Goal: Information Seeking & Learning: Understand process/instructions

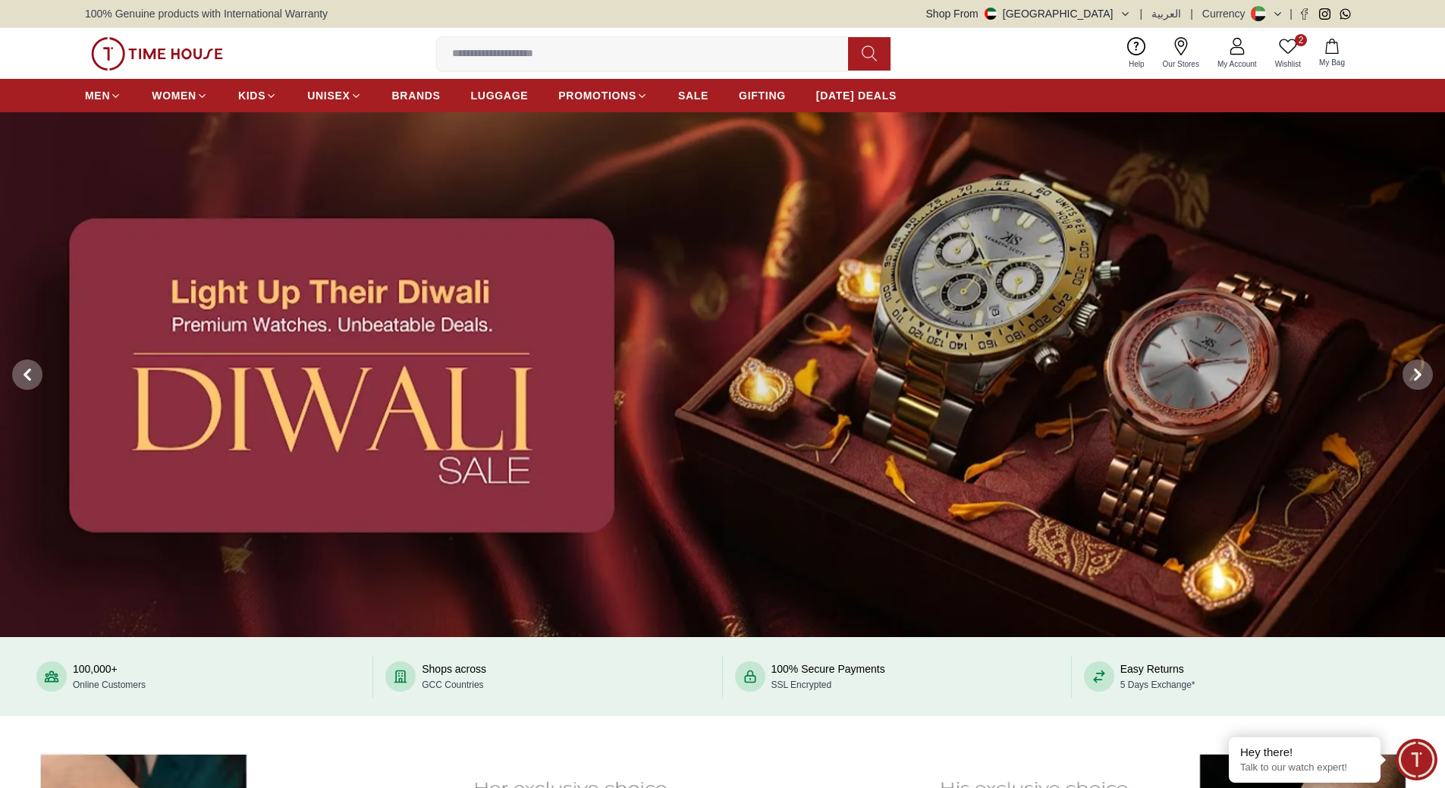
click at [450, 337] on img at bounding box center [722, 375] width 1445 height 526
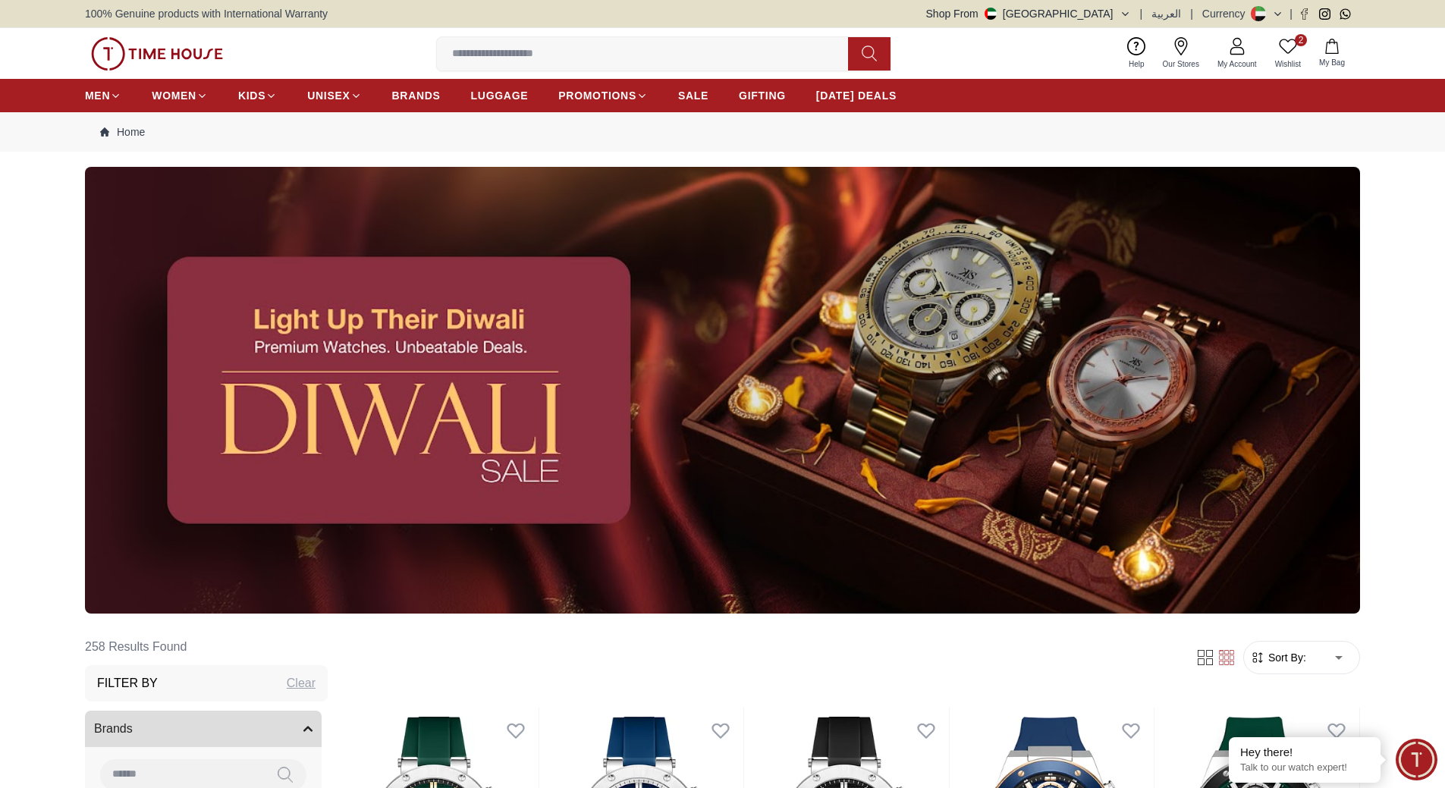
click at [494, 469] on img at bounding box center [722, 390] width 1275 height 447
click at [386, 362] on img at bounding box center [722, 390] width 1275 height 447
click at [414, 357] on img at bounding box center [722, 390] width 1275 height 447
drag, startPoint x: 472, startPoint y: 399, endPoint x: 494, endPoint y: 434, distance: 41.6
click at [472, 400] on img at bounding box center [722, 390] width 1275 height 447
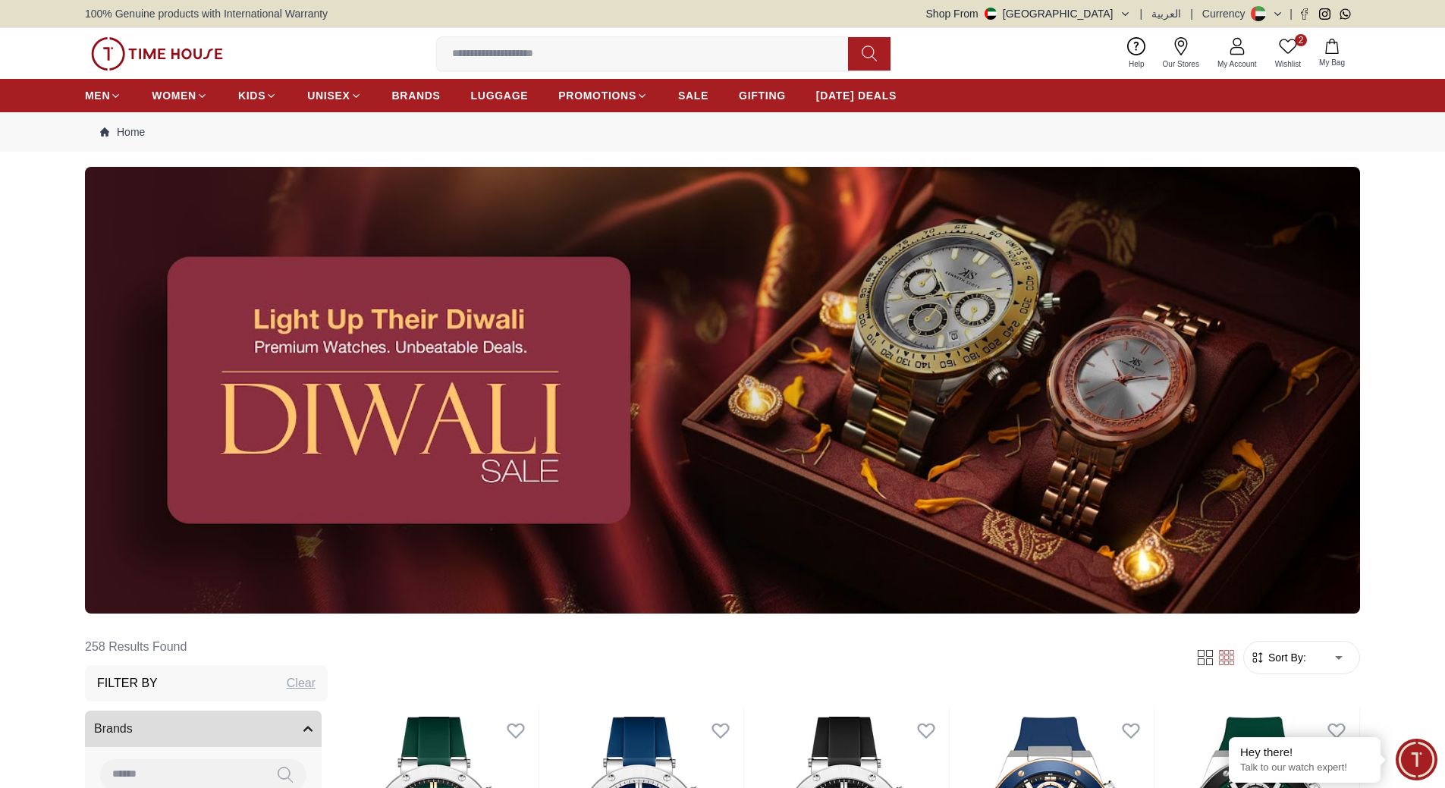
click at [501, 444] on img at bounding box center [722, 390] width 1275 height 447
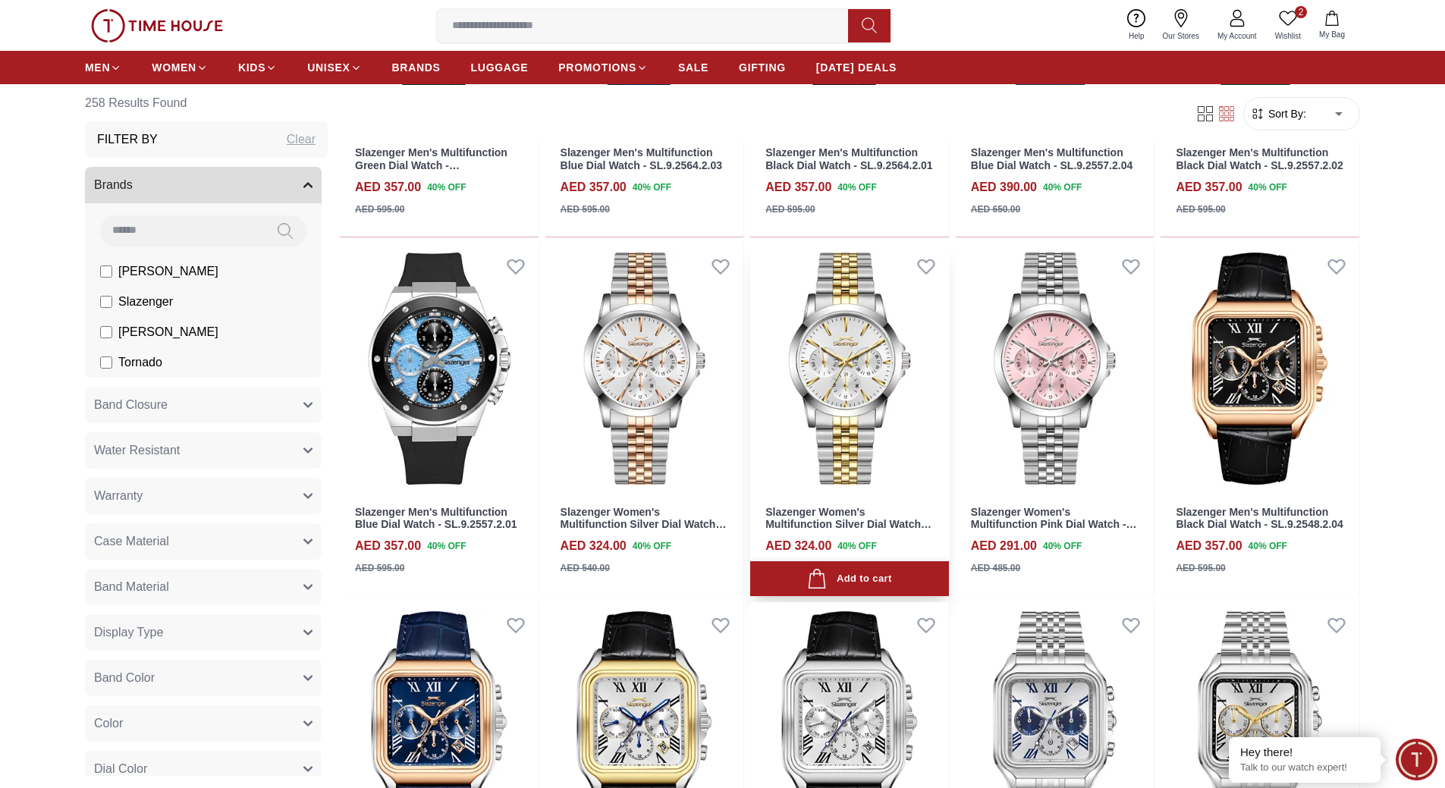
scroll to position [986, 0]
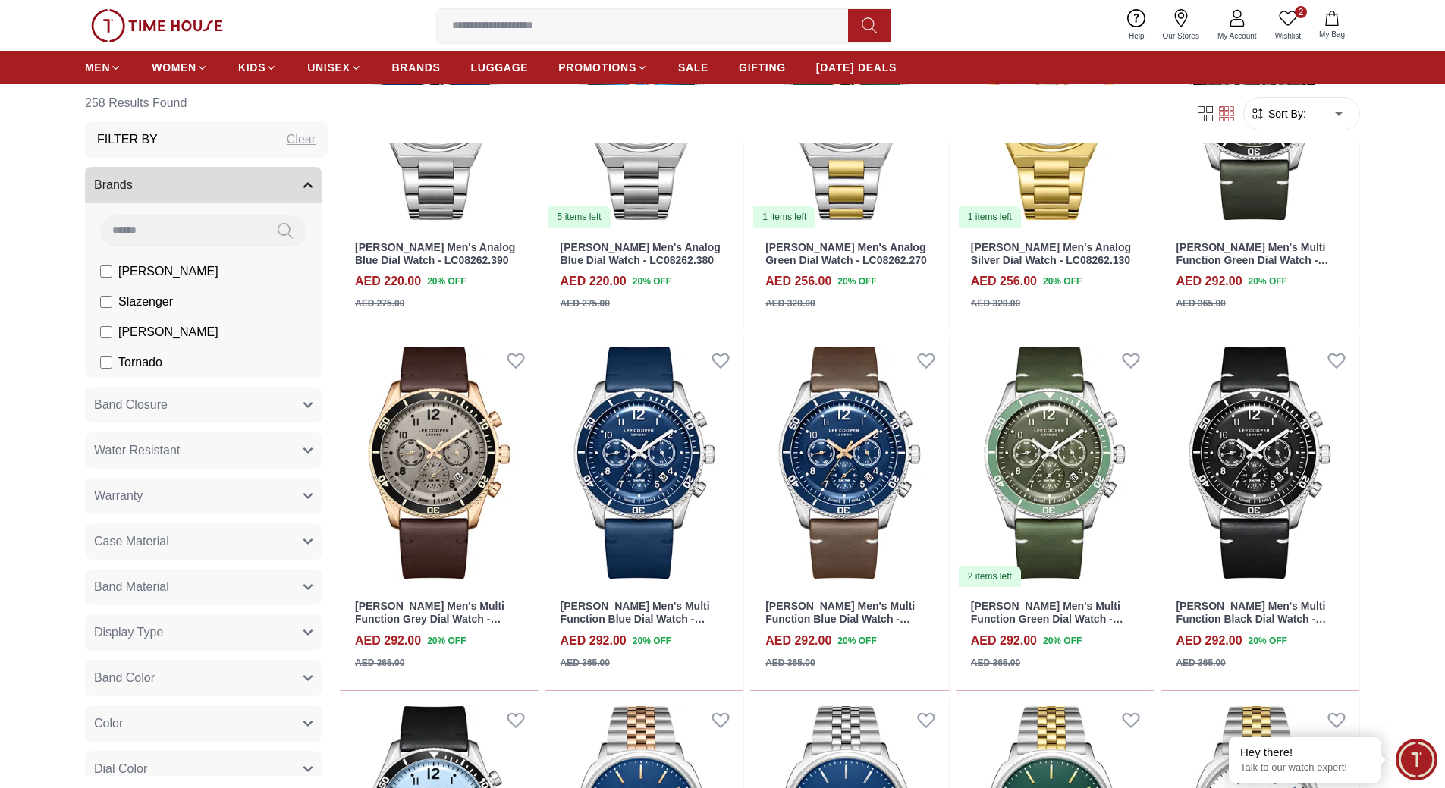
scroll to position [3640, 0]
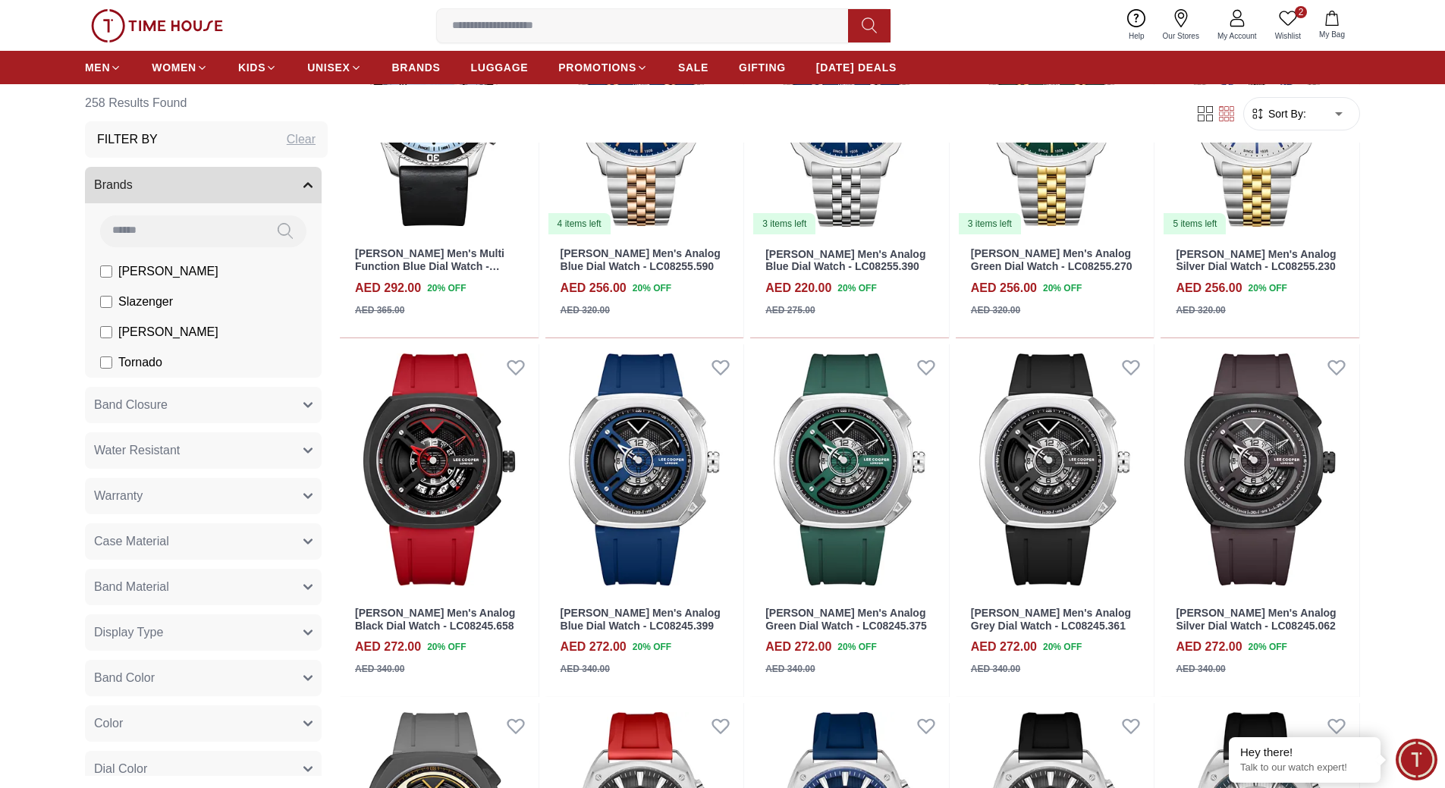
scroll to position [4399, 0]
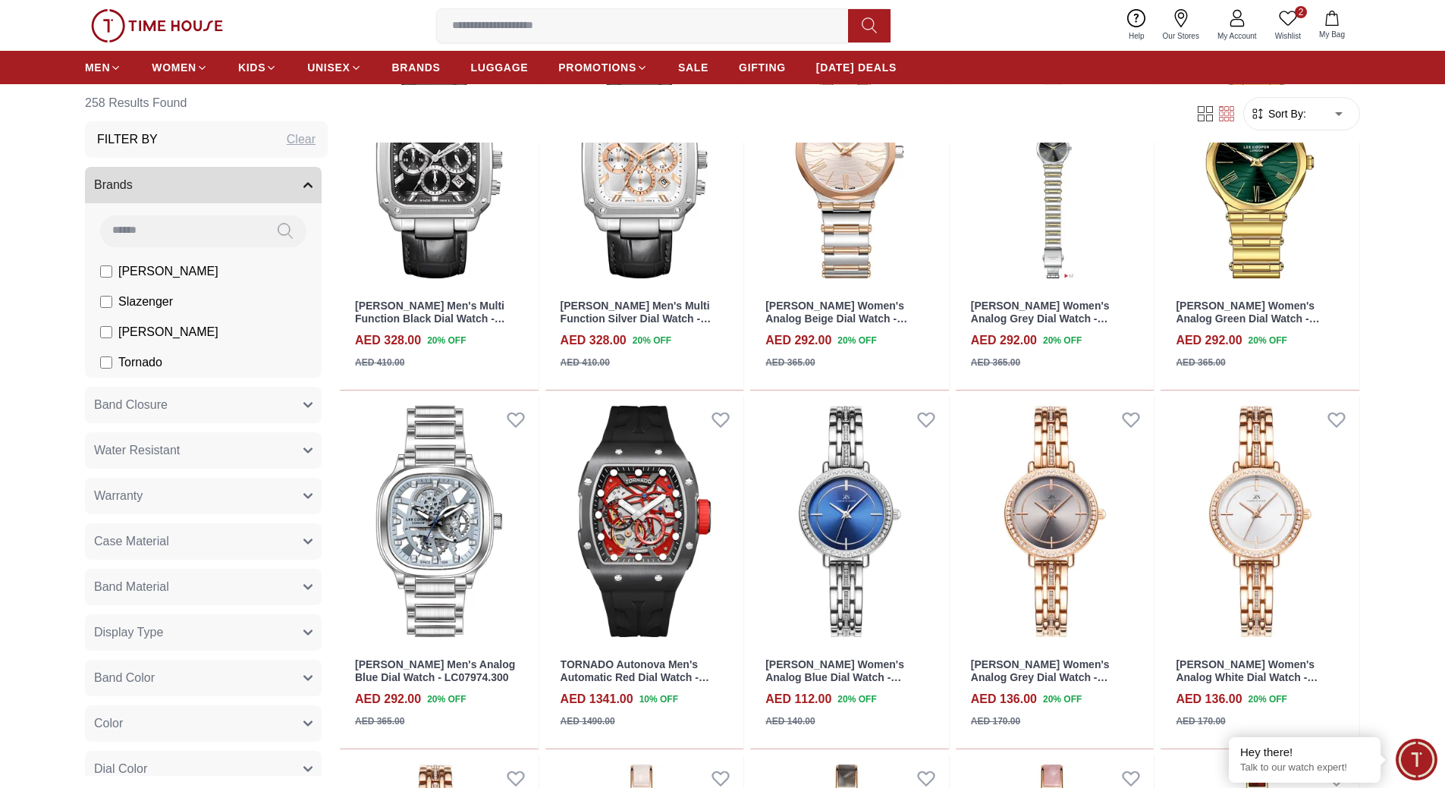
scroll to position [7356, 0]
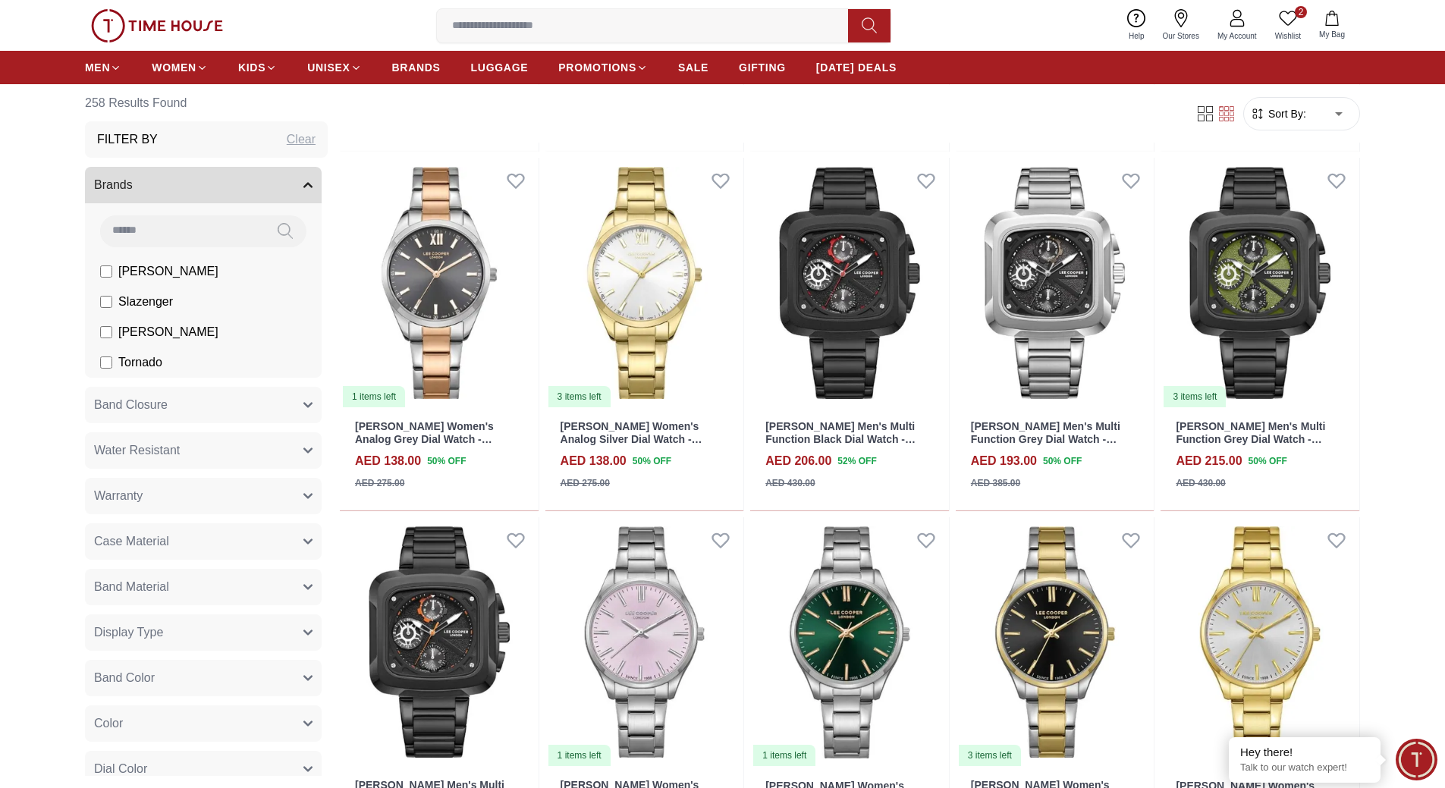
scroll to position [9826, 0]
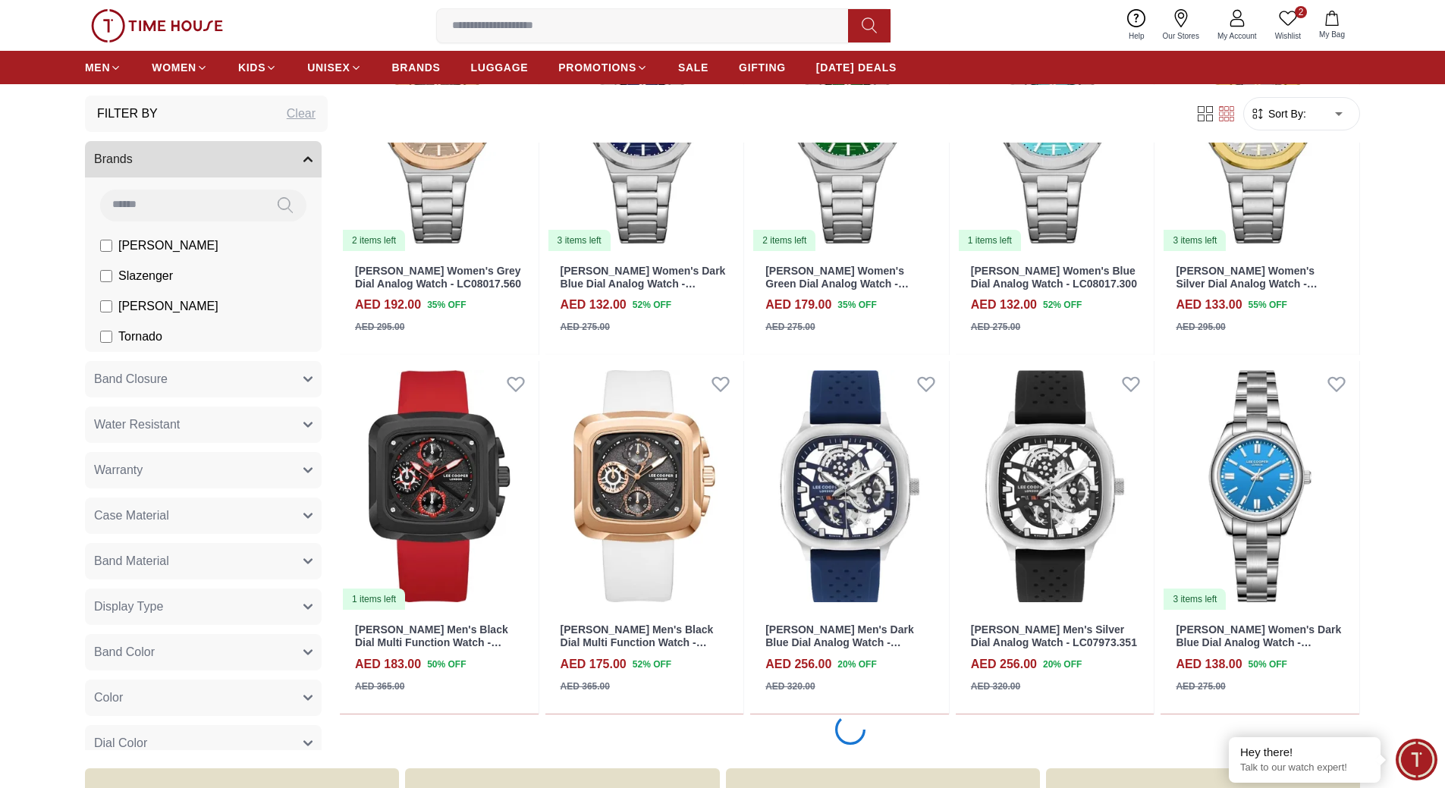
scroll to position [11644, 0]
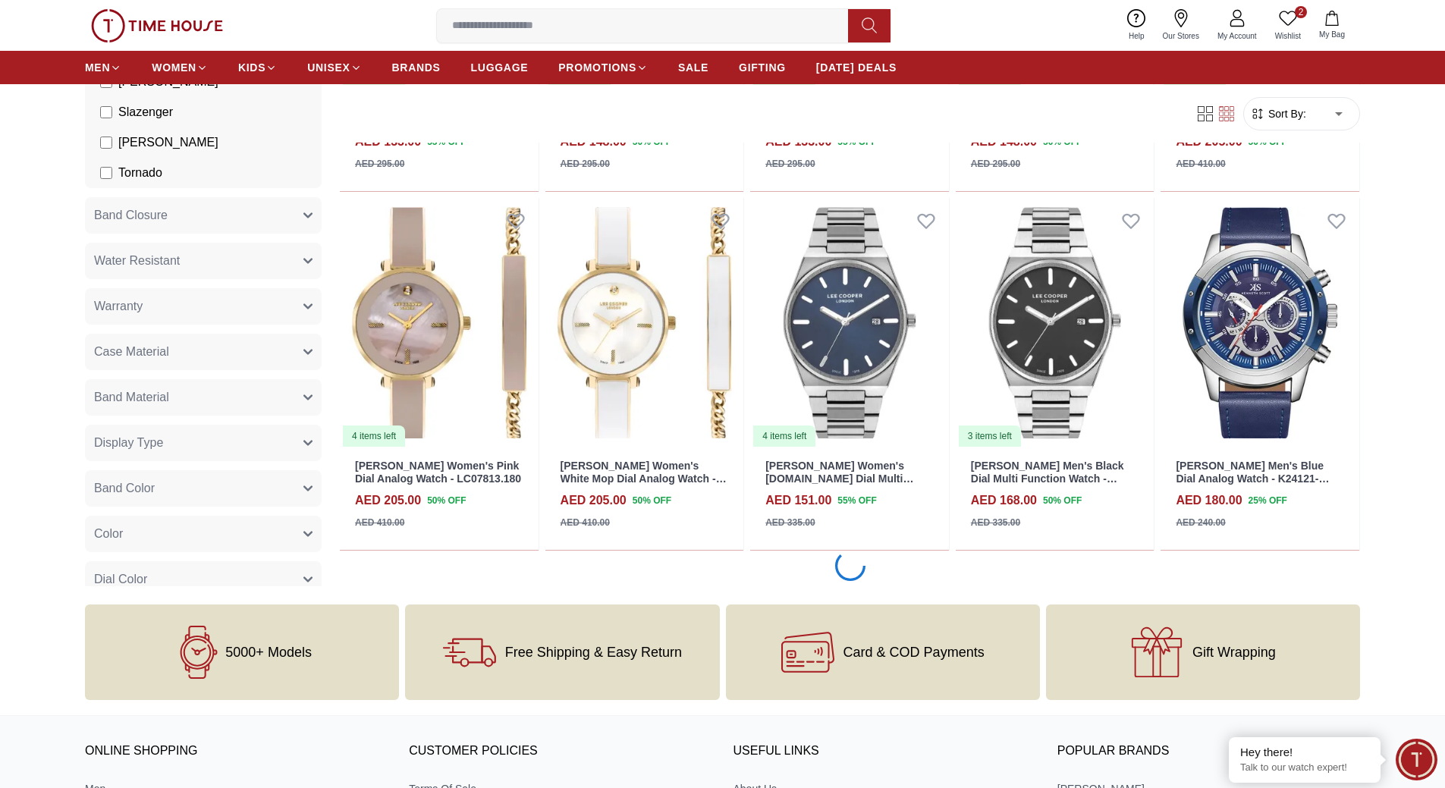
scroll to position [13163, 0]
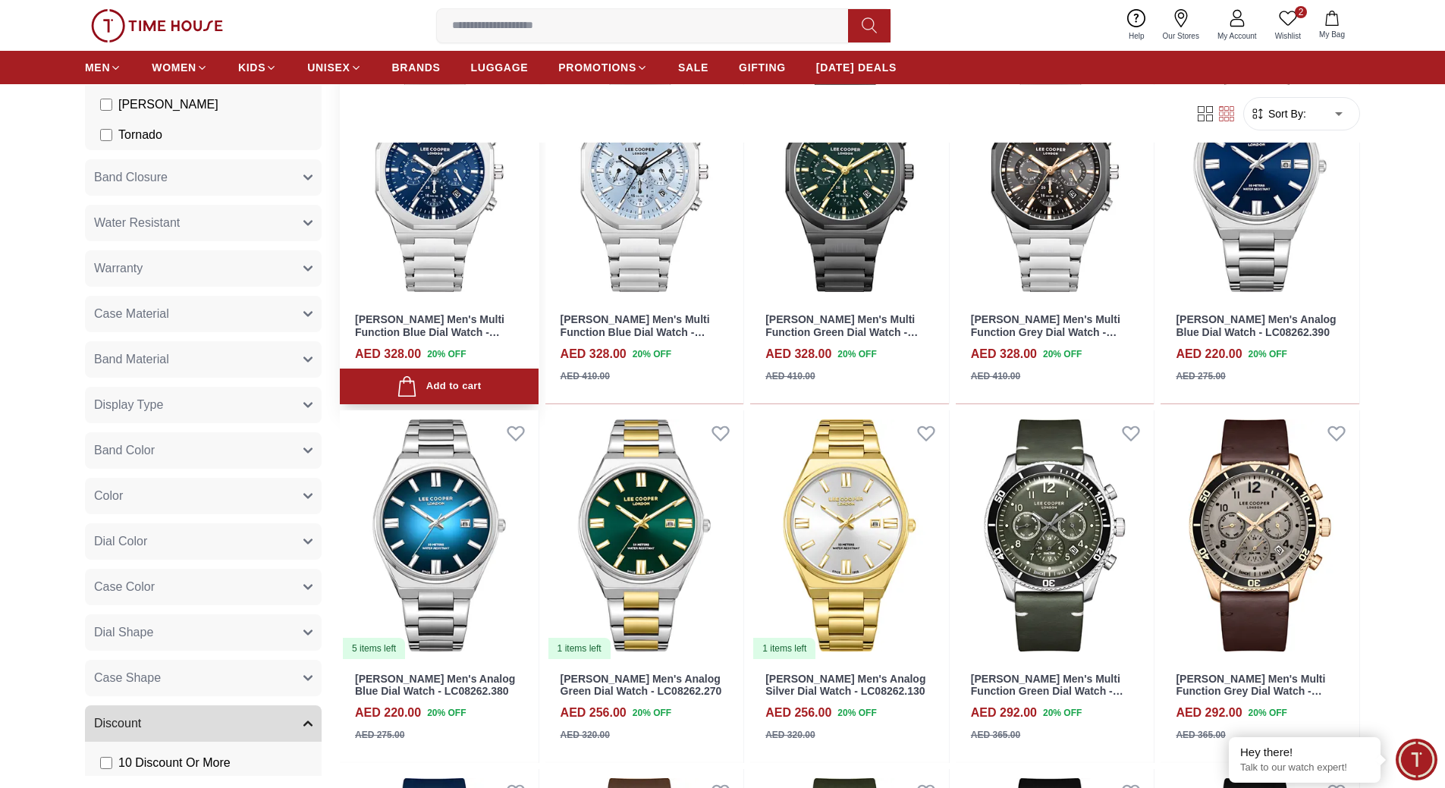
scroll to position [834, 0]
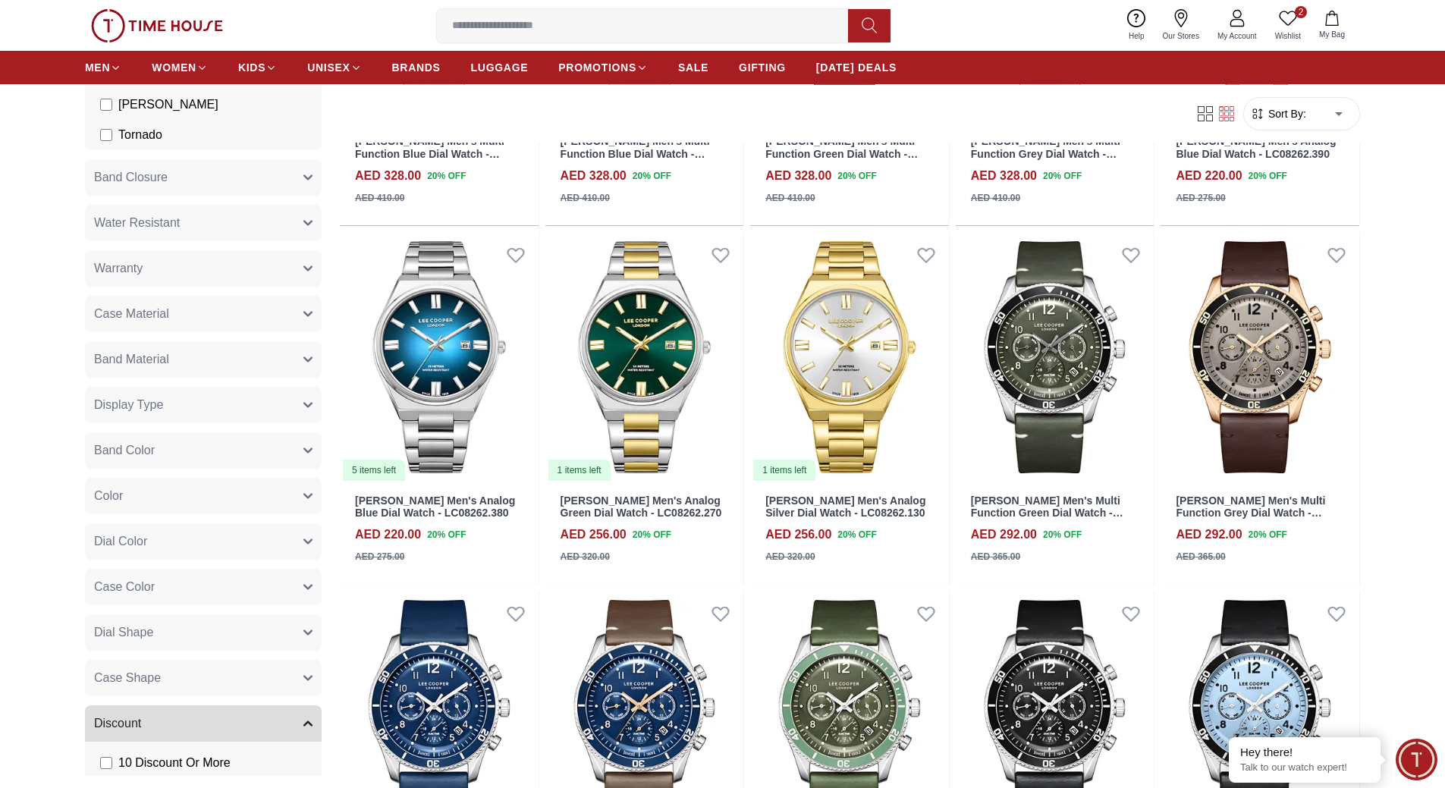
click at [145, 359] on span "Band Material" at bounding box center [131, 359] width 75 height 18
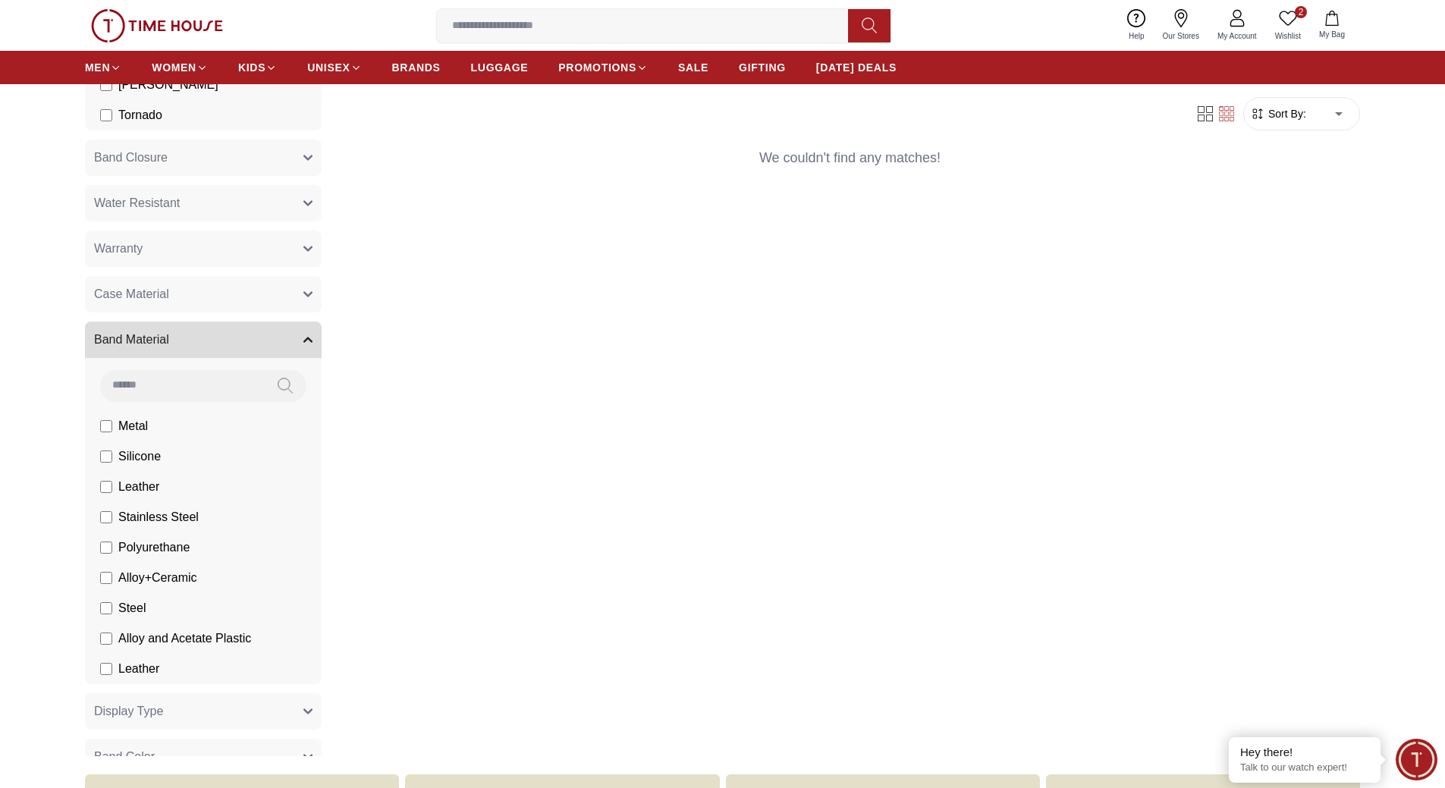
scroll to position [531, 0]
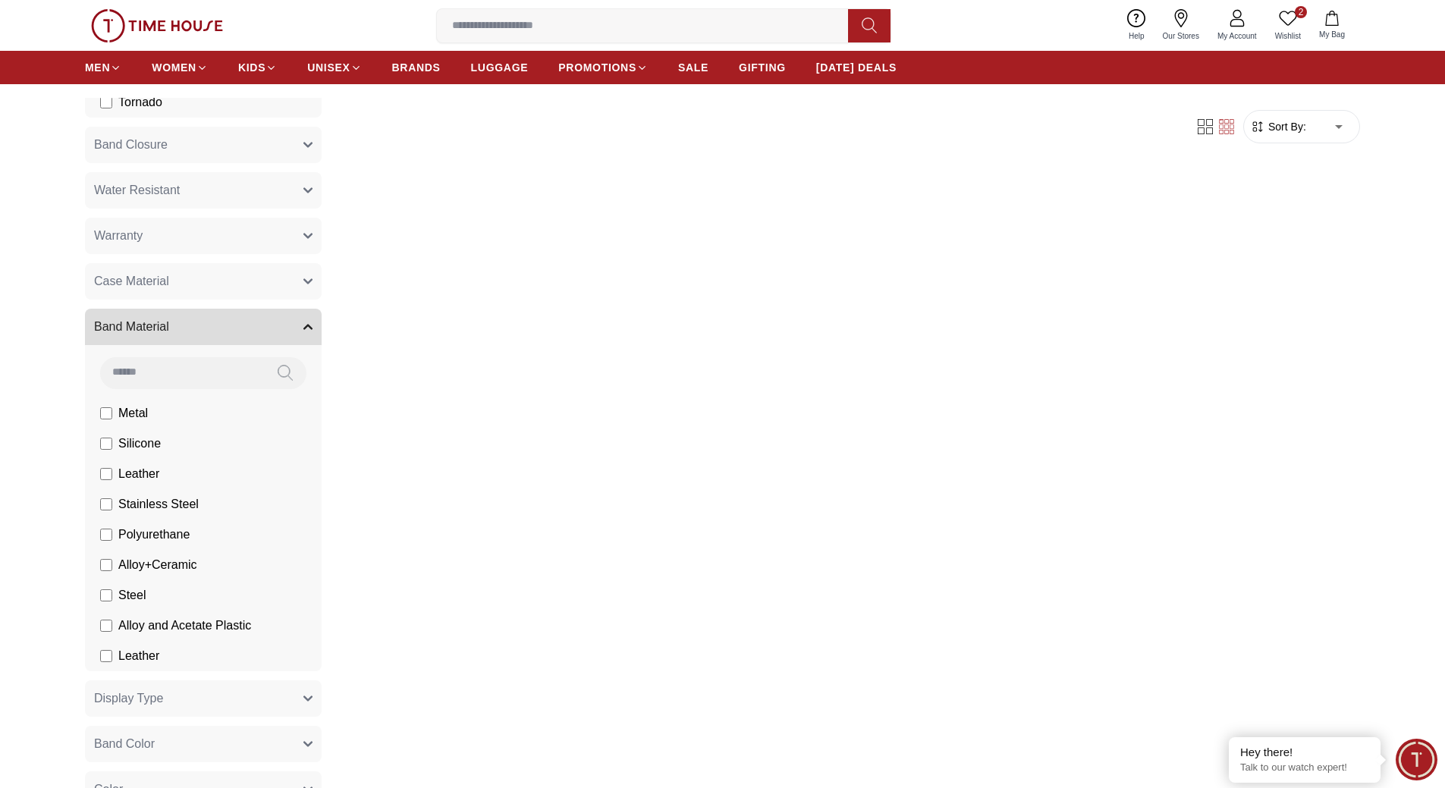
scroll to position [303, 0]
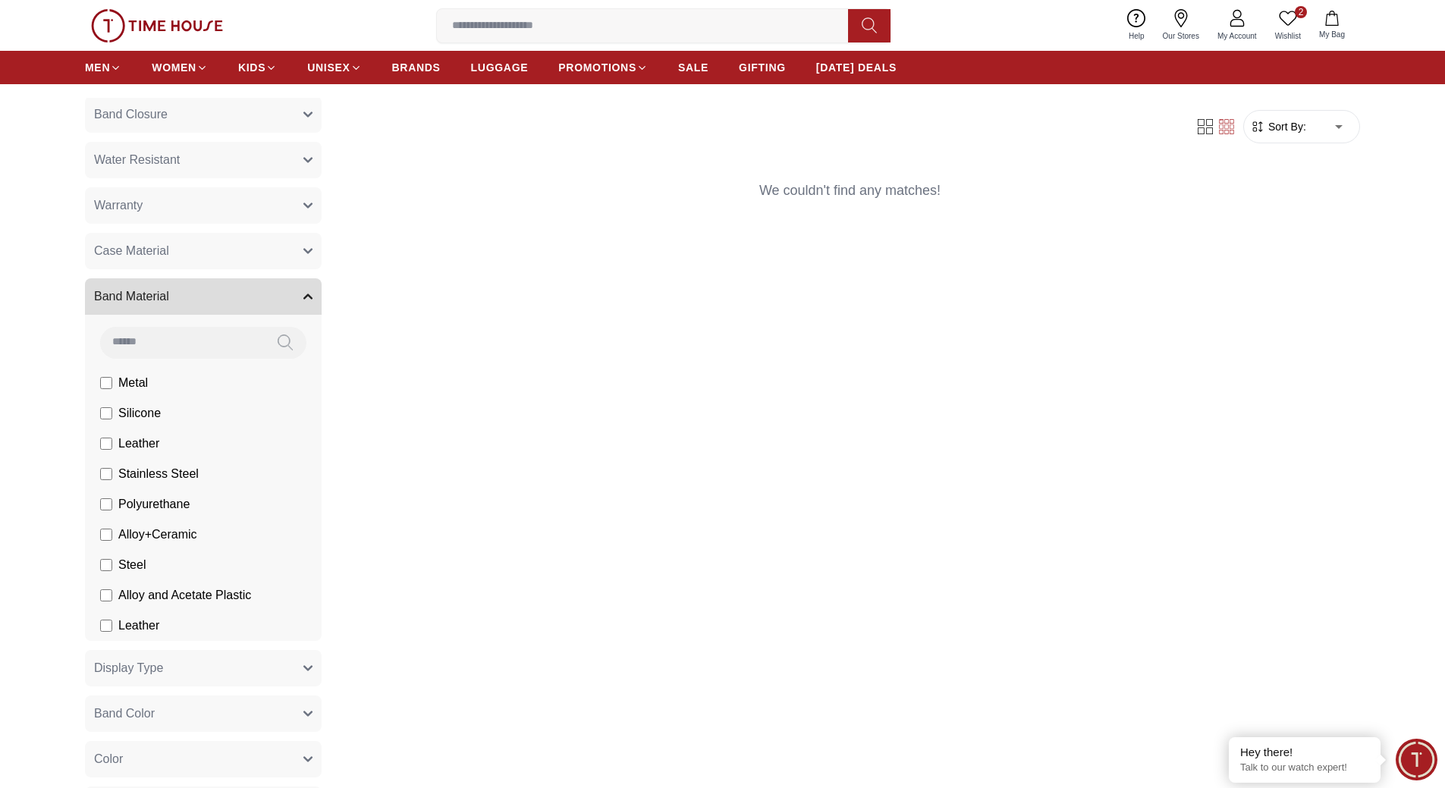
click at [103, 541] on label "Alloy+Ceramic" at bounding box center [148, 535] width 97 height 18
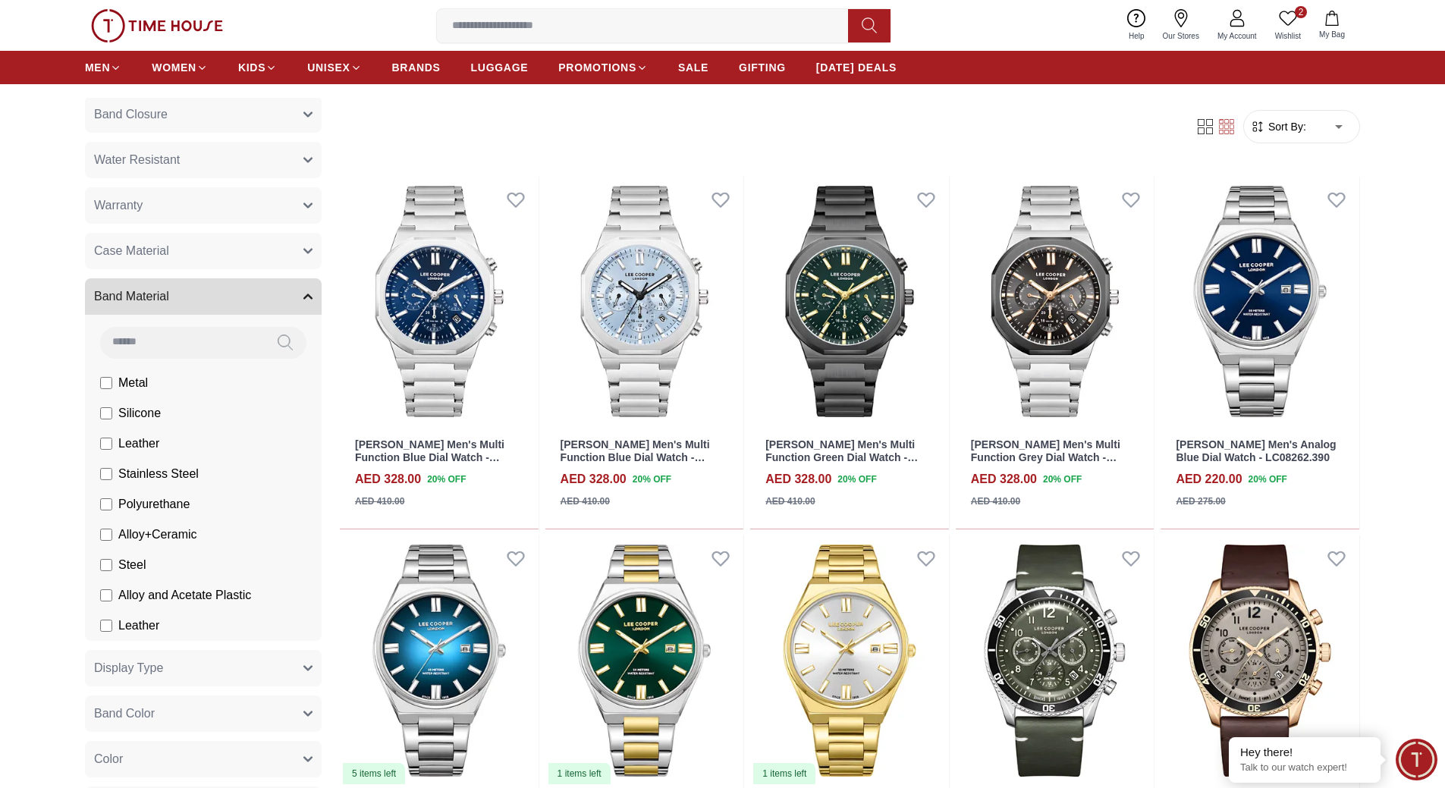
drag, startPoint x: 113, startPoint y: 381, endPoint x: 119, endPoint y: 416, distance: 36.2
click at [114, 381] on label "Metal" at bounding box center [124, 383] width 48 height 18
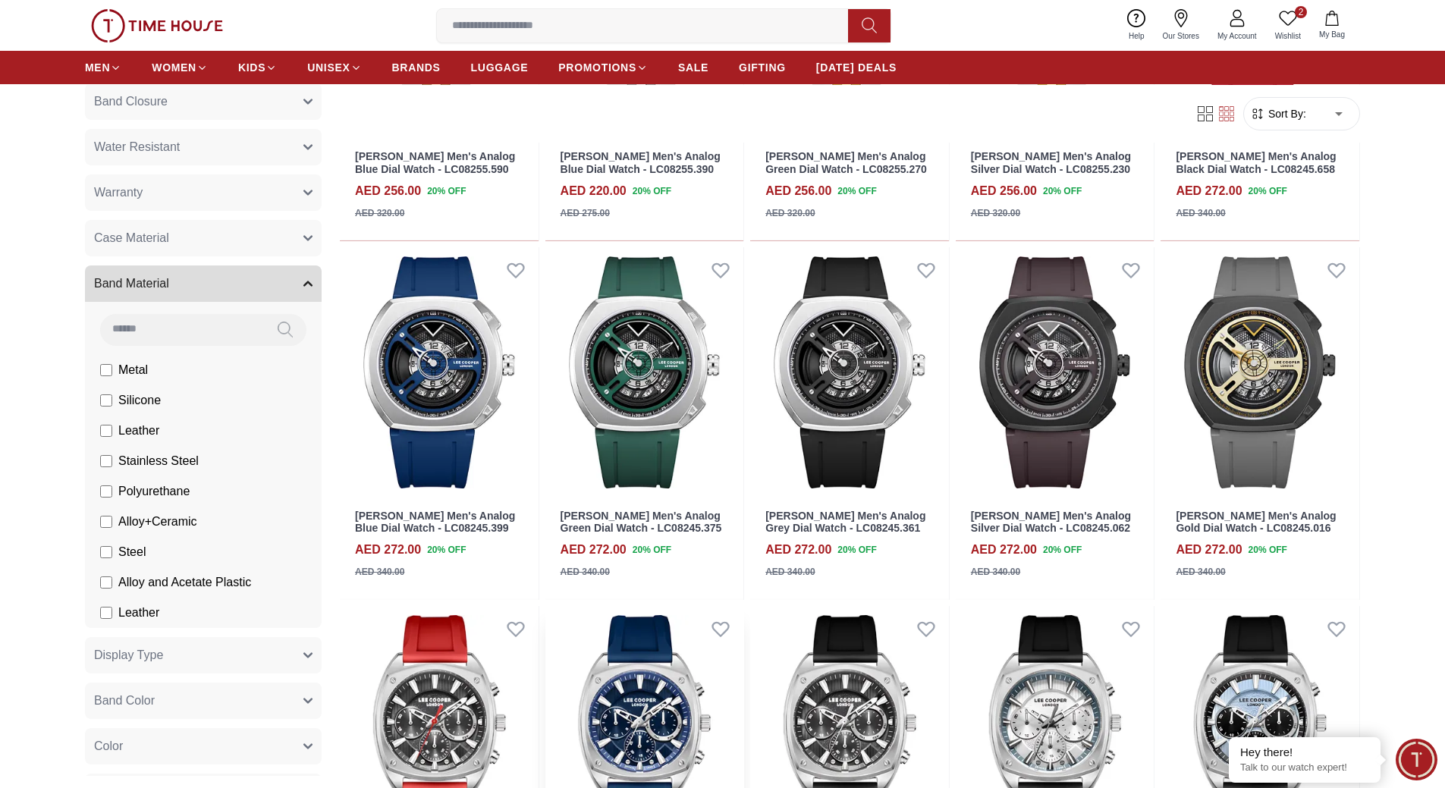
scroll to position [2427, 0]
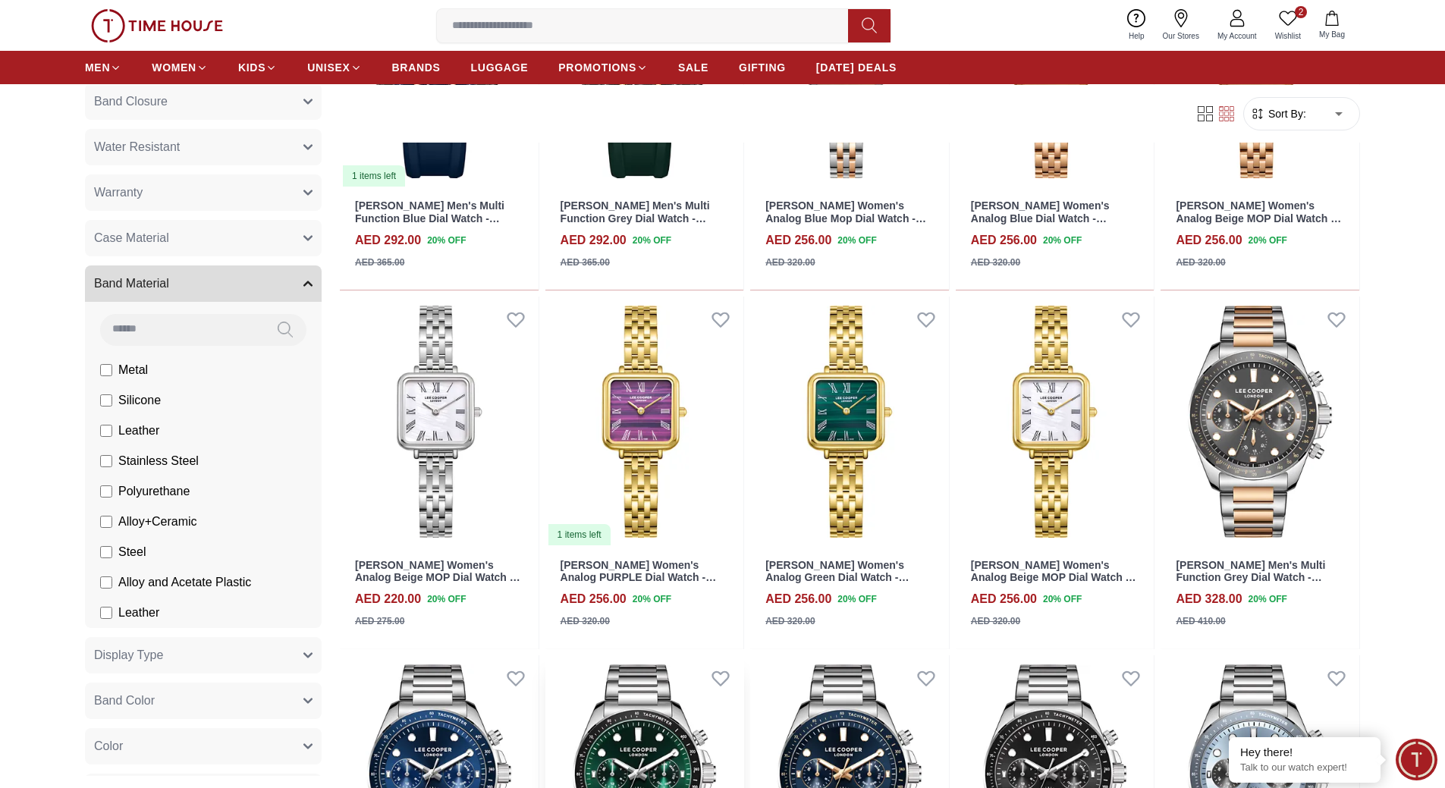
scroll to position [2721, 0]
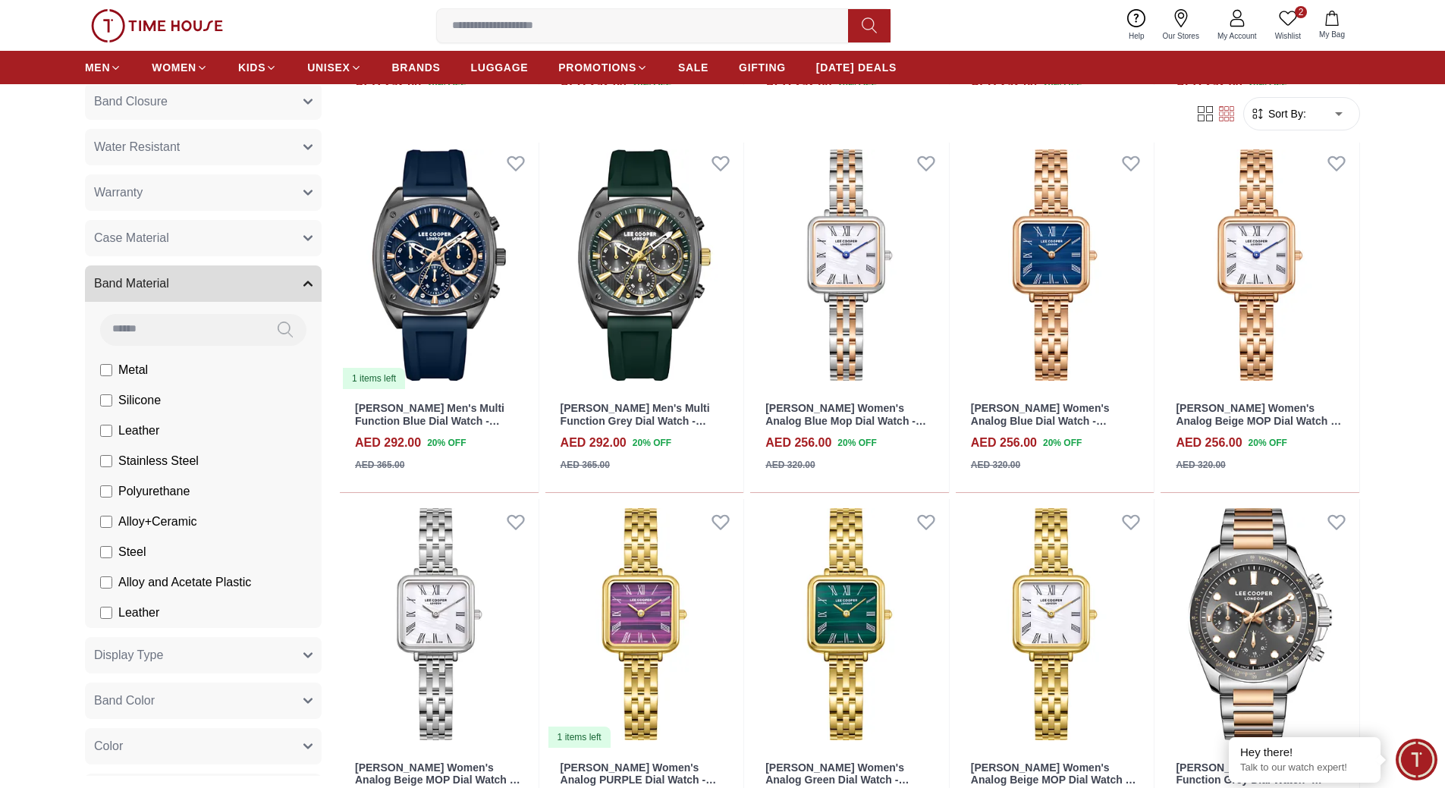
click at [1295, 20] on icon at bounding box center [1288, 18] width 18 height 18
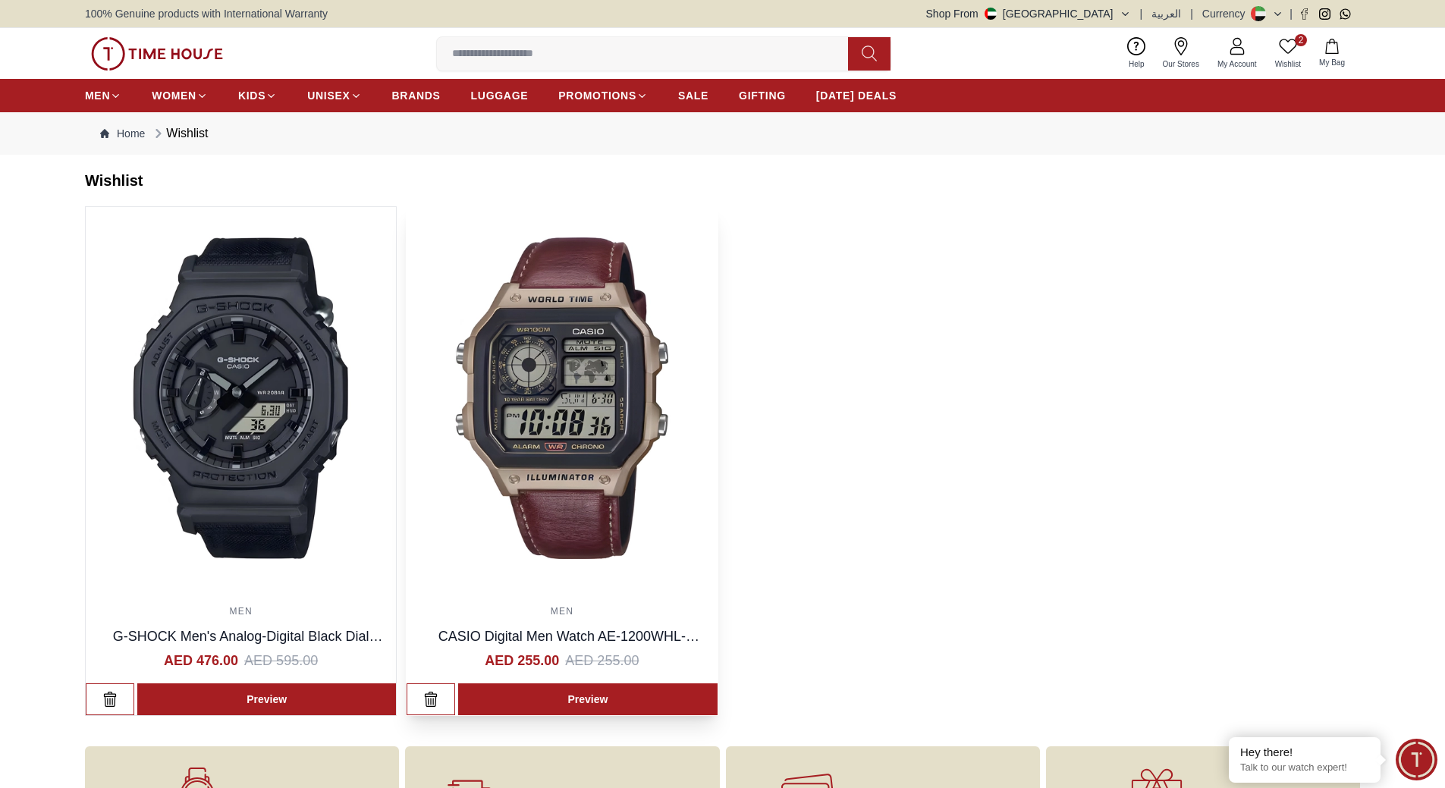
click at [585, 394] on img at bounding box center [561, 398] width 310 height 382
drag, startPoint x: 253, startPoint y: 396, endPoint x: 273, endPoint y: 400, distance: 21.0
click at [254, 397] on img at bounding box center [241, 398] width 310 height 382
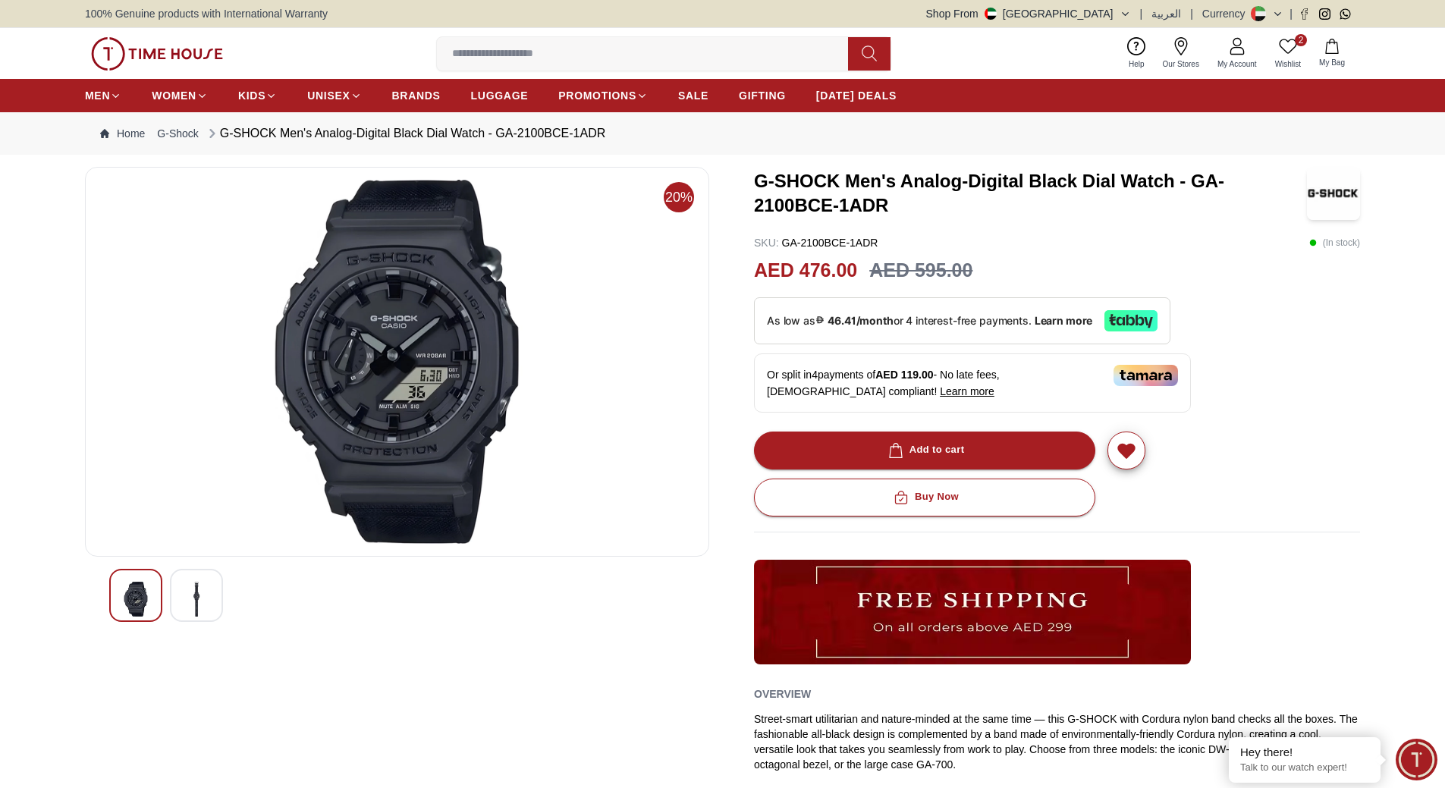
click at [187, 596] on img at bounding box center [196, 599] width 27 height 35
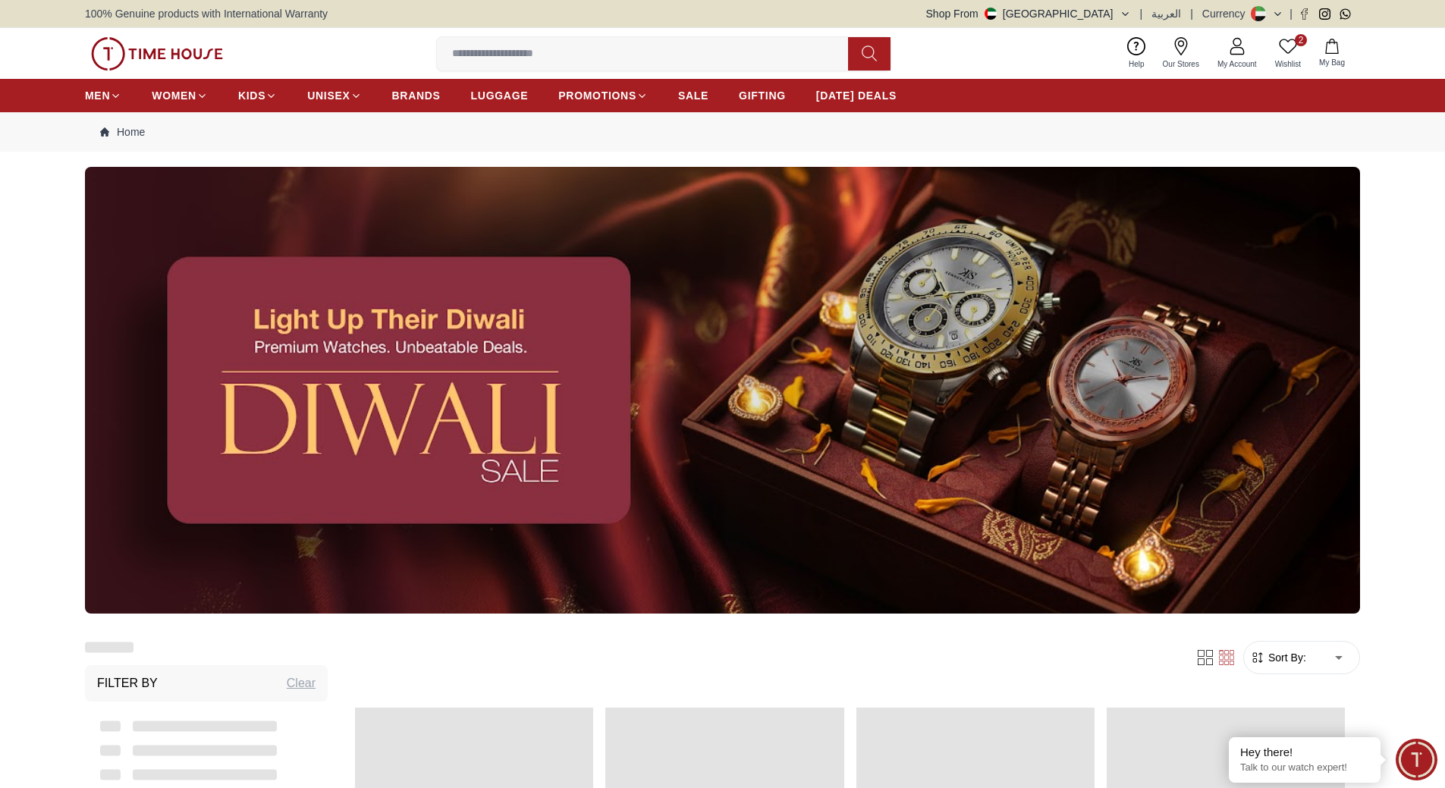
scroll to position [1819, 0]
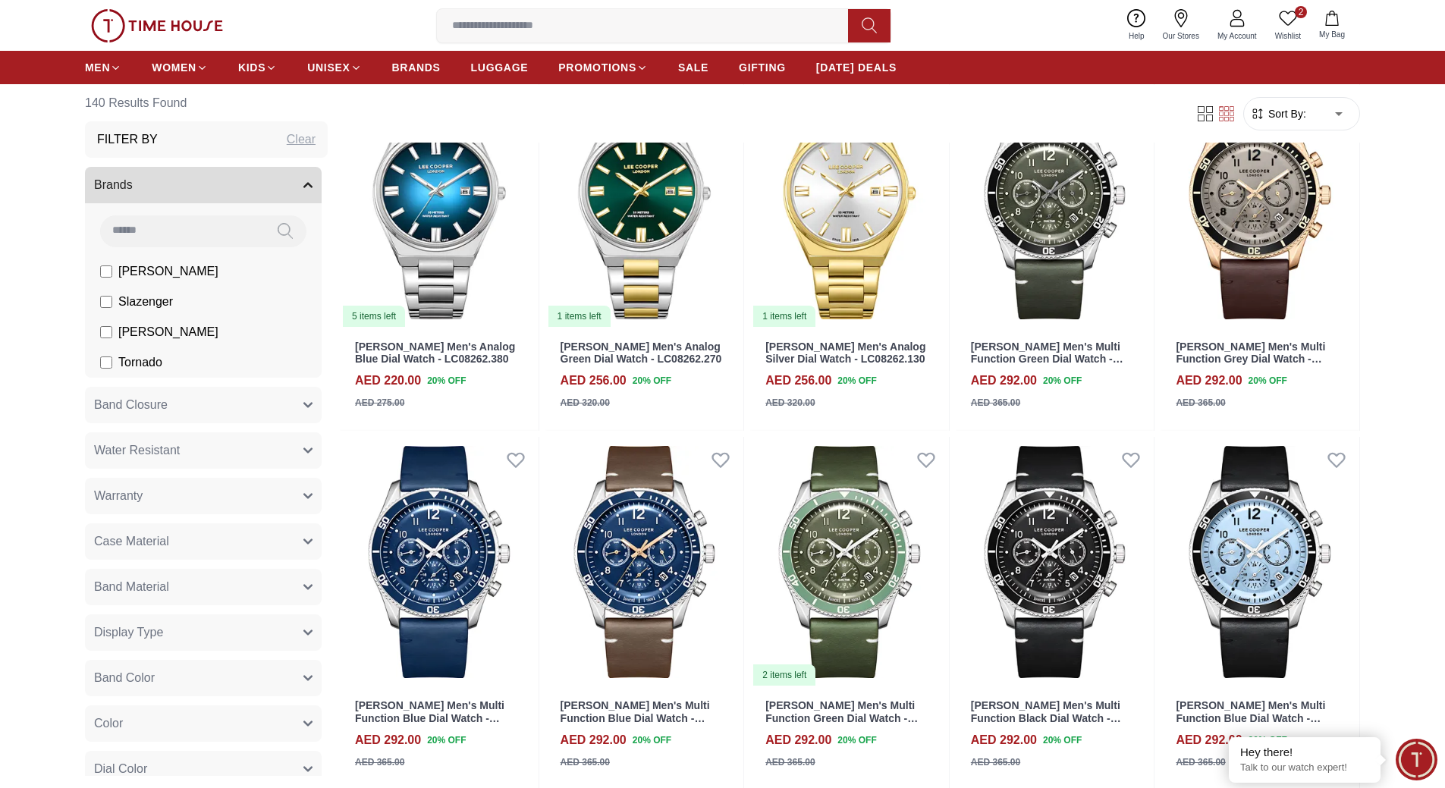
scroll to position [985, 0]
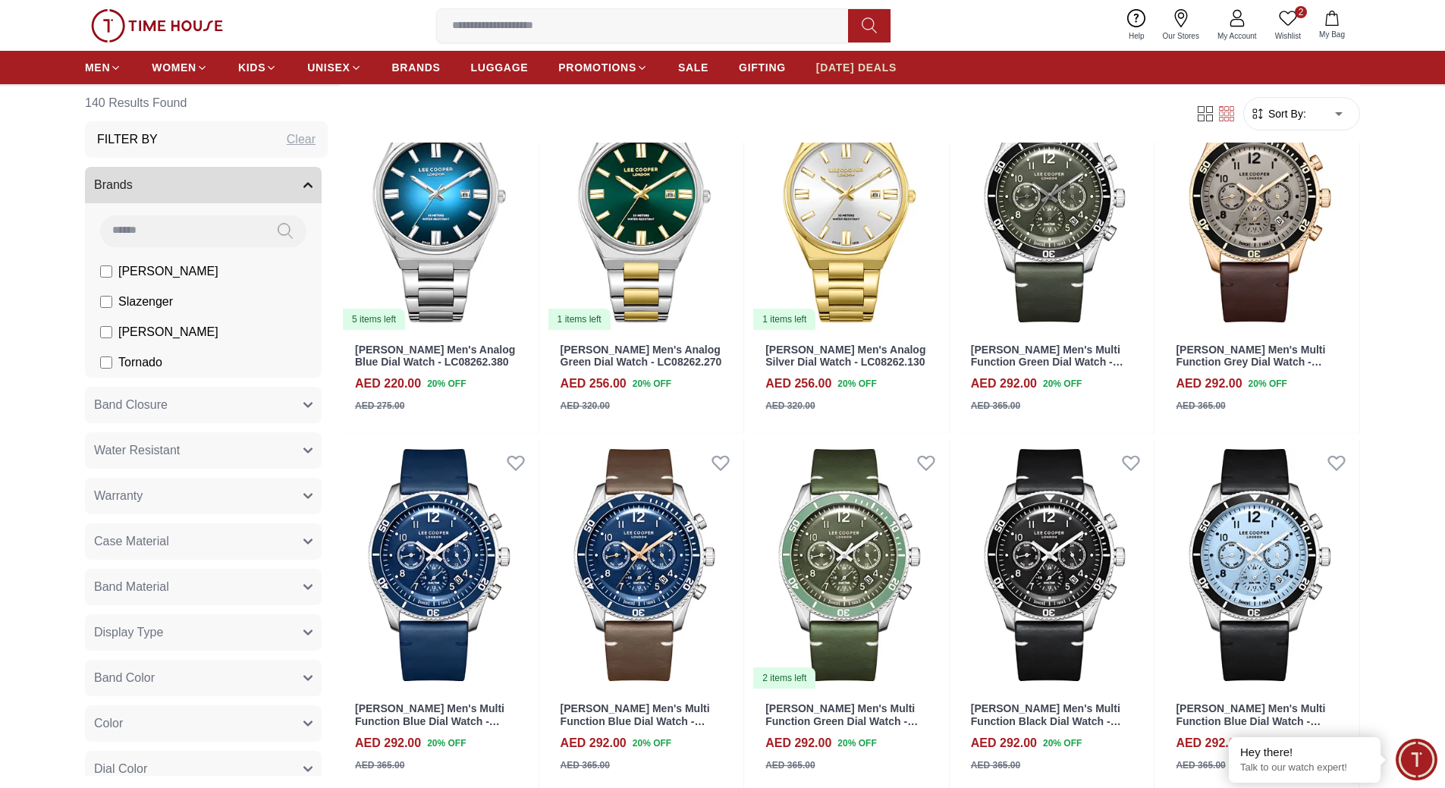
click at [878, 65] on span "[DATE] DEALS" at bounding box center [856, 67] width 80 height 15
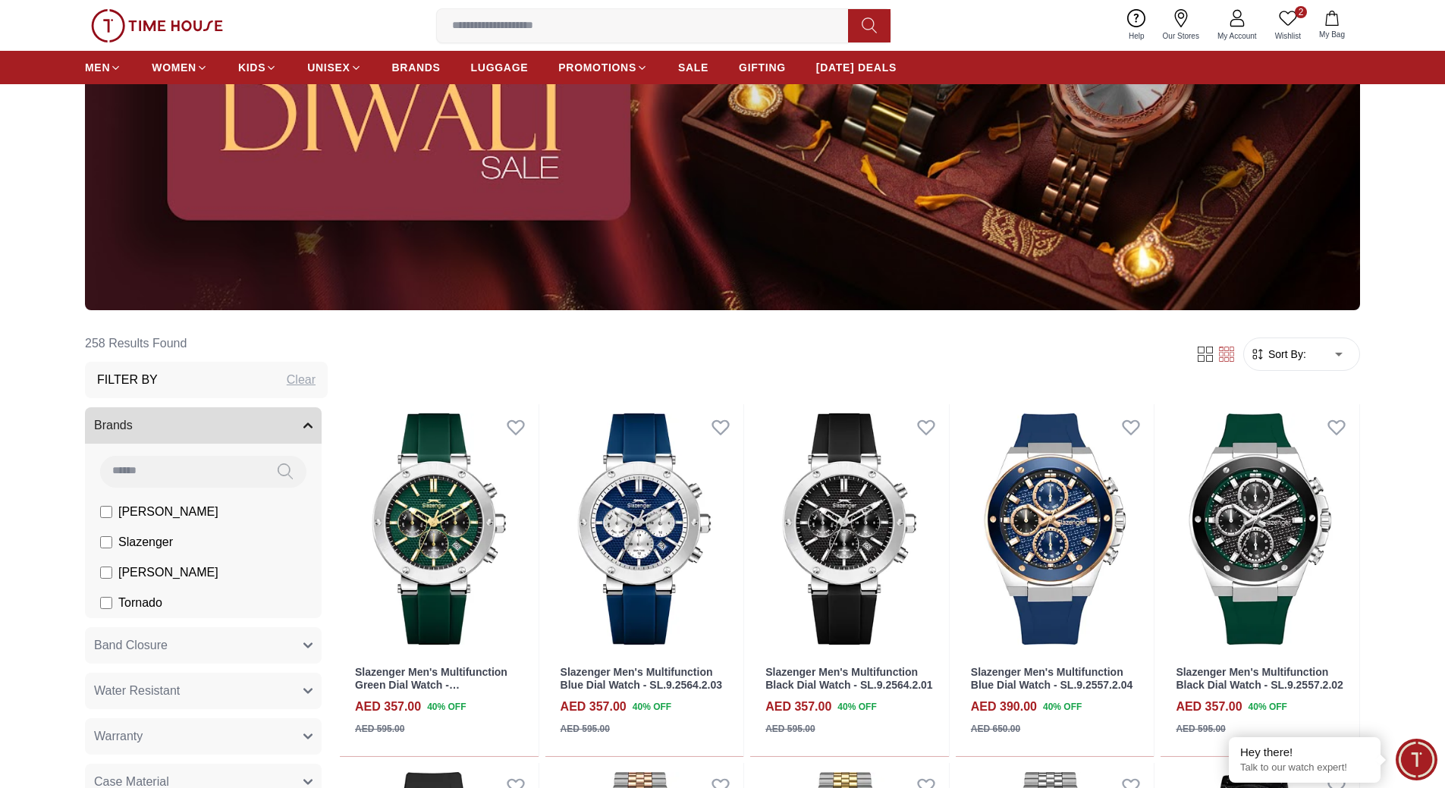
scroll to position [379, 0]
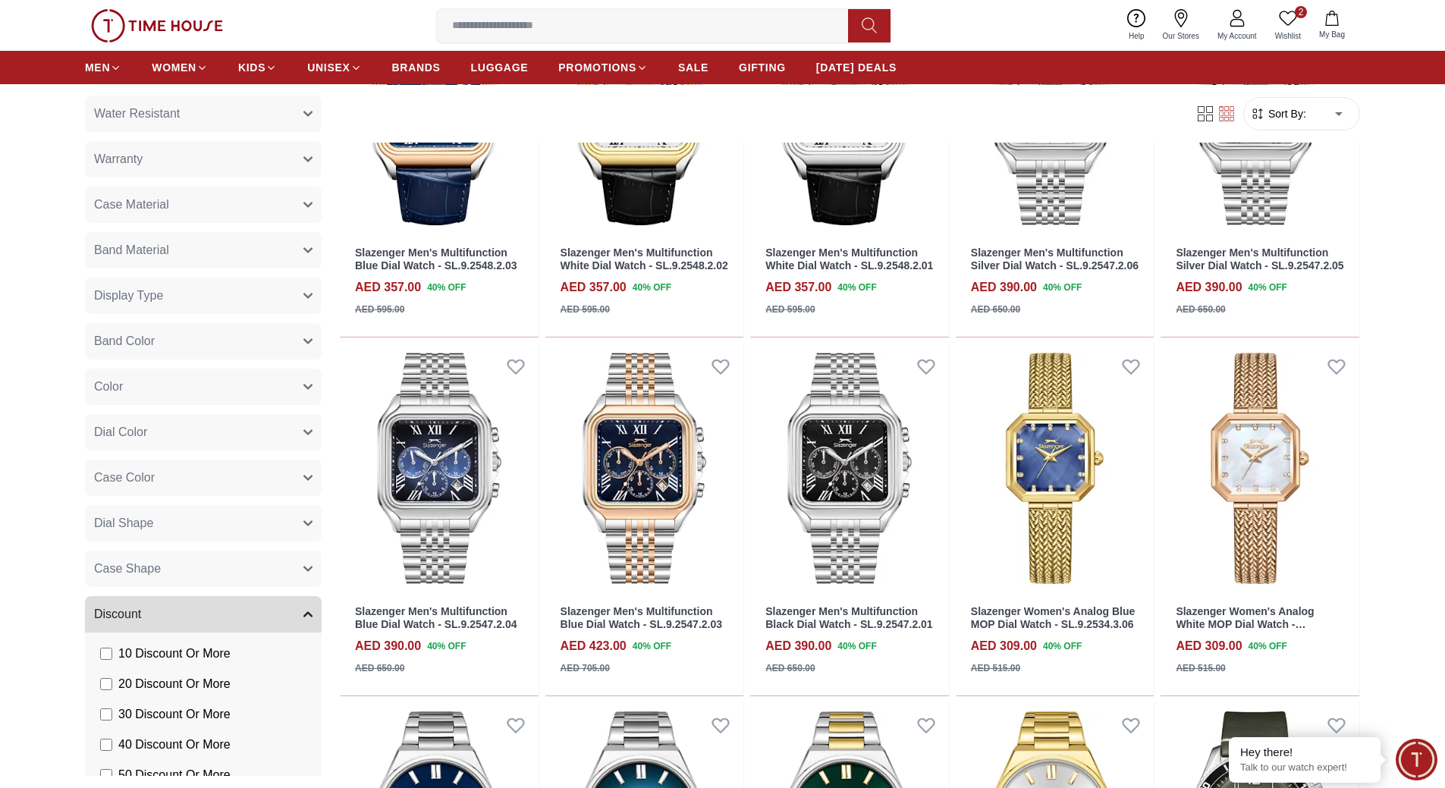
scroll to position [455, 0]
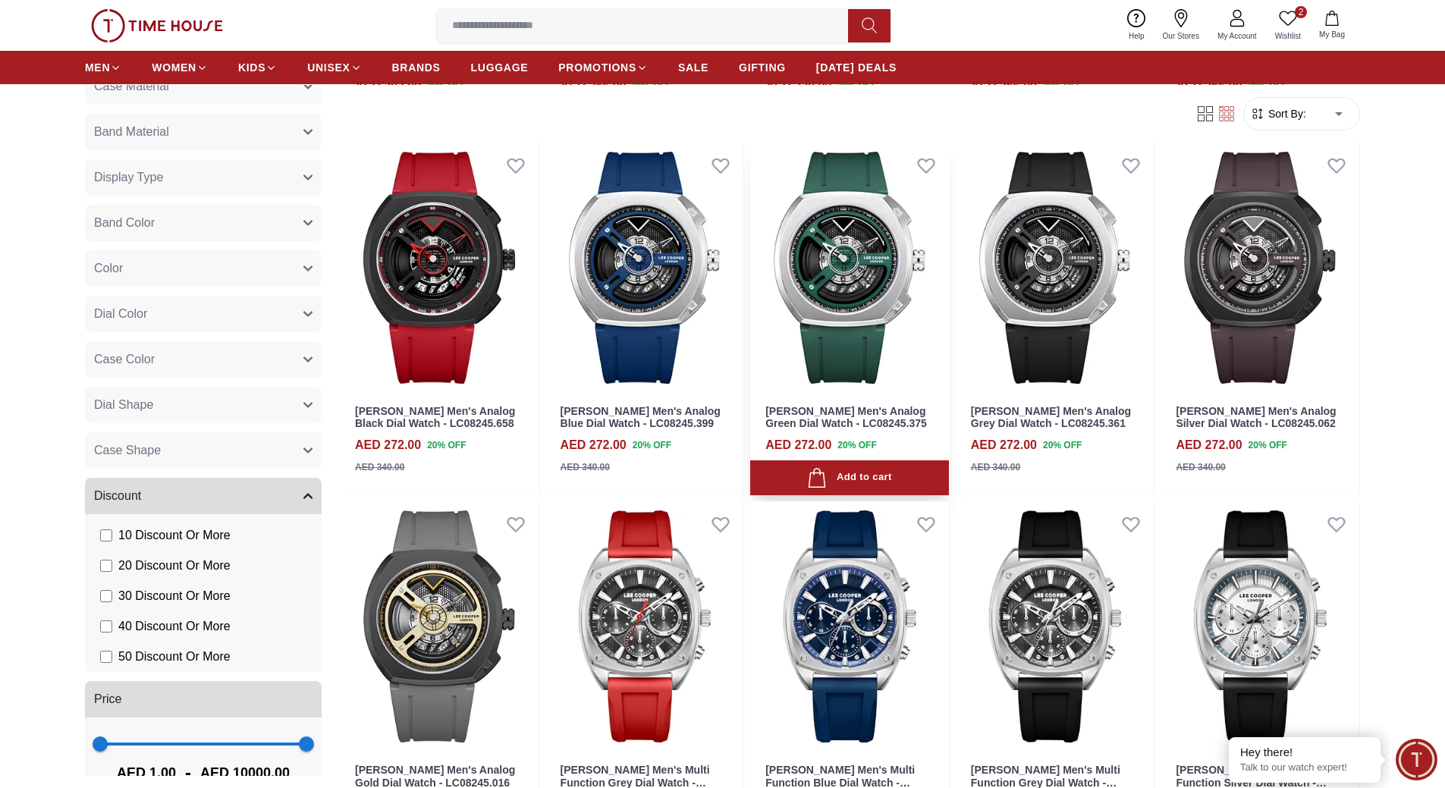
scroll to position [3109, 0]
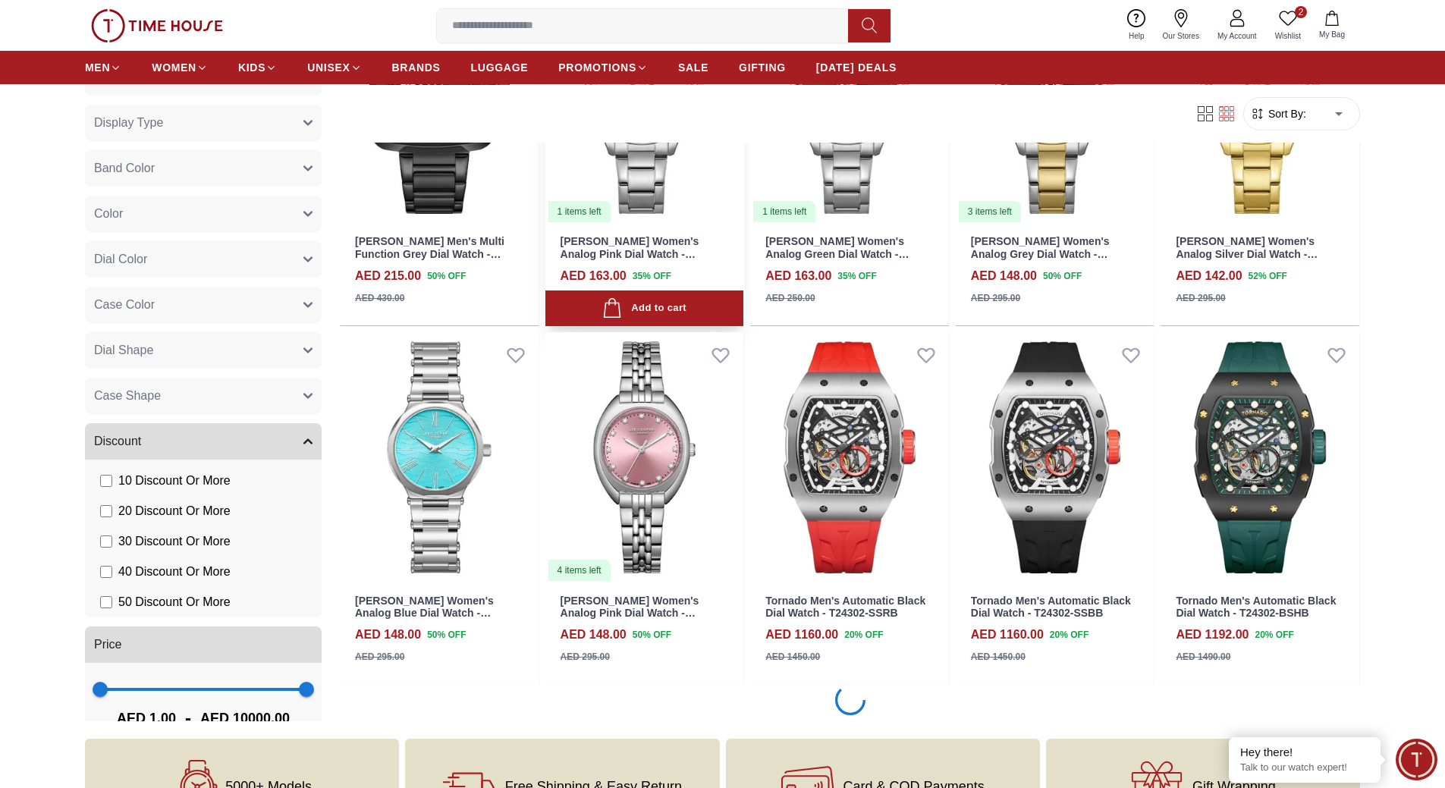
scroll to position [8873, 0]
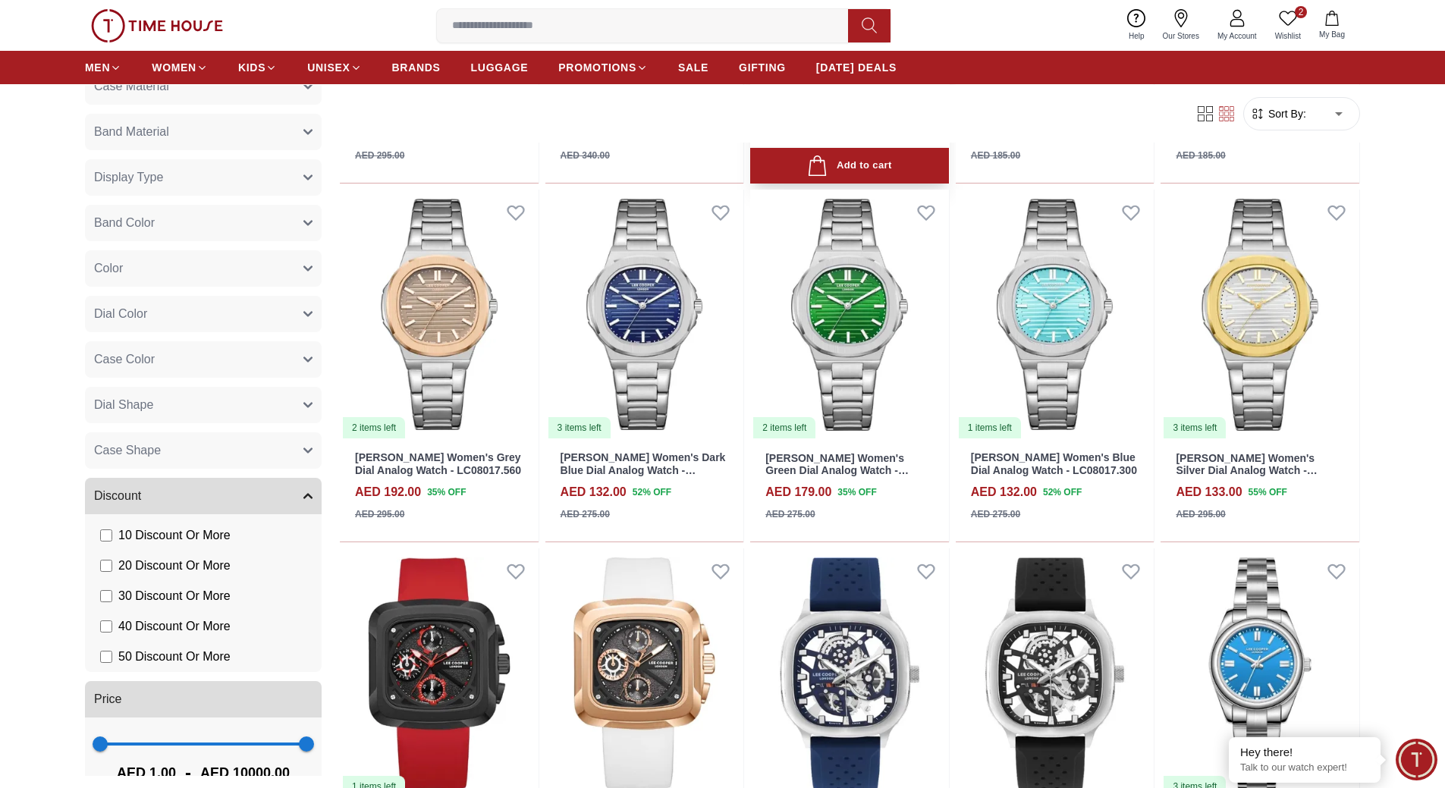
scroll to position [10011, 0]
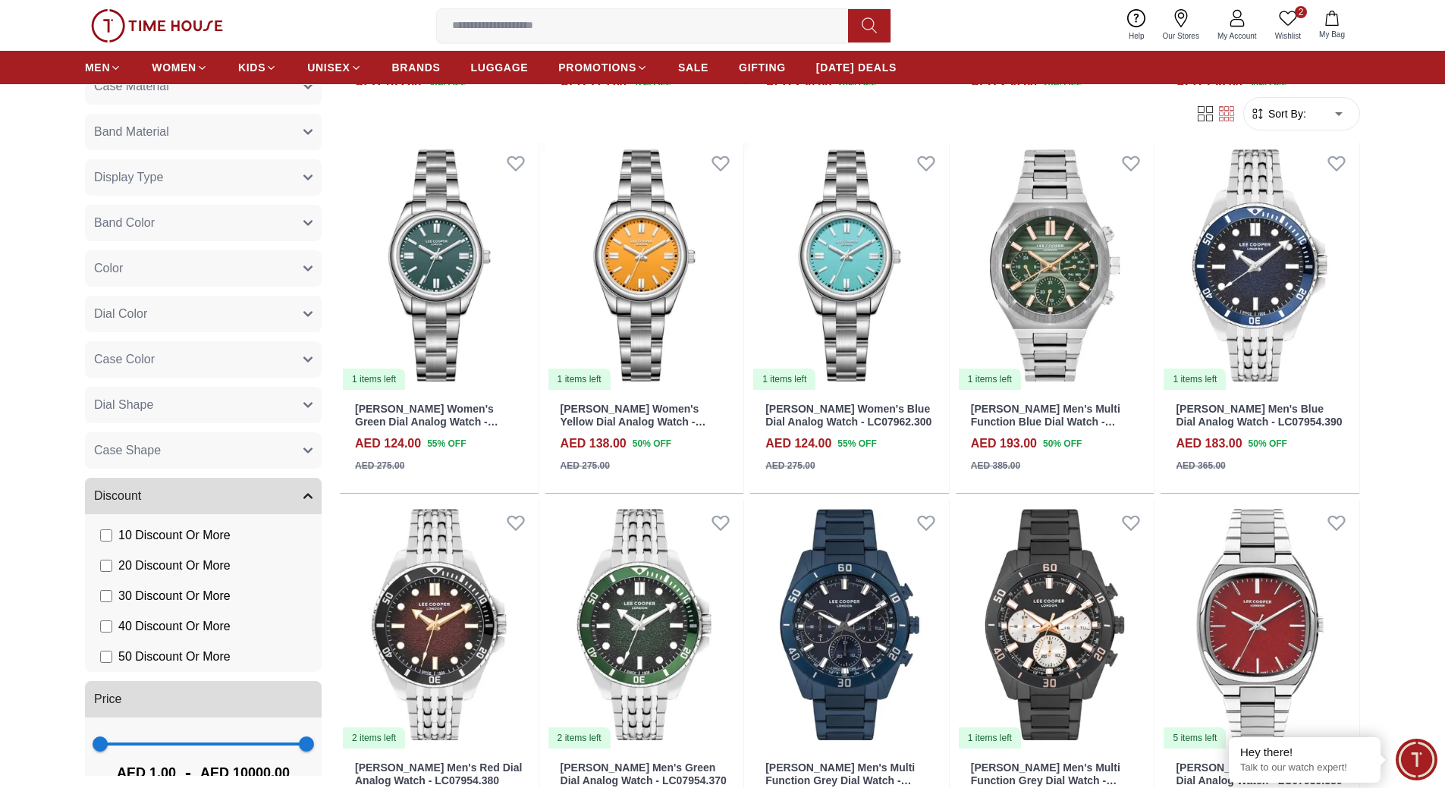
scroll to position [10769, 0]
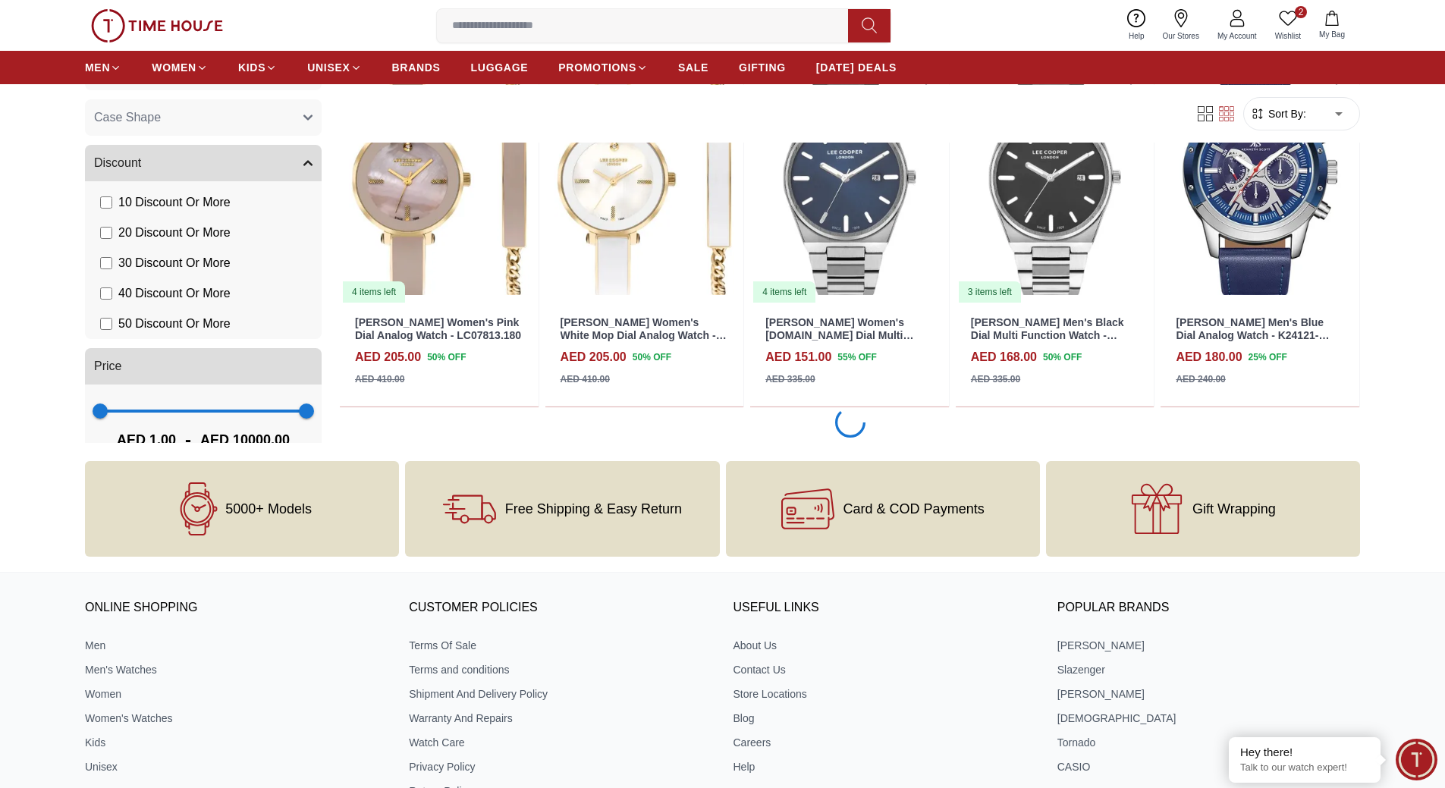
scroll to position [11907, 0]
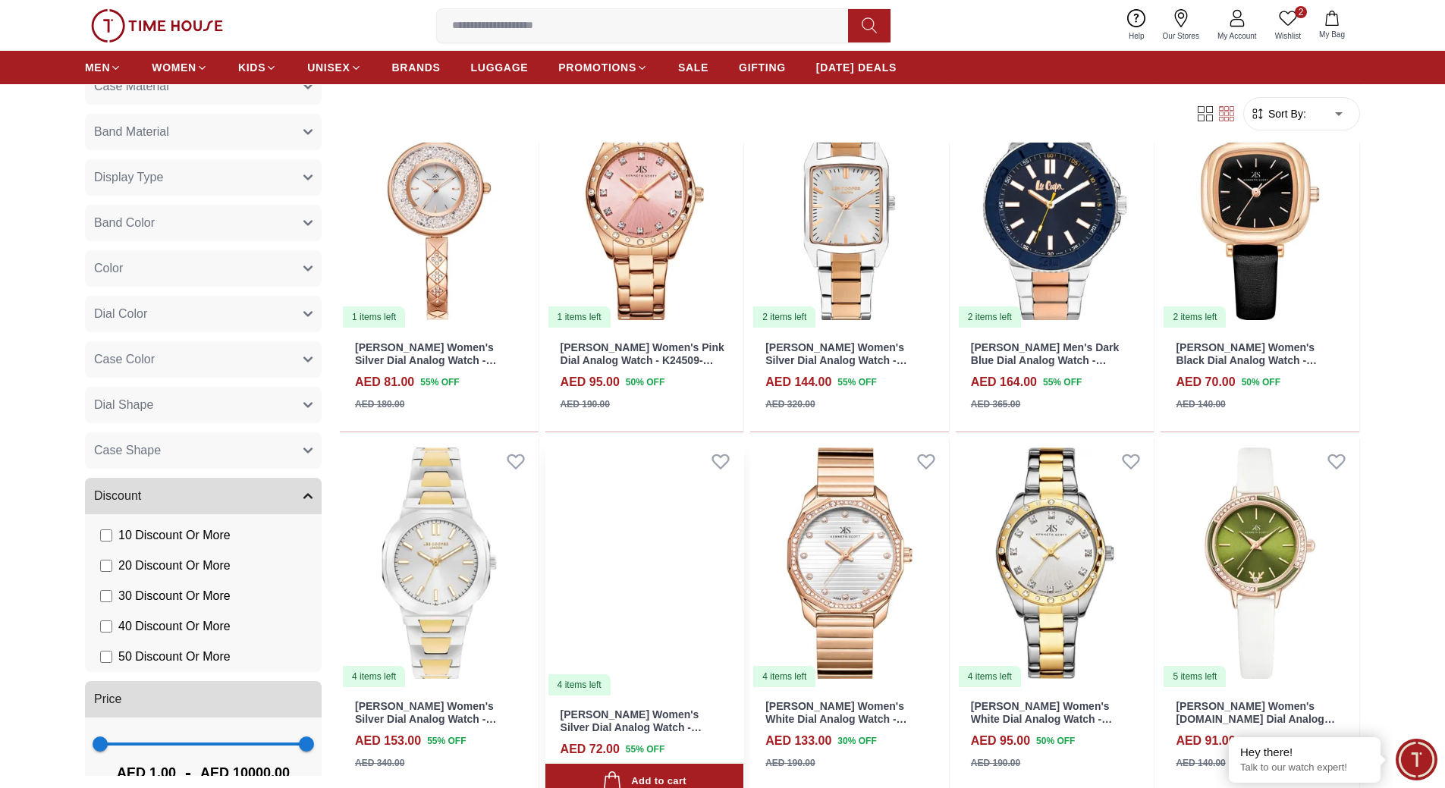
scroll to position [14182, 0]
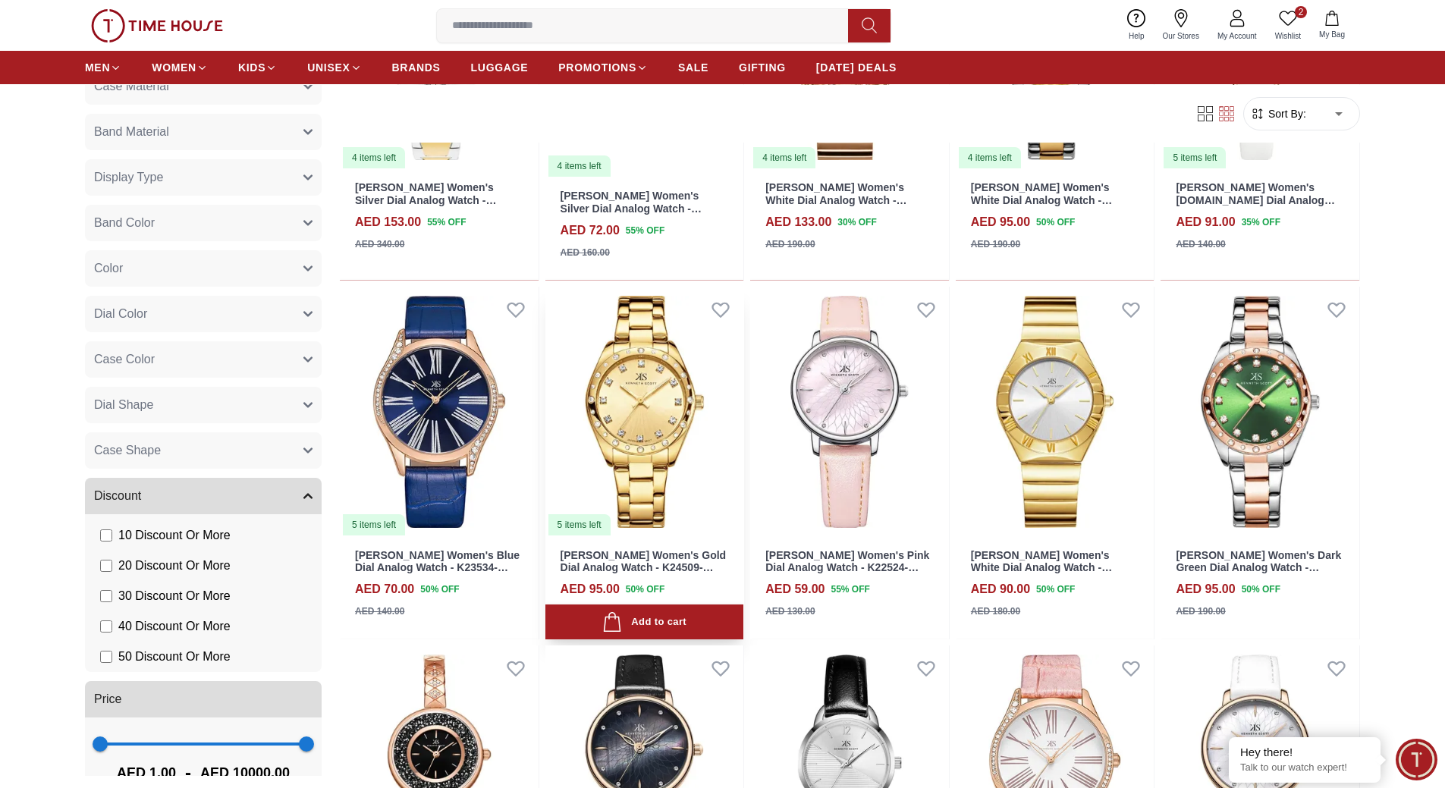
scroll to position [14637, 0]
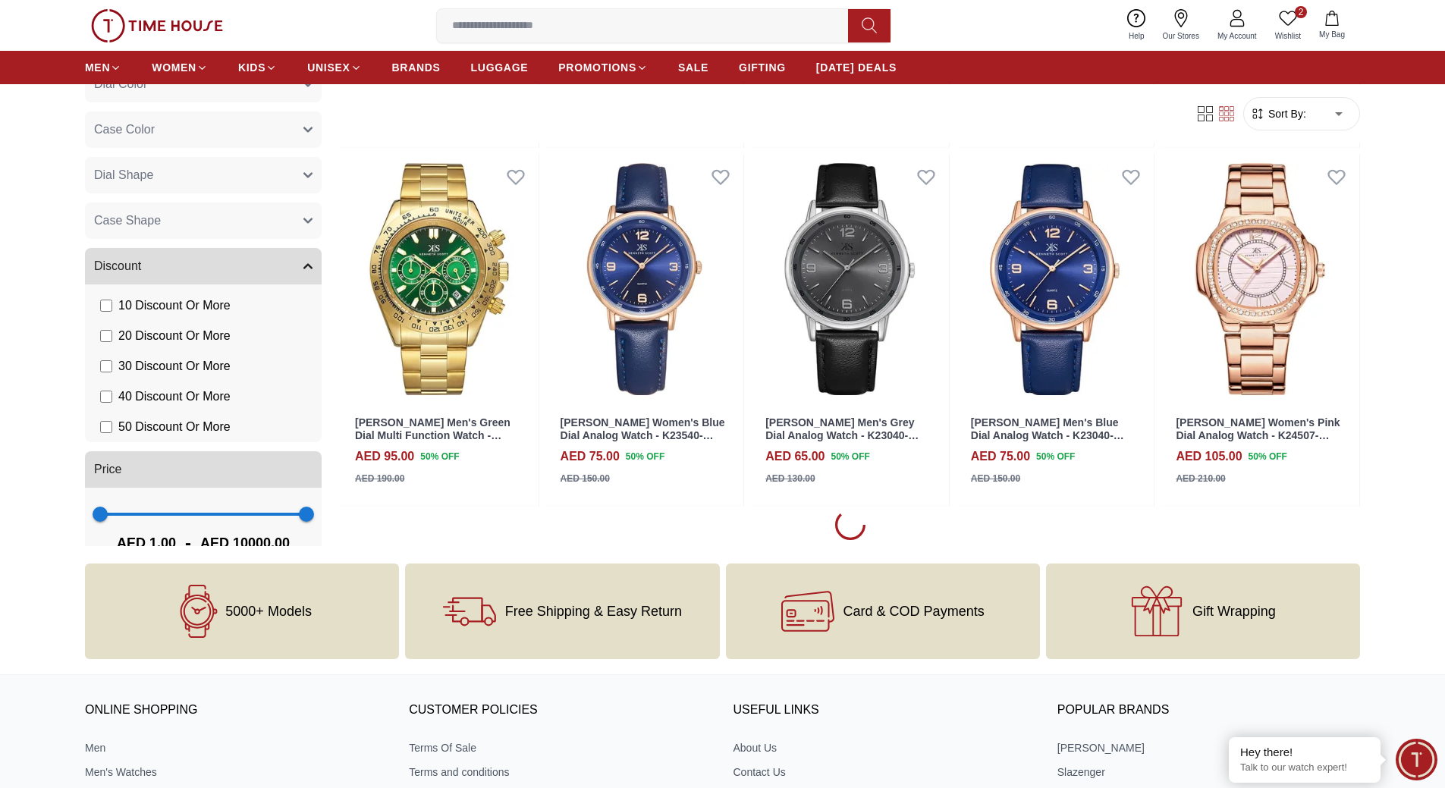
scroll to position [16078, 0]
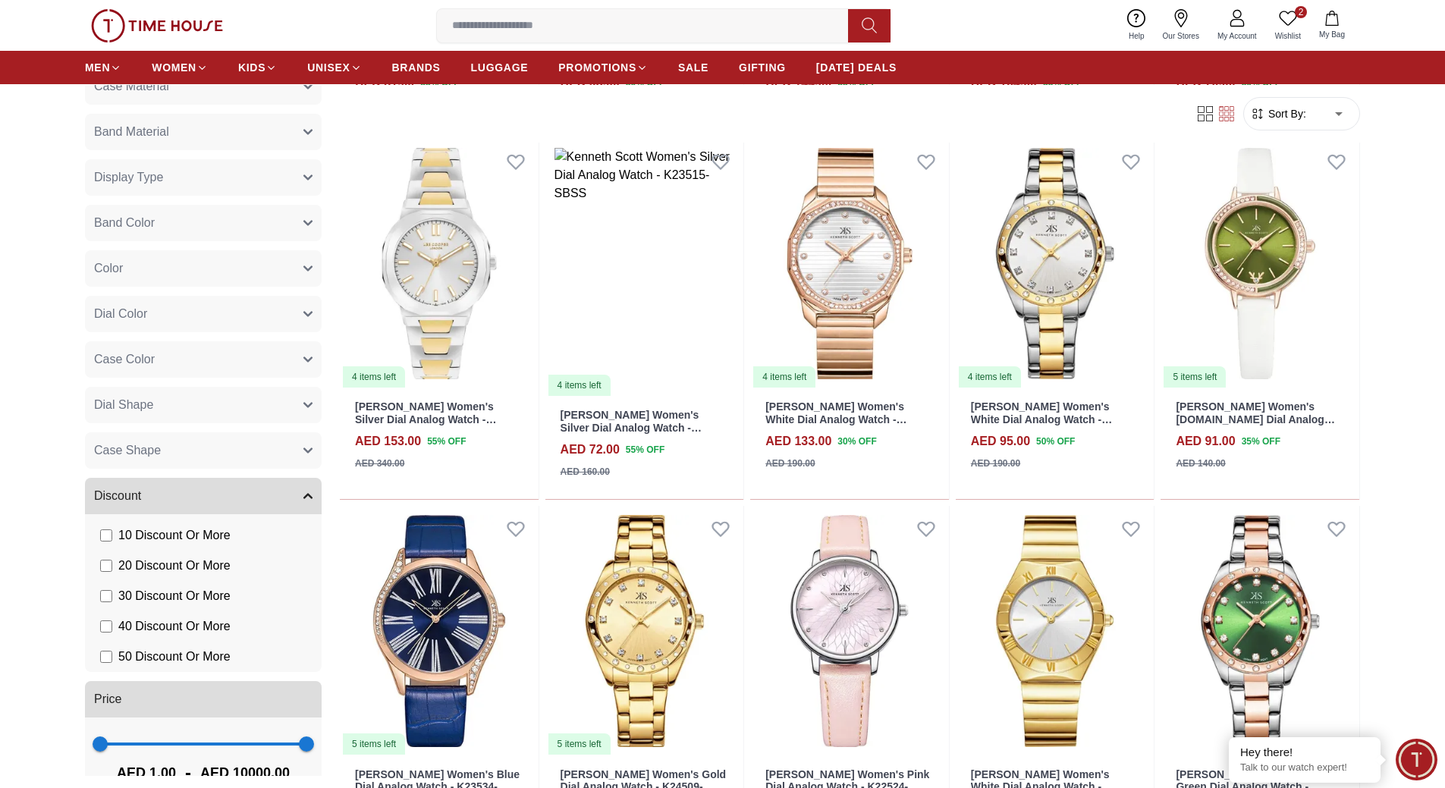
scroll to position [14182, 0]
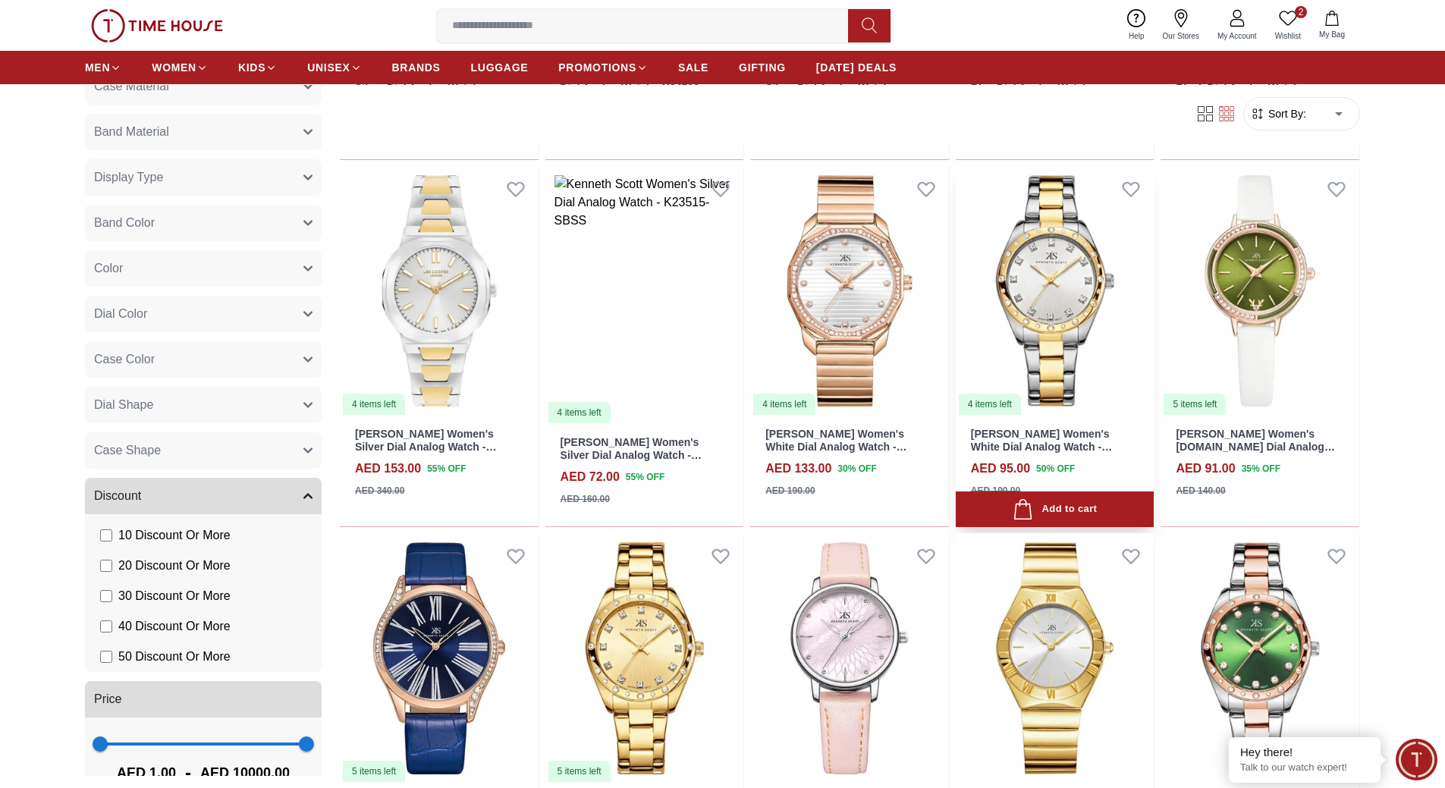
click at [1056, 332] on img at bounding box center [1055, 291] width 199 height 250
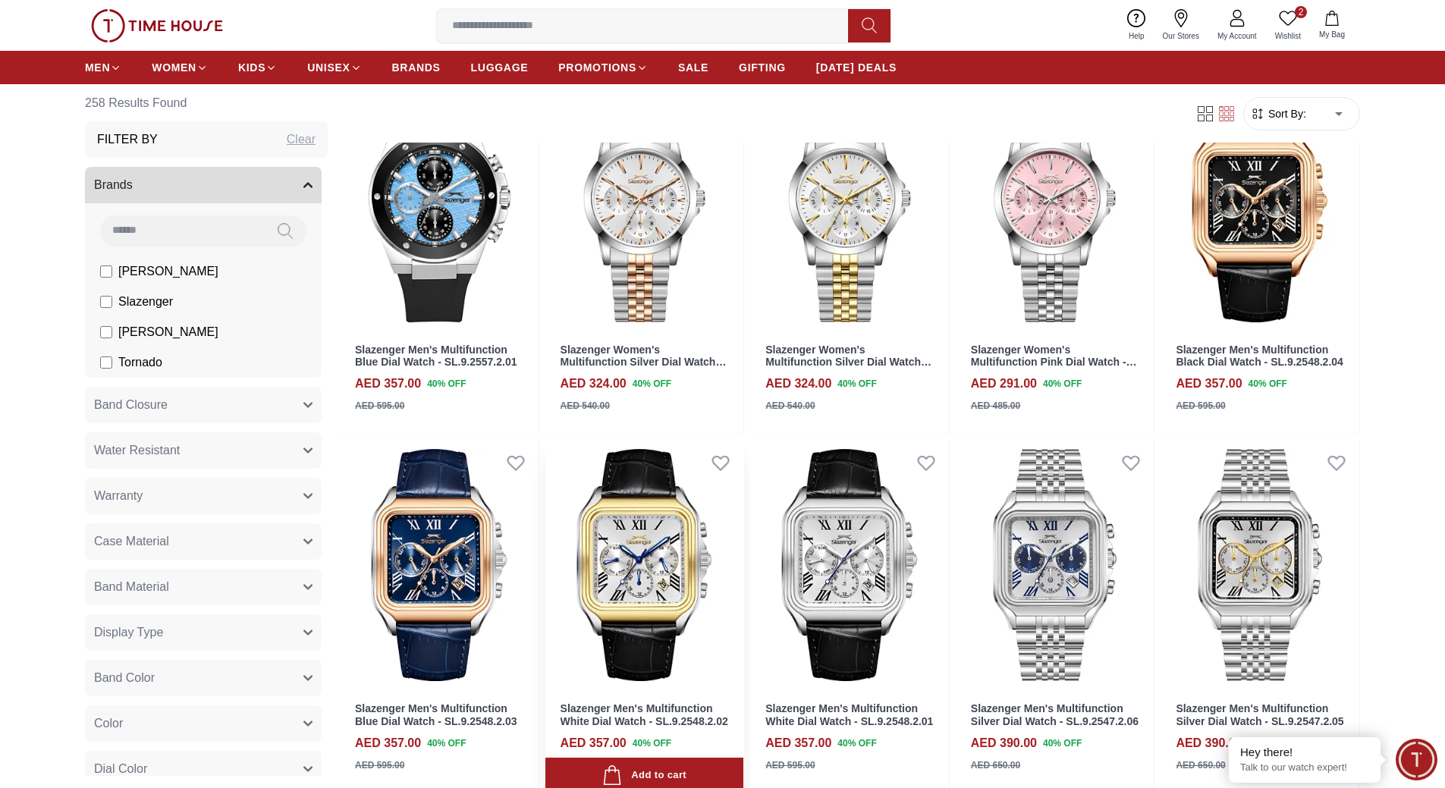
scroll to position [909, 0]
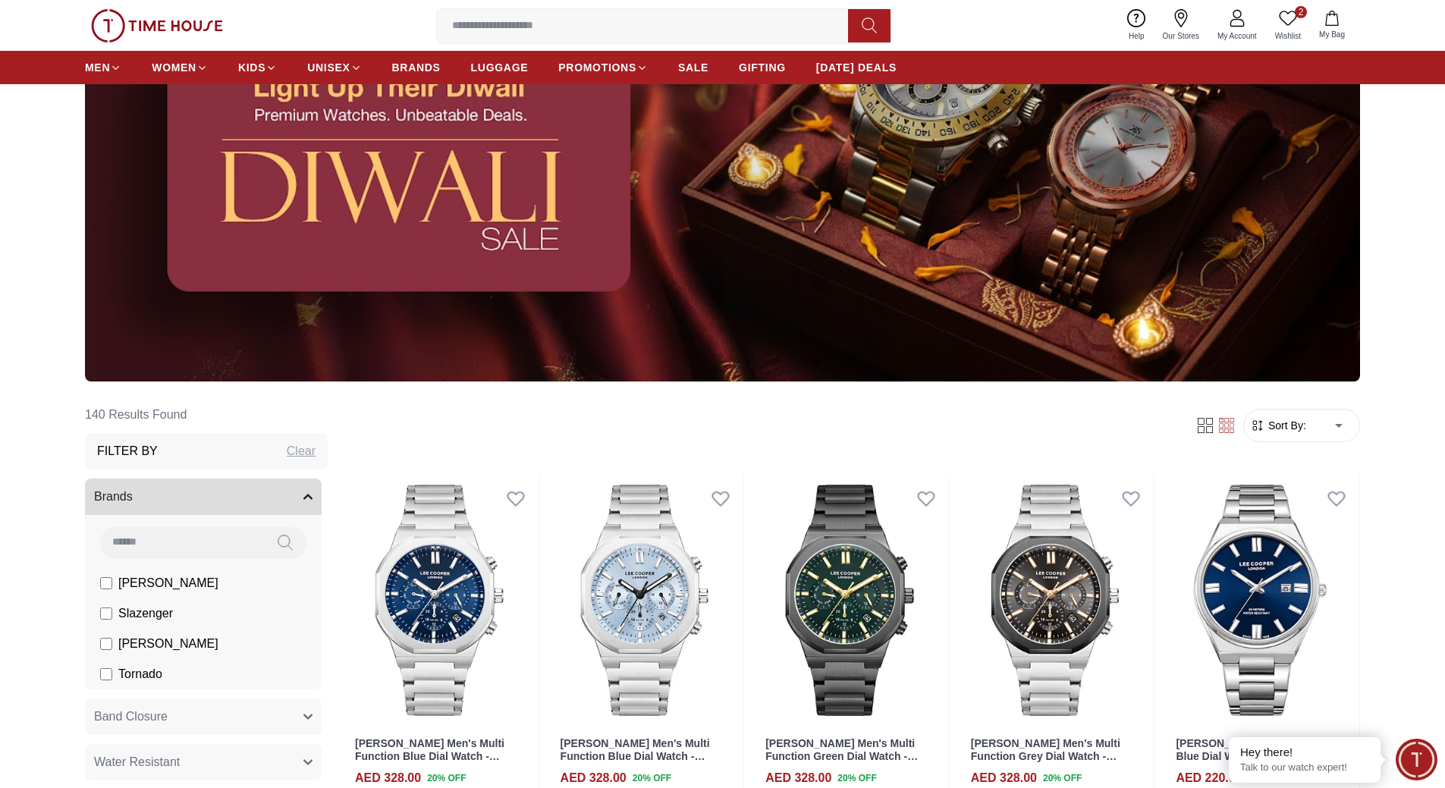
scroll to position [228, 0]
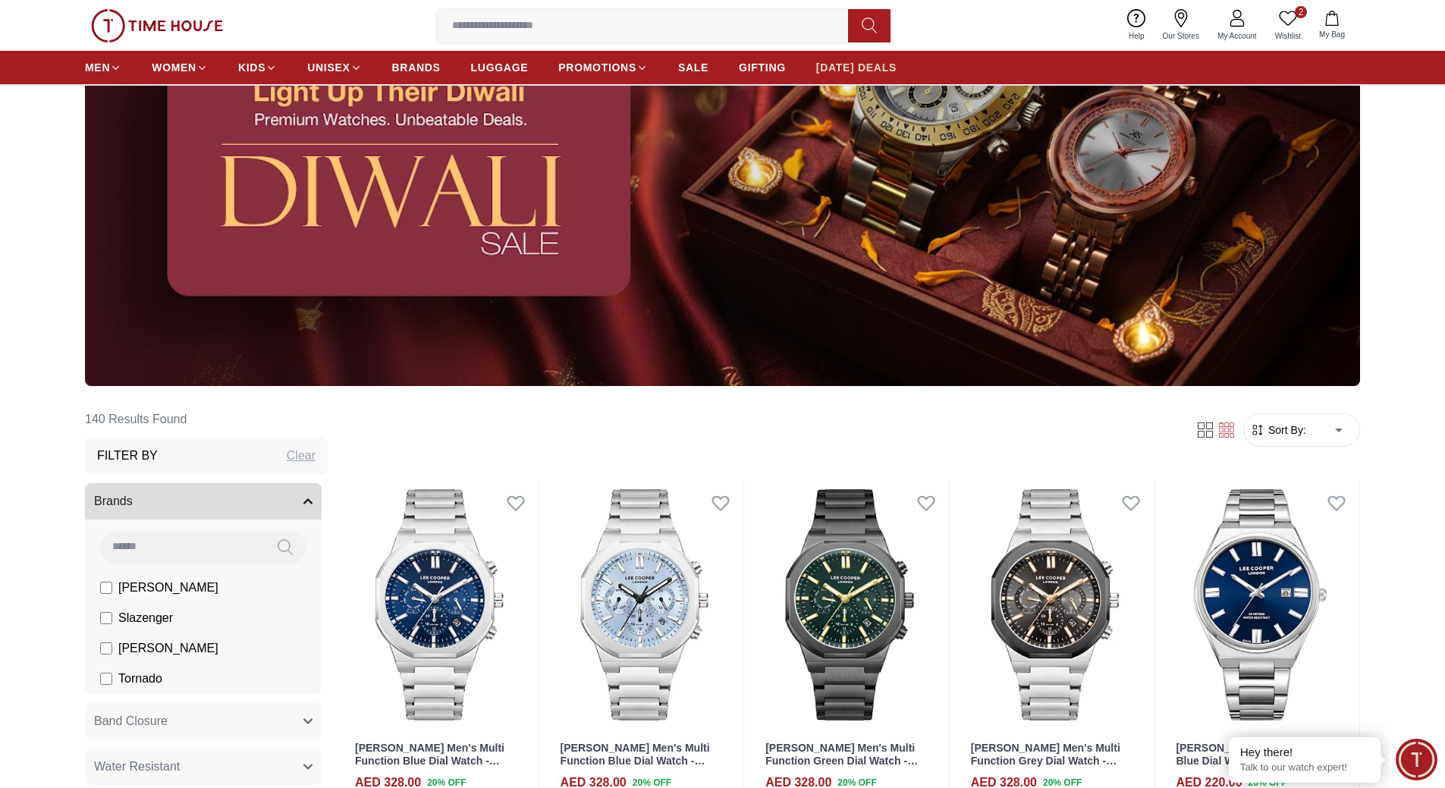
click at [871, 61] on span "[DATE] DEALS" at bounding box center [856, 67] width 80 height 15
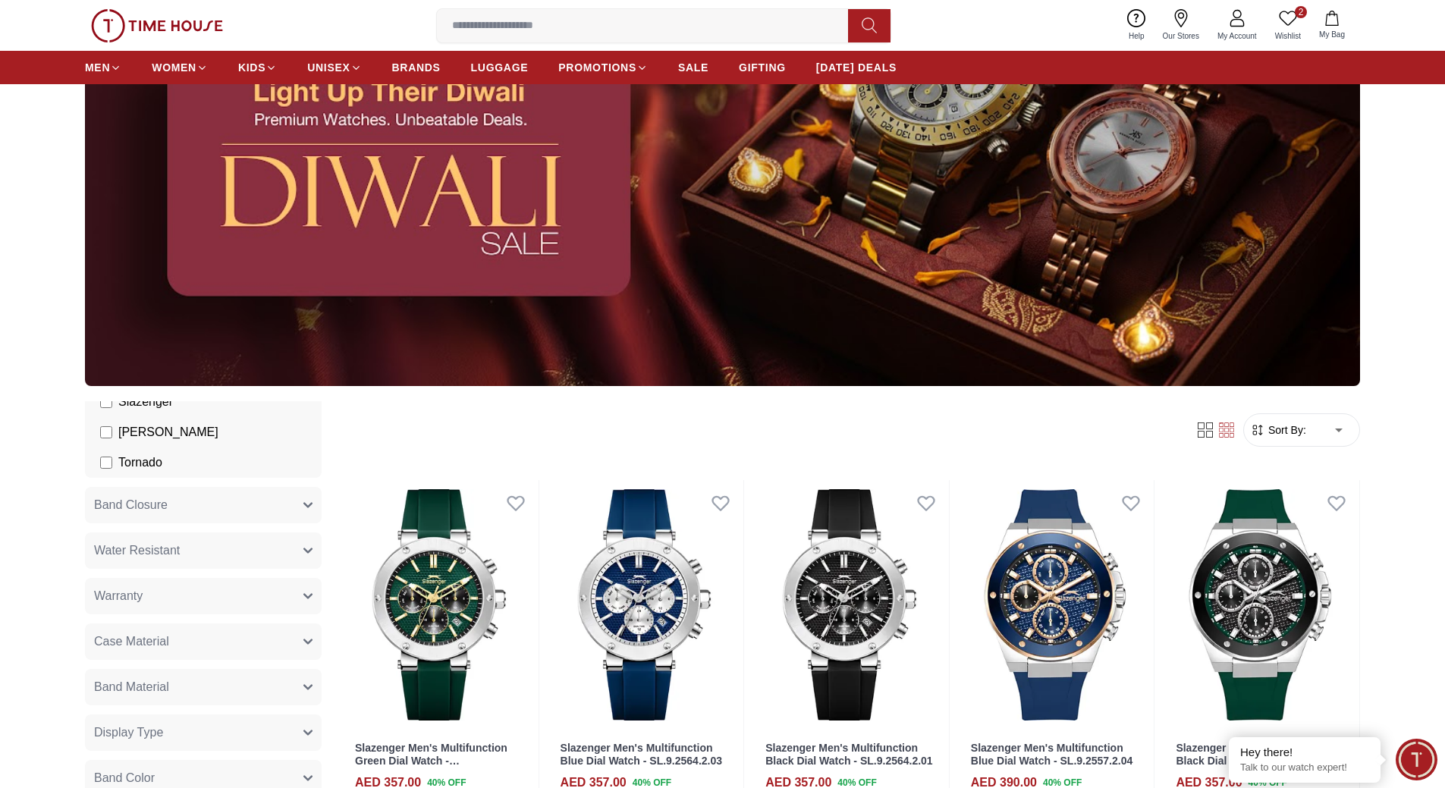
scroll to position [303, 0]
click at [118, 595] on span "Band Material" at bounding box center [131, 600] width 75 height 18
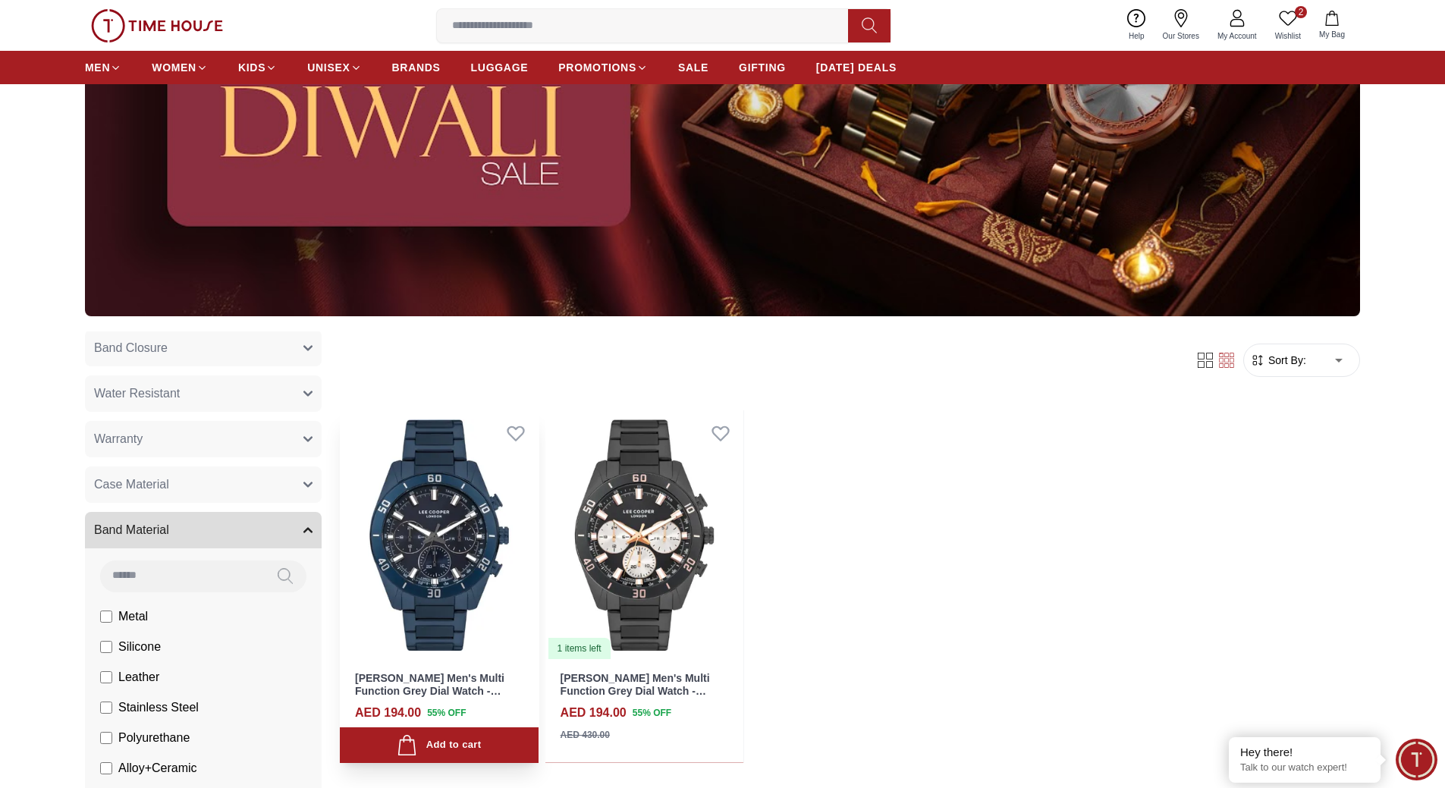
scroll to position [379, 0]
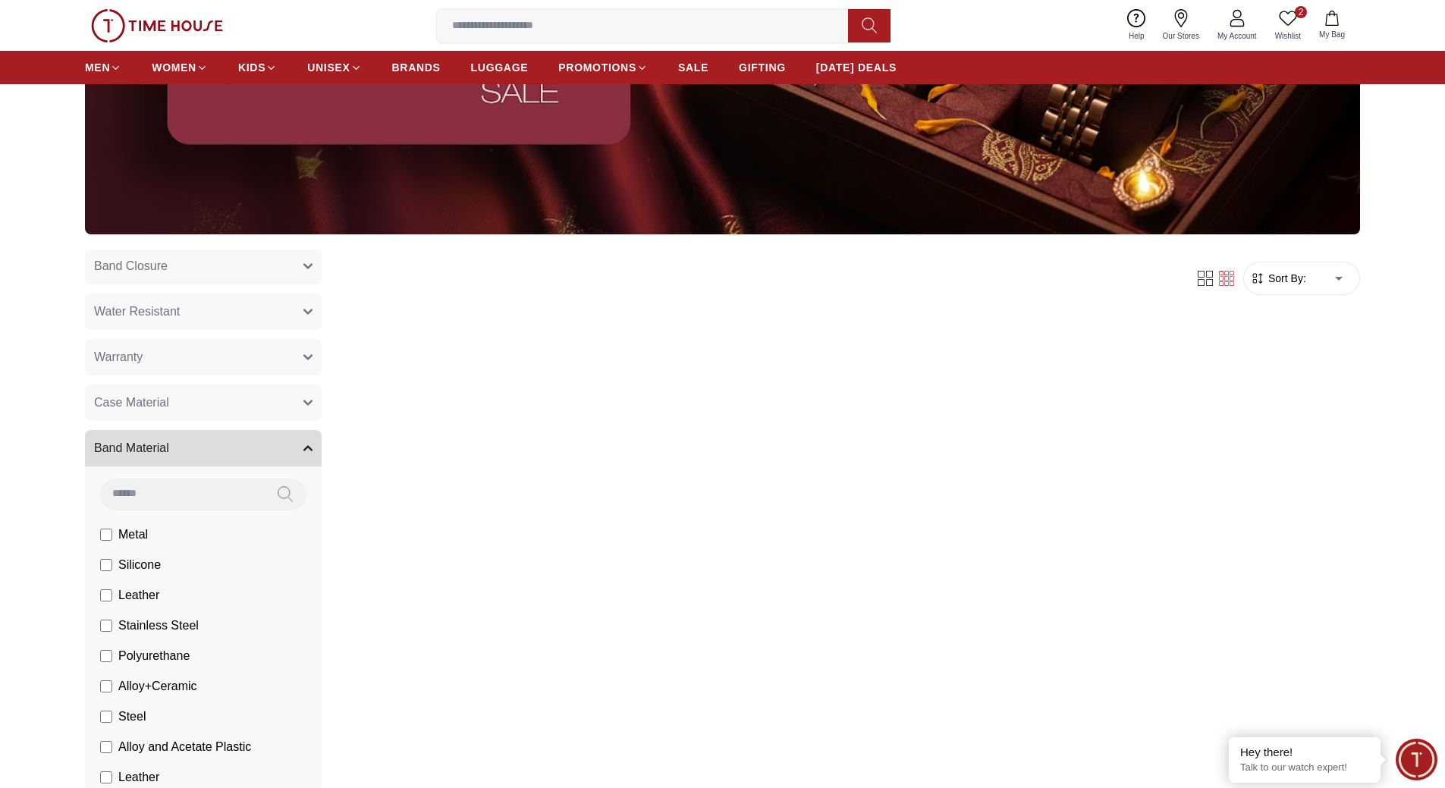
scroll to position [303, 0]
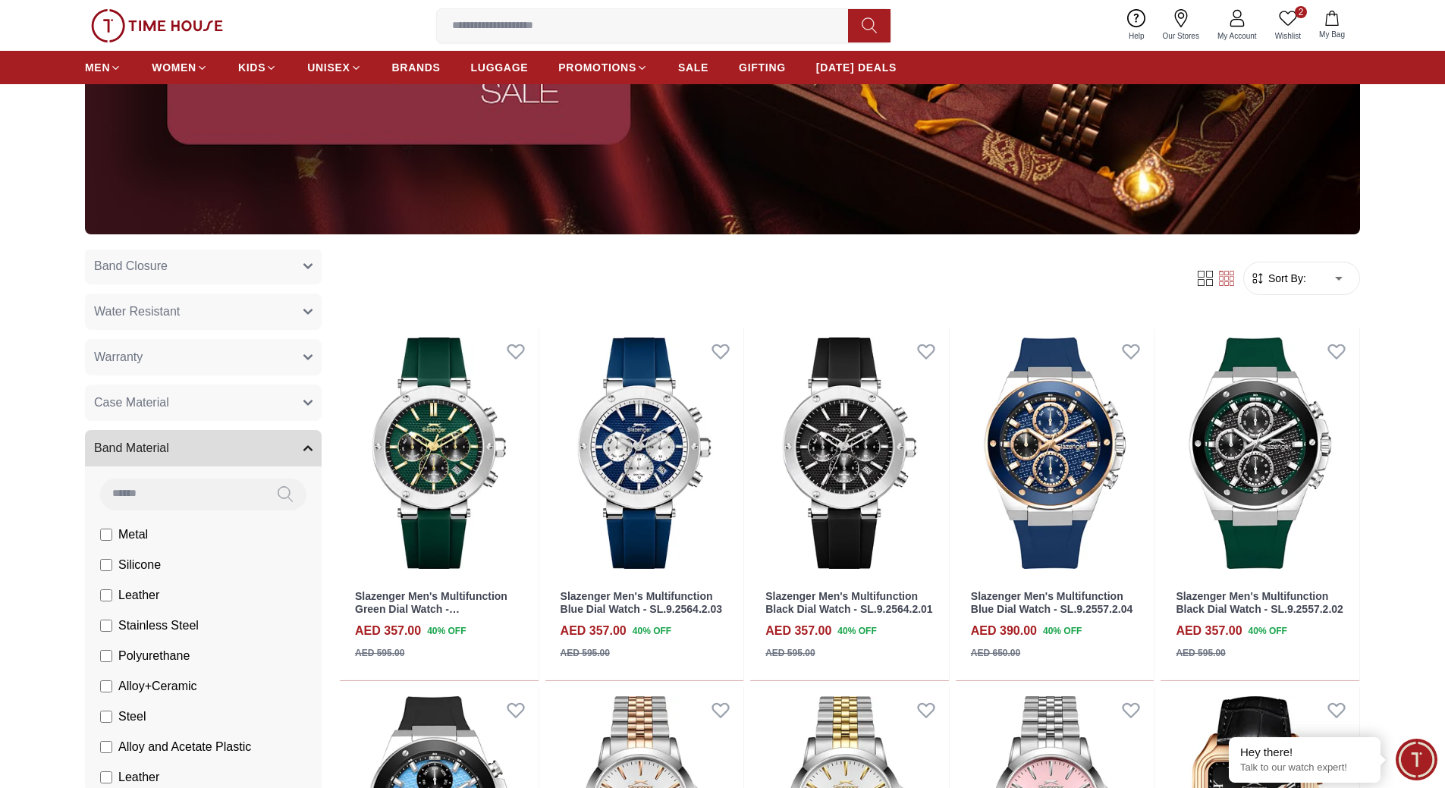
click at [106, 663] on label "Polyurethane" at bounding box center [144, 656] width 89 height 18
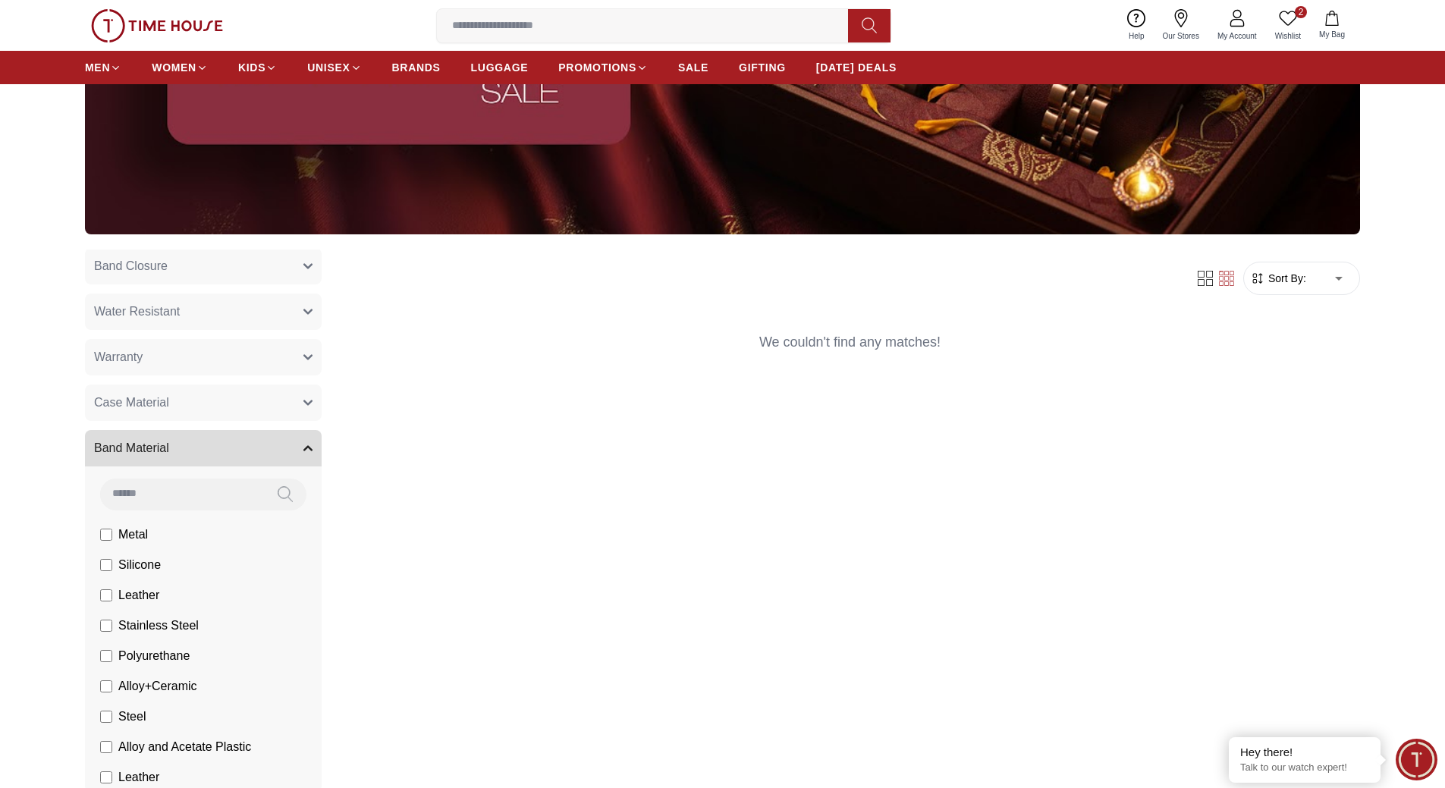
click at [106, 663] on label "Polyurethane" at bounding box center [144, 656] width 89 height 18
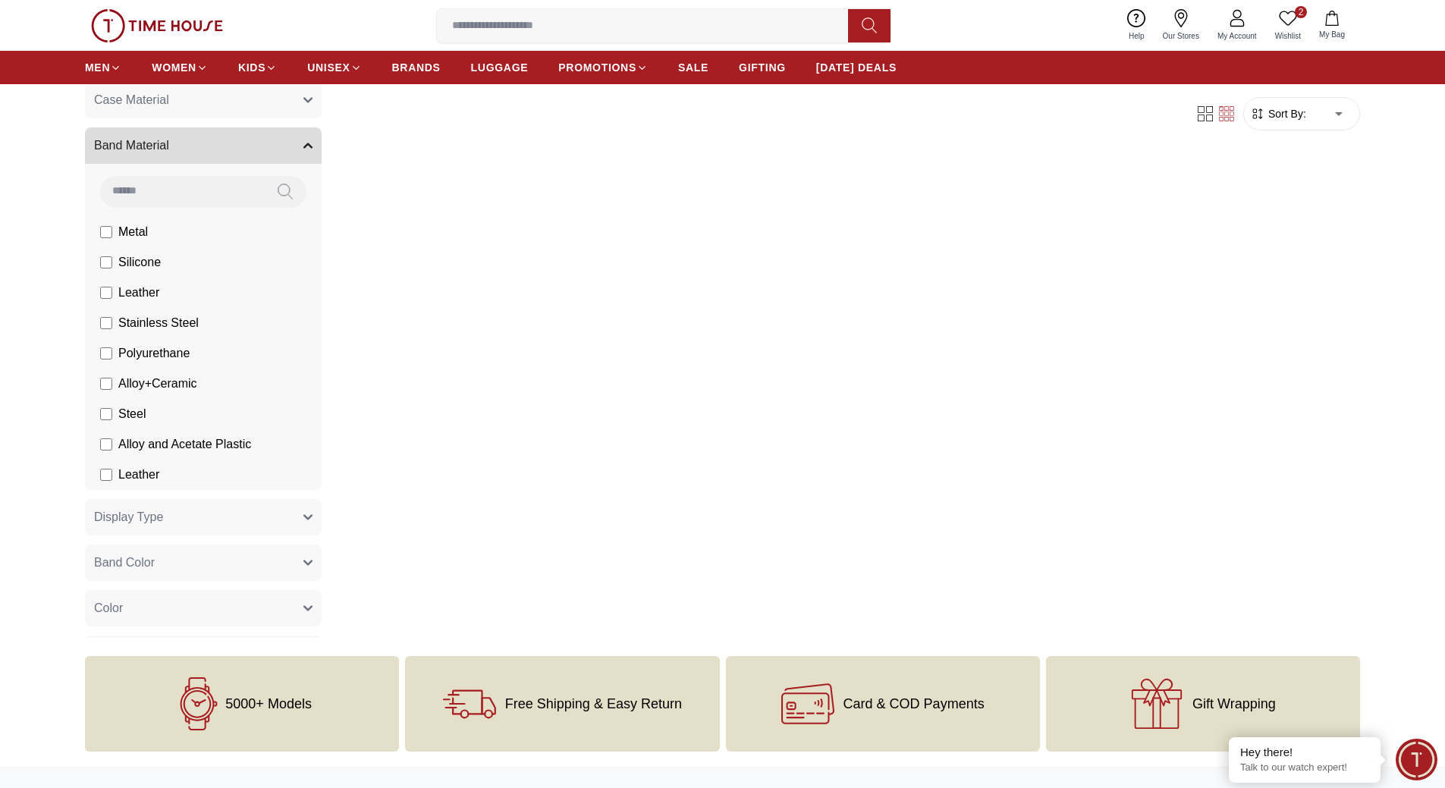
scroll to position [683, 0]
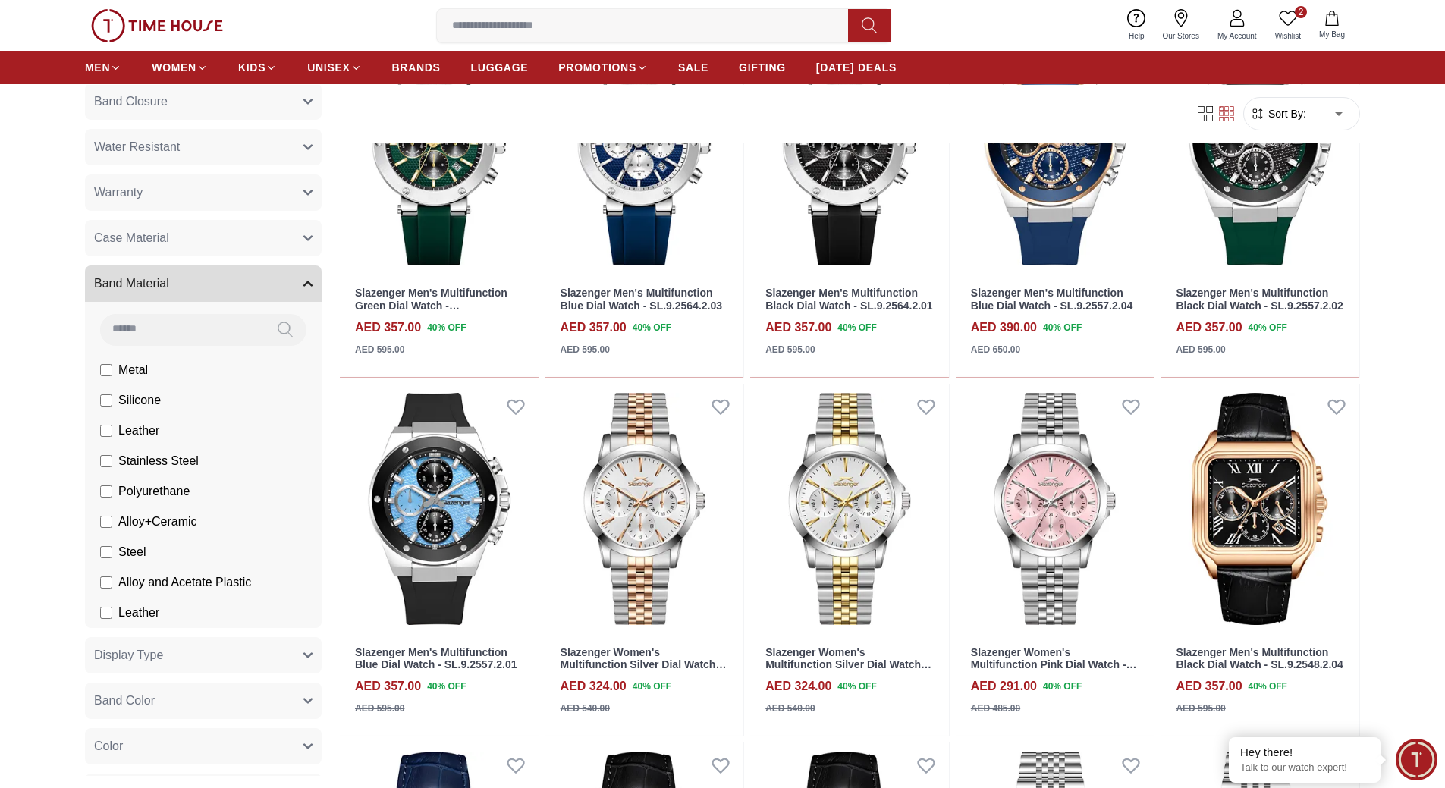
click at [115, 523] on label "Alloy+Ceramic" at bounding box center [148, 522] width 97 height 18
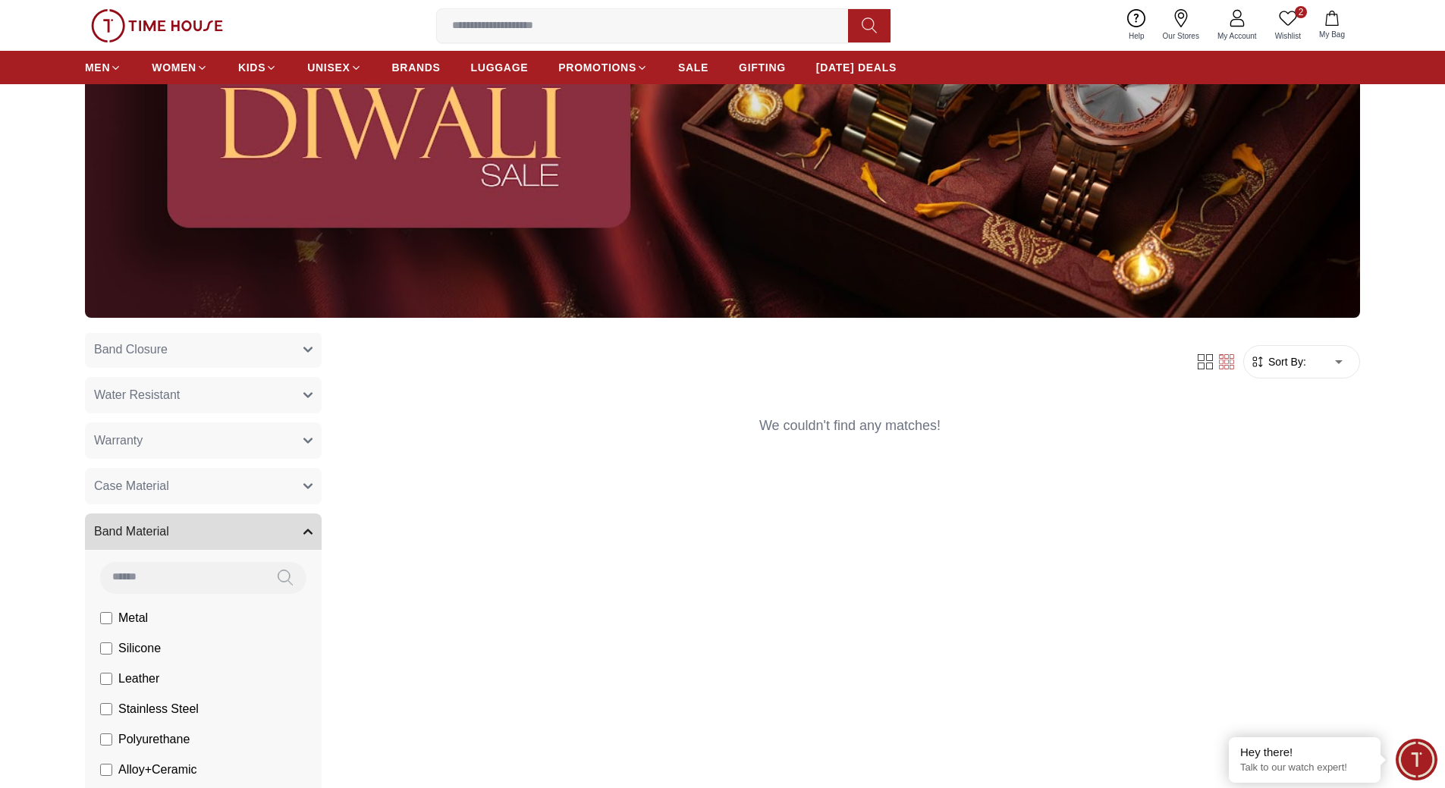
scroll to position [455, 0]
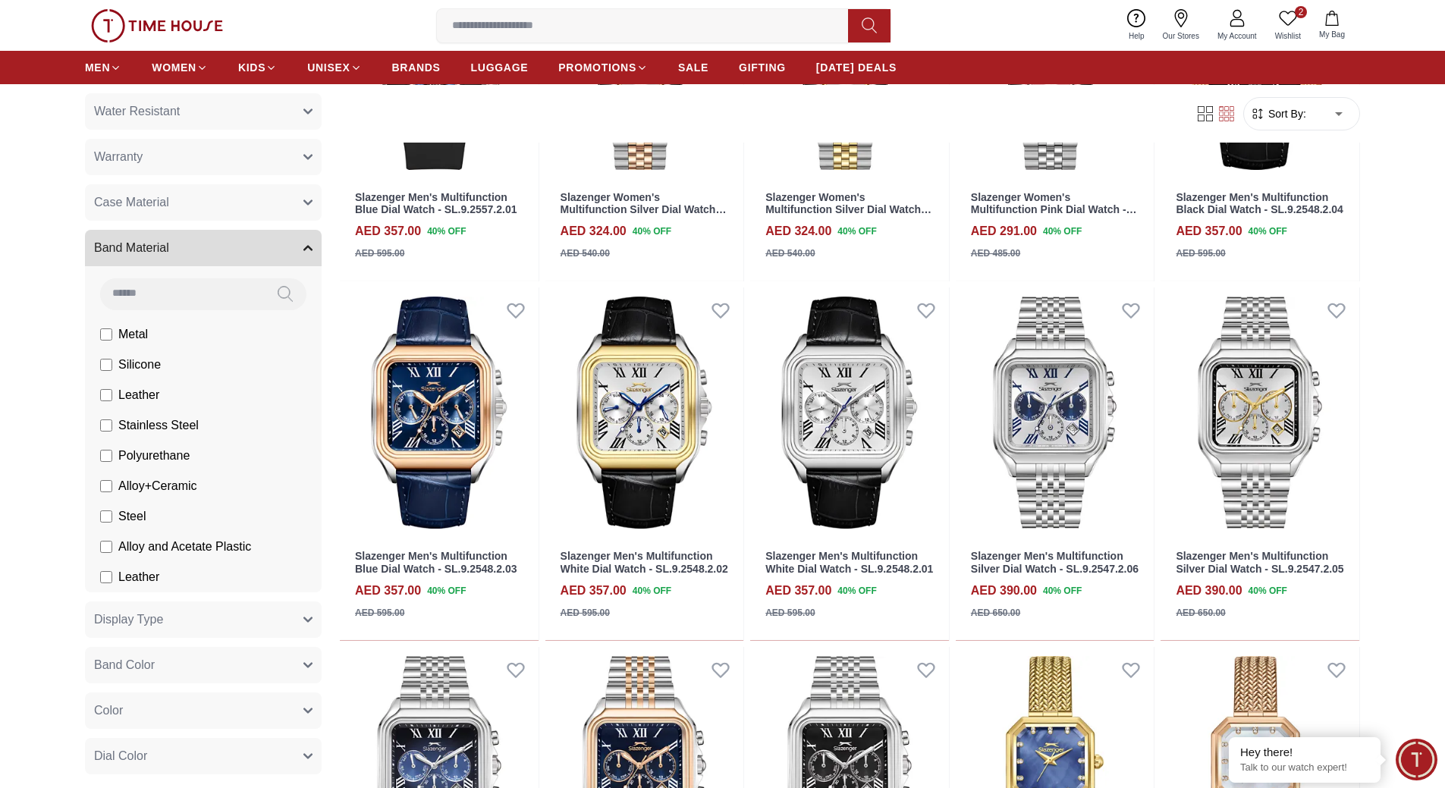
scroll to position [208, 0]
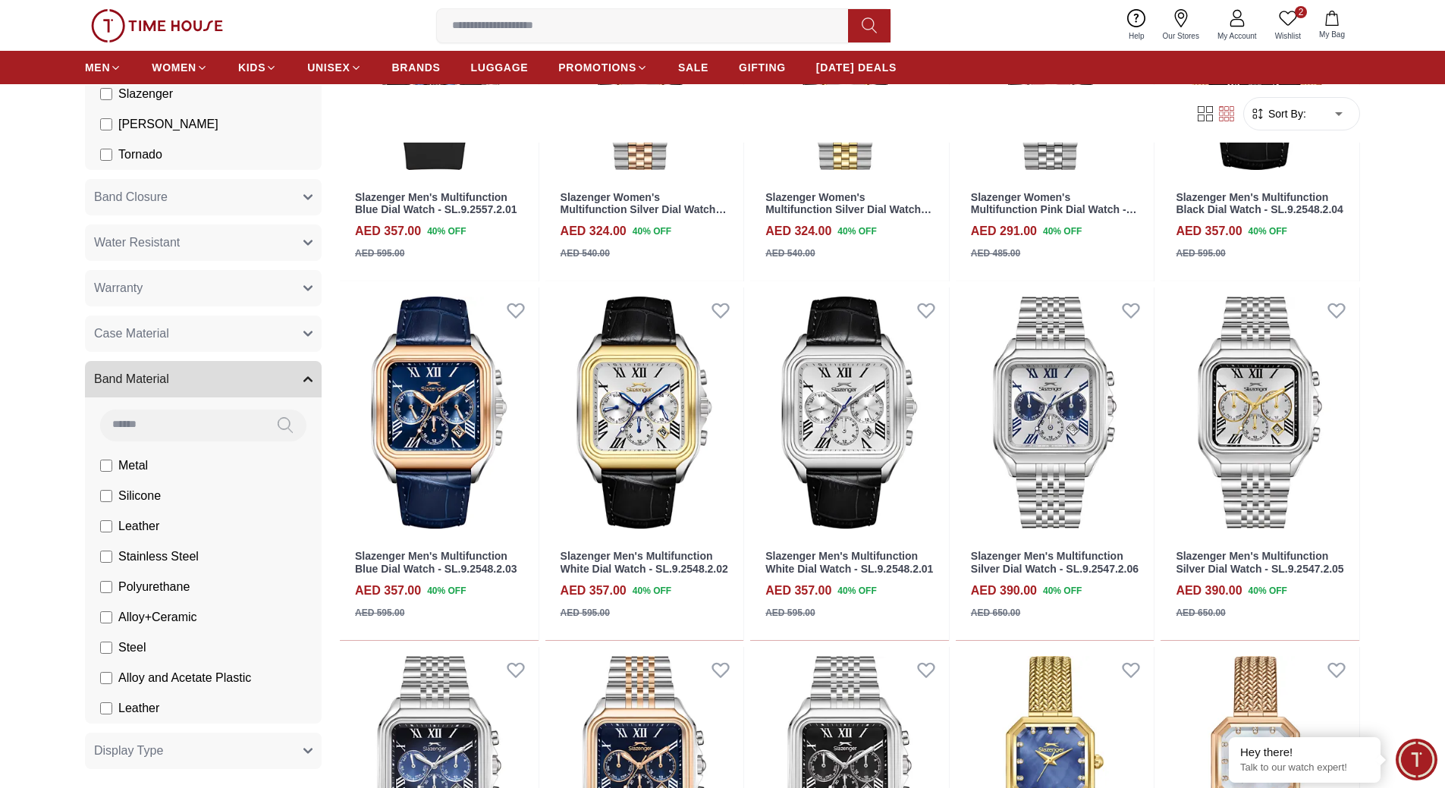
click at [104, 671] on label "Alloy and Acetate Plastic" at bounding box center [175, 678] width 151 height 18
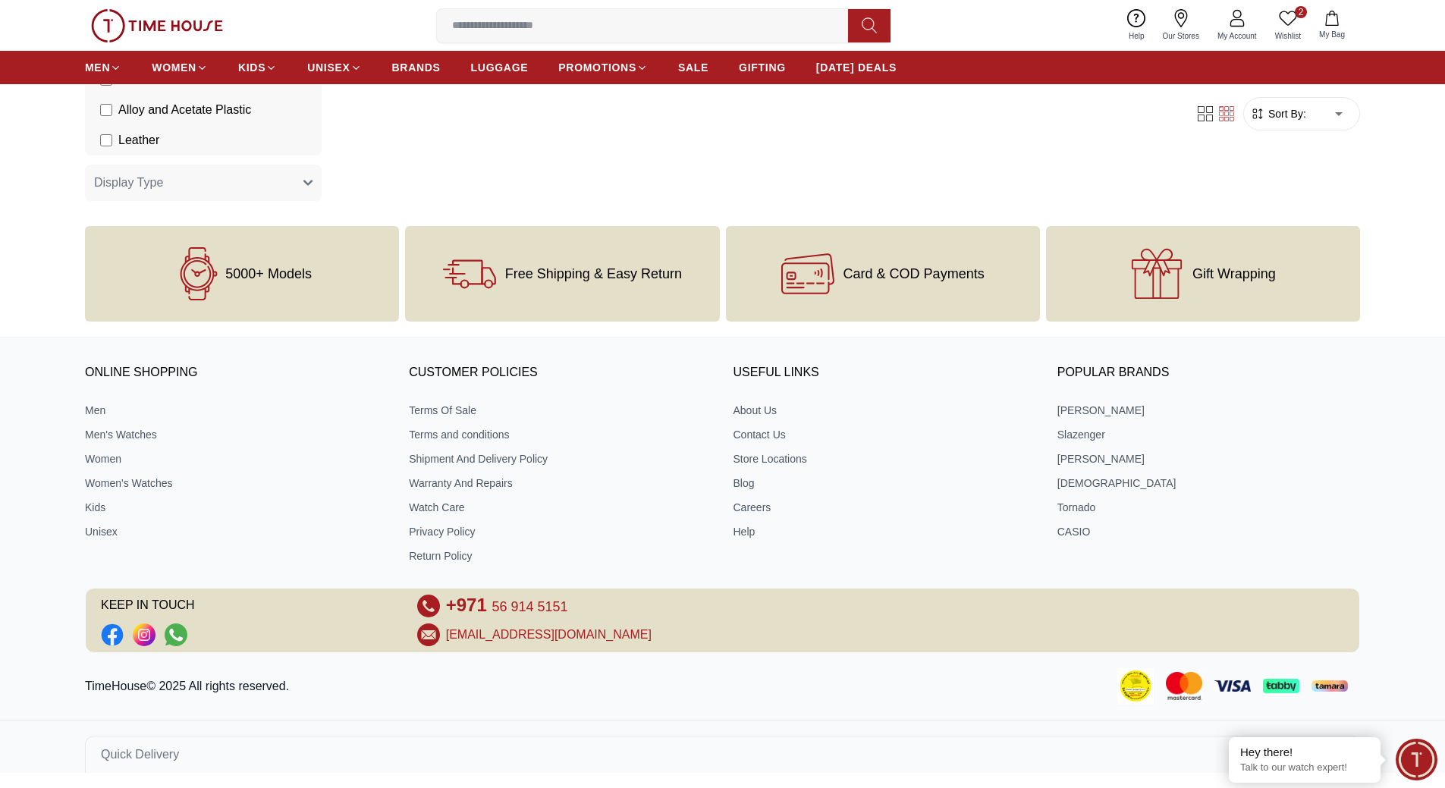
scroll to position [1138, 0]
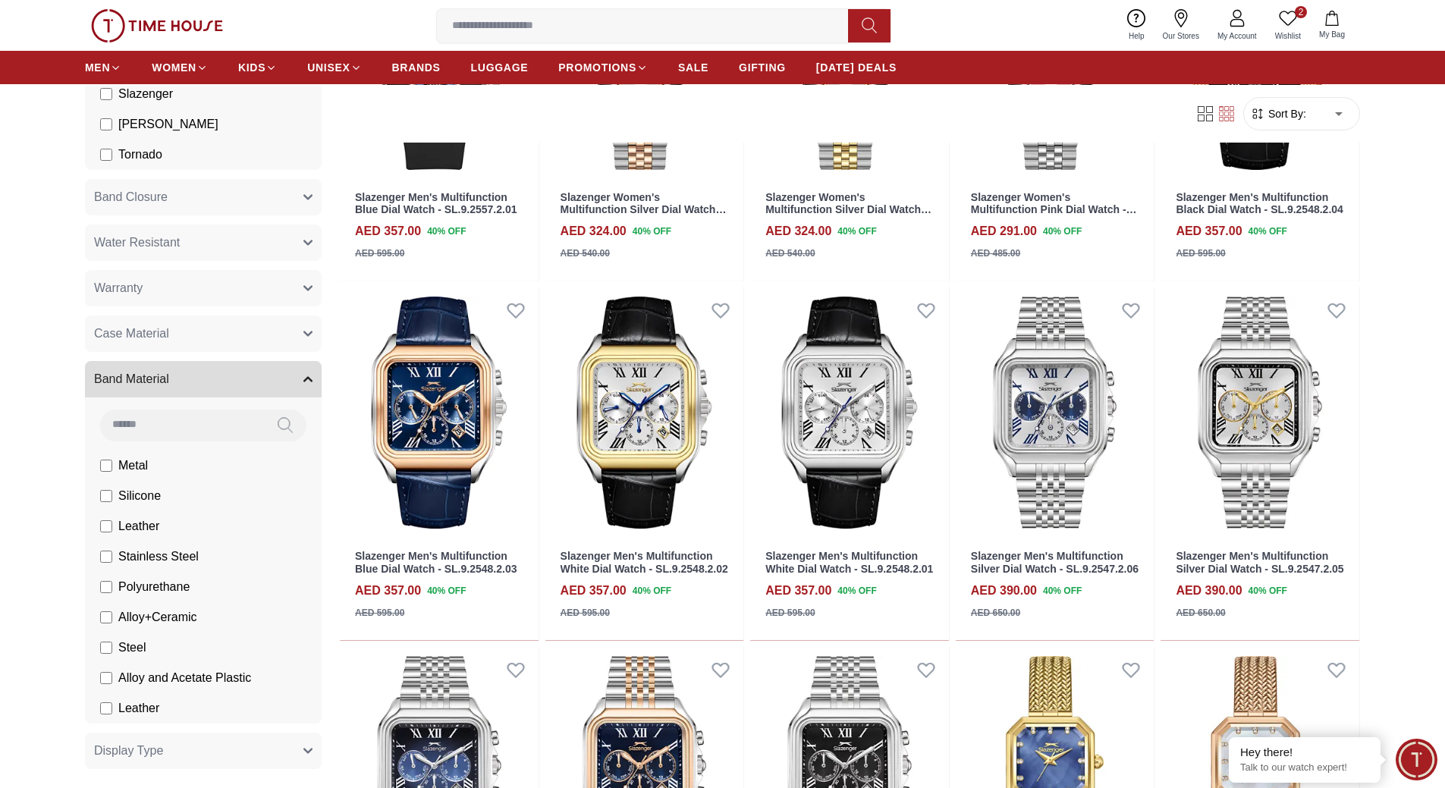
click at [112, 711] on label "Leather" at bounding box center [129, 708] width 59 height 18
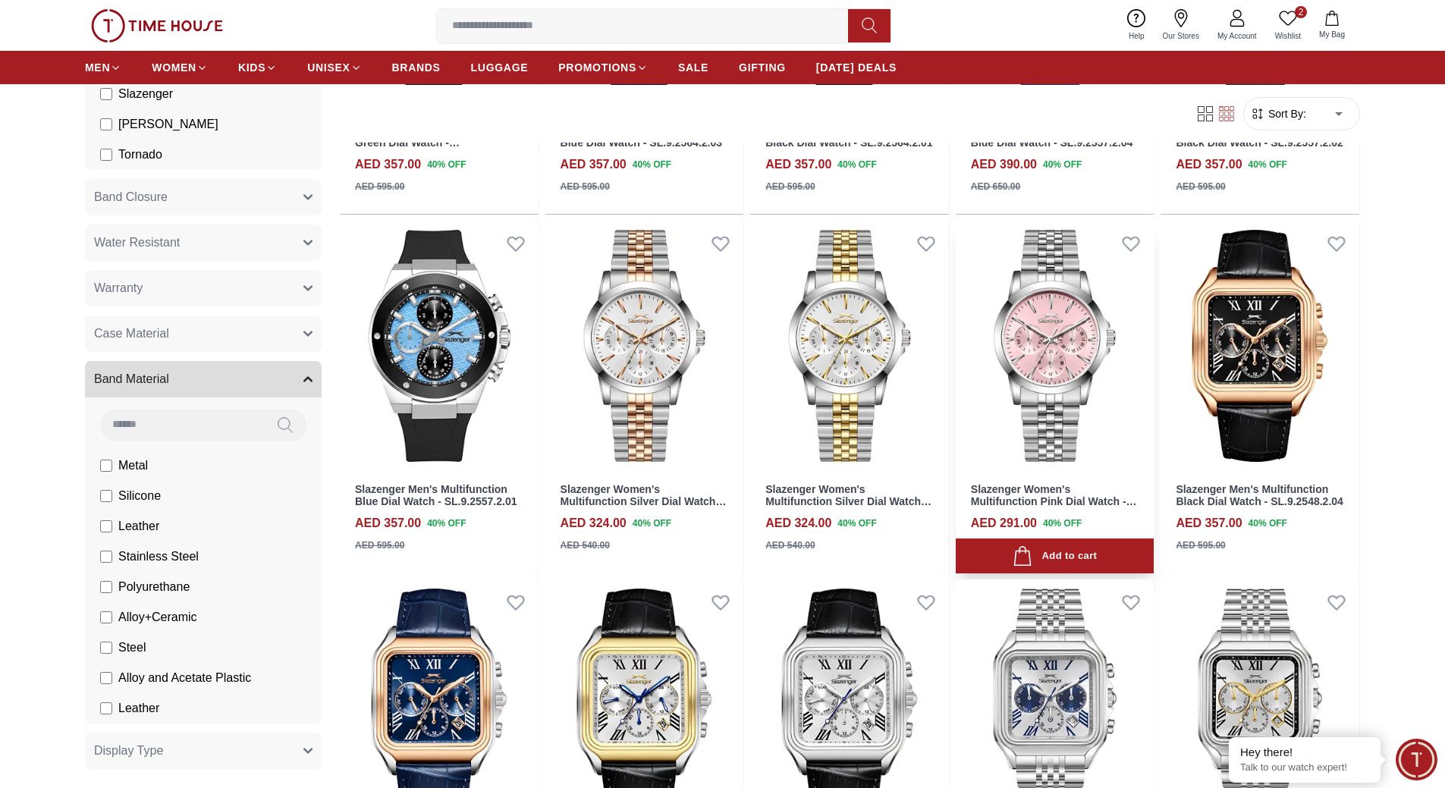
scroll to position [758, 0]
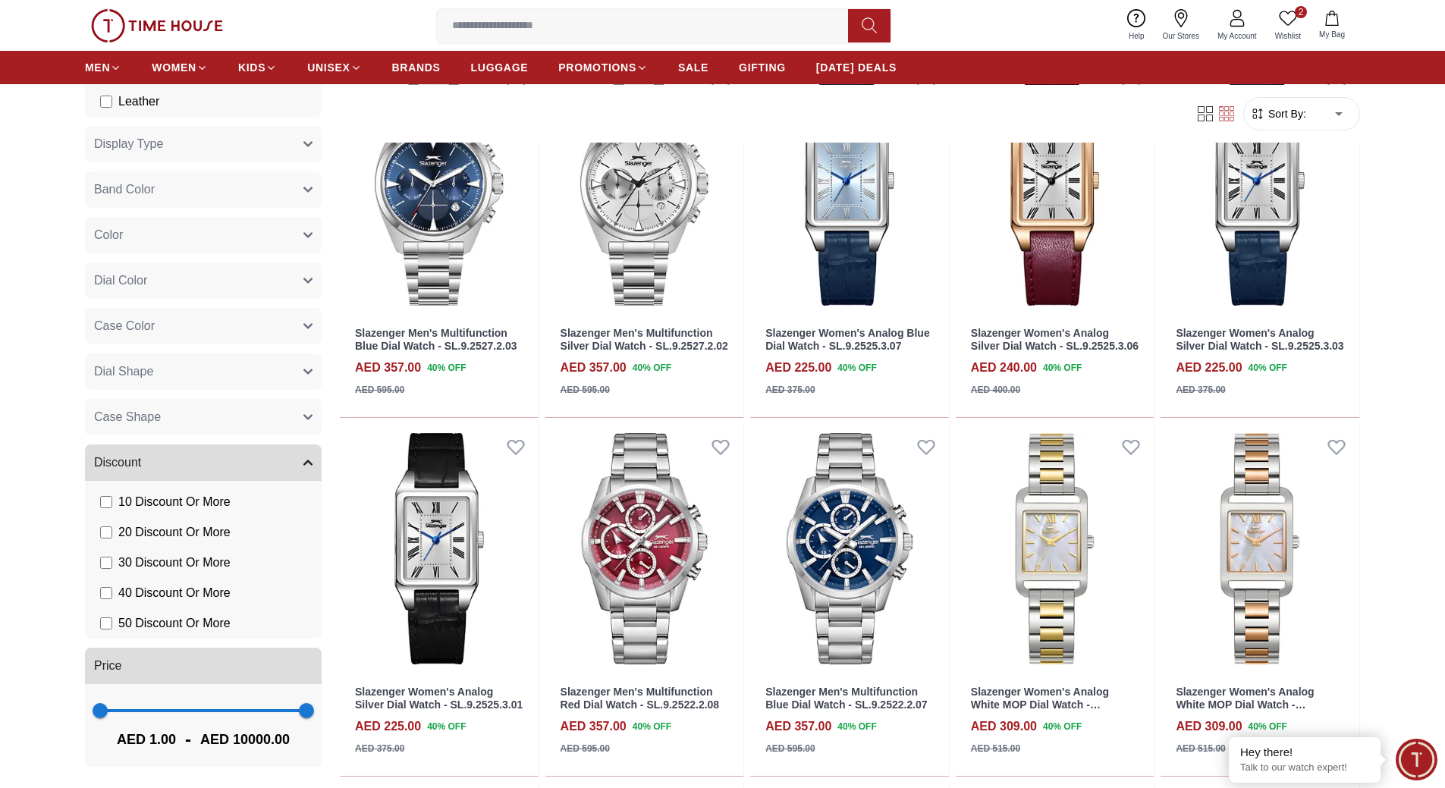
scroll to position [2578, 0]
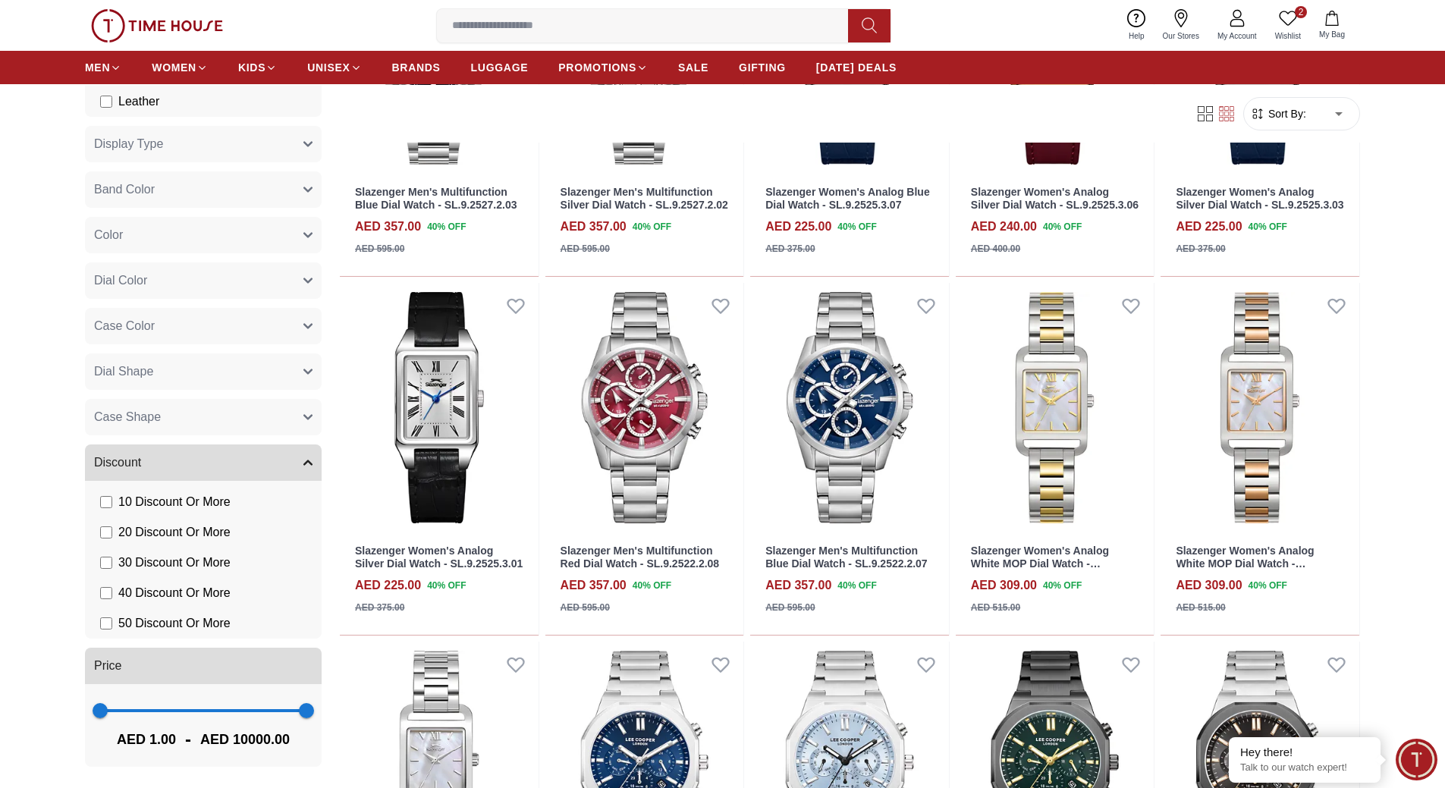
click at [109, 418] on span "Case Shape" at bounding box center [127, 417] width 67 height 18
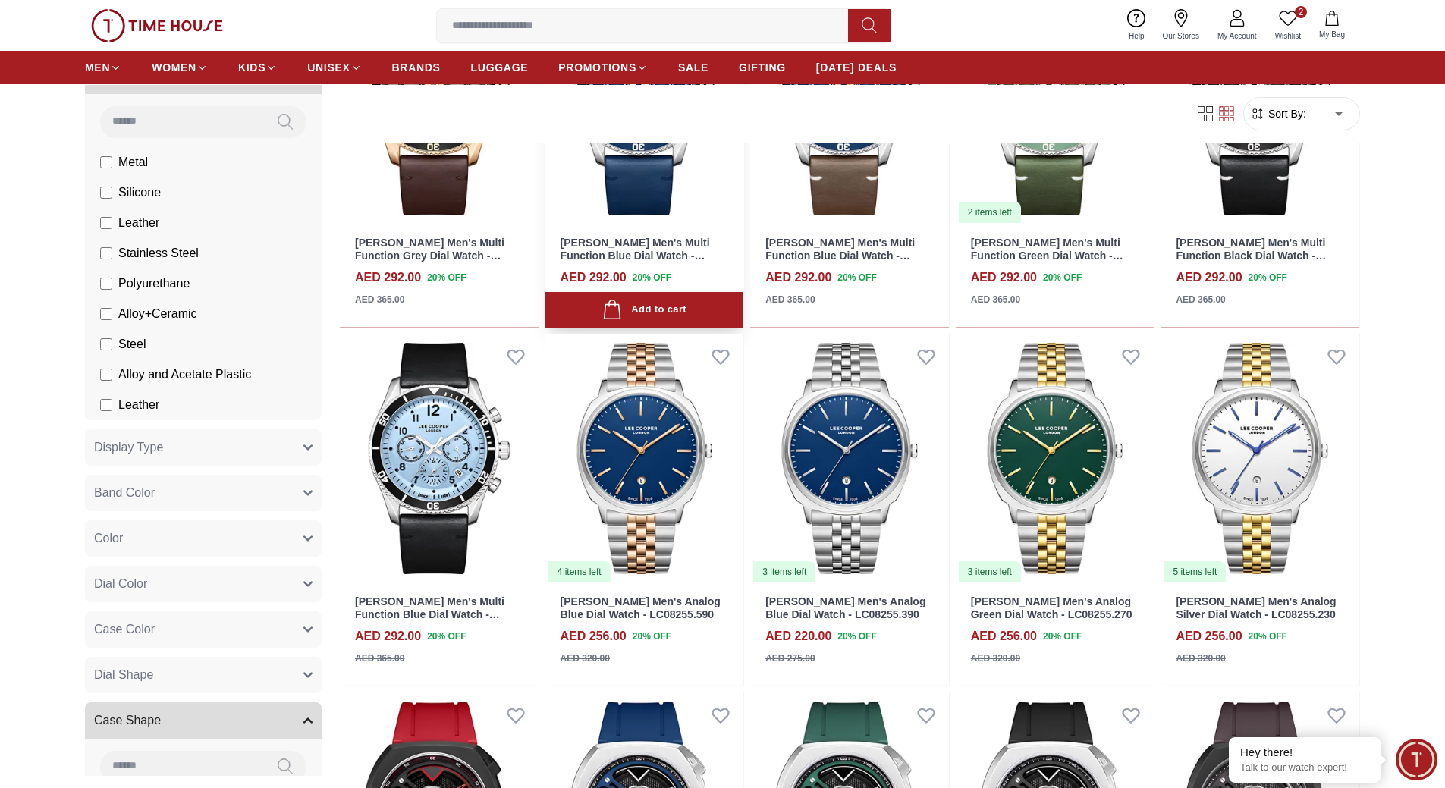
scroll to position [2654, 0]
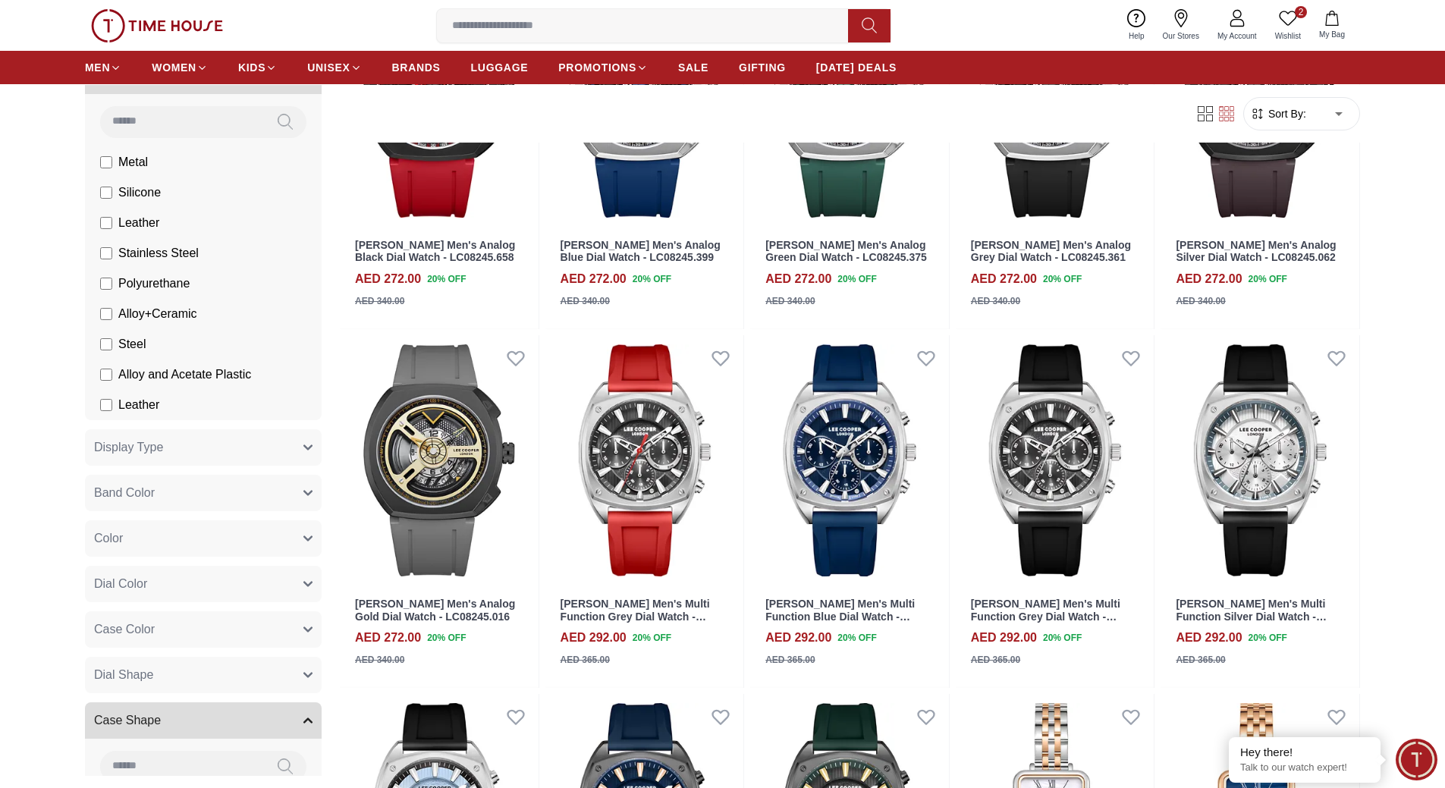
scroll to position [3261, 0]
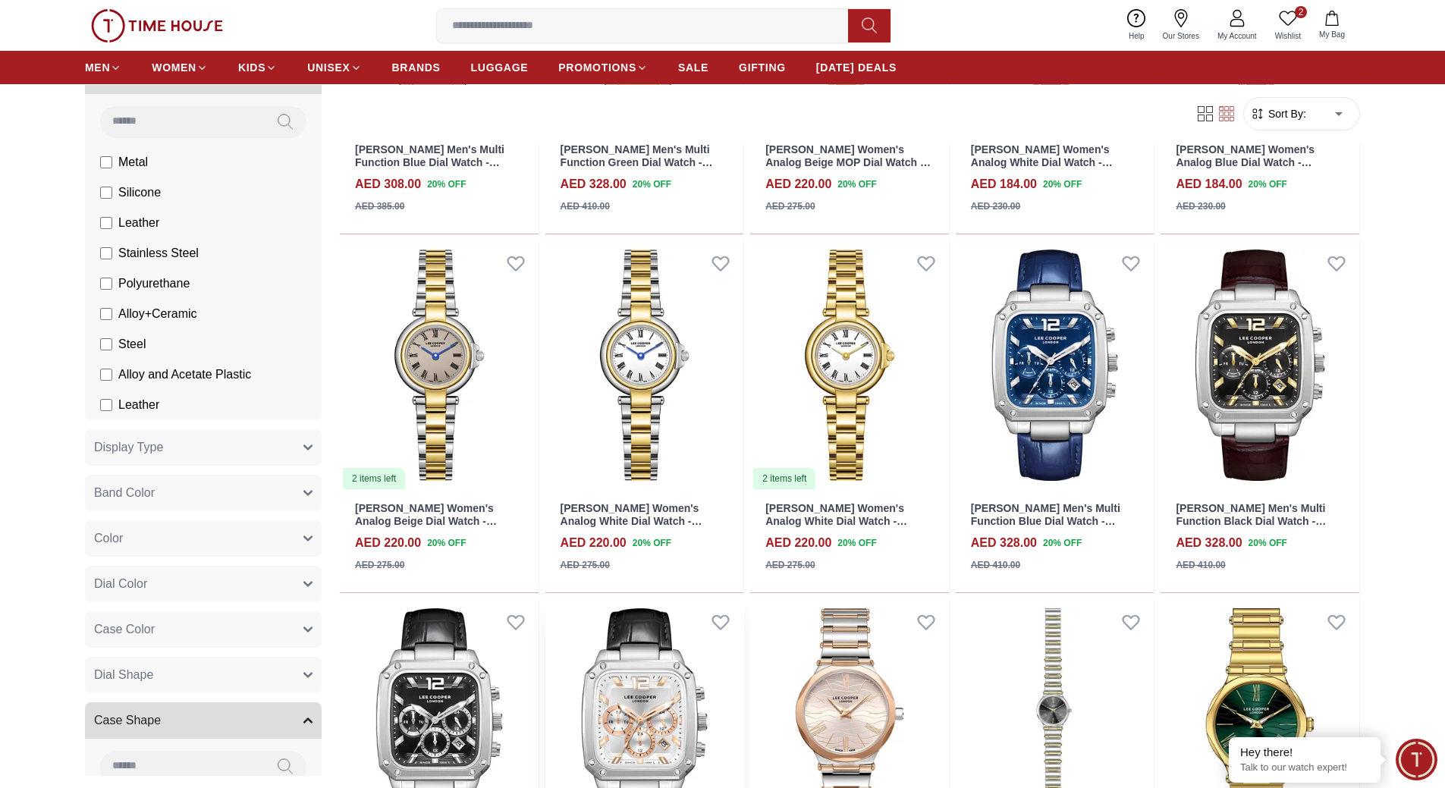
scroll to position [5309, 0]
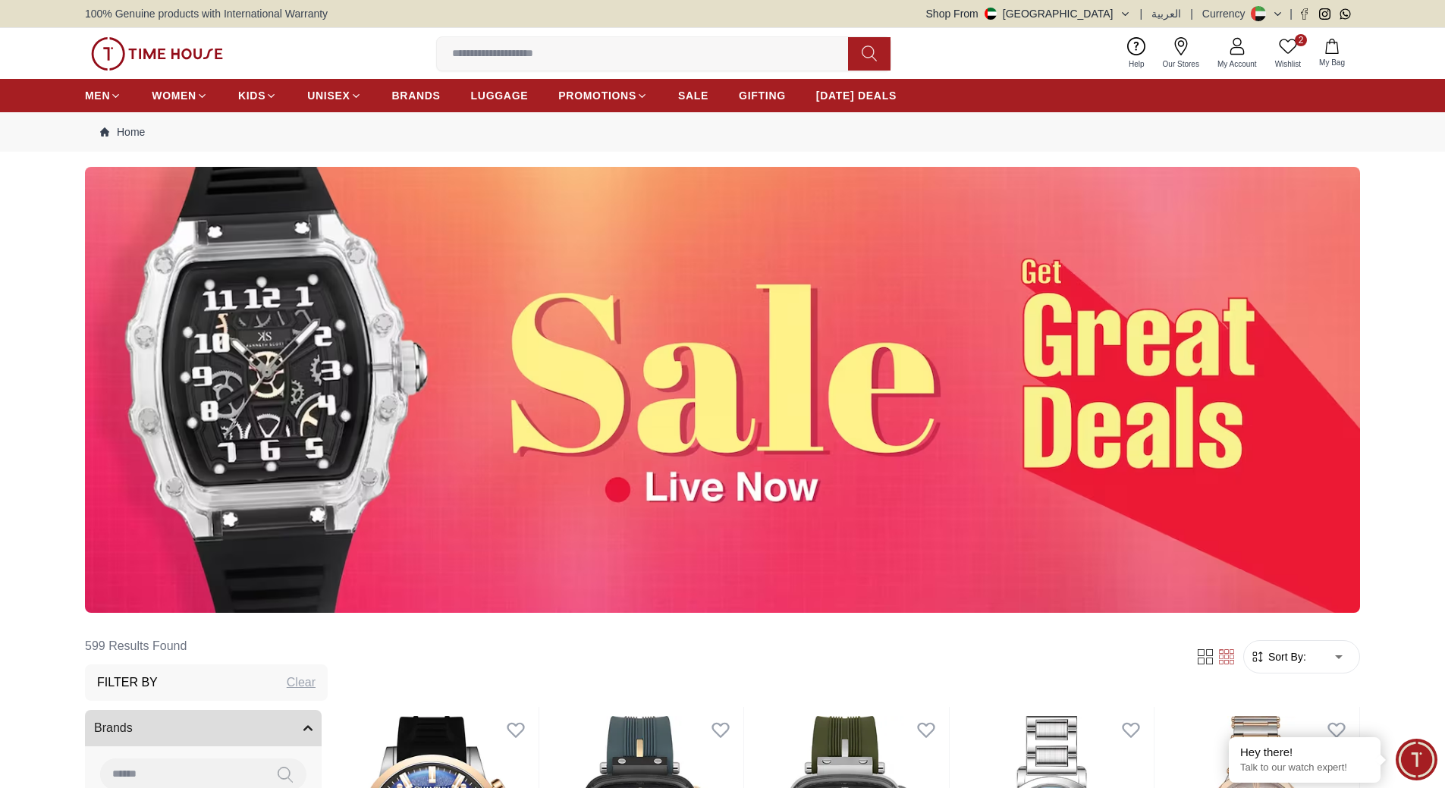
click at [1244, 53] on icon at bounding box center [1237, 46] width 18 height 18
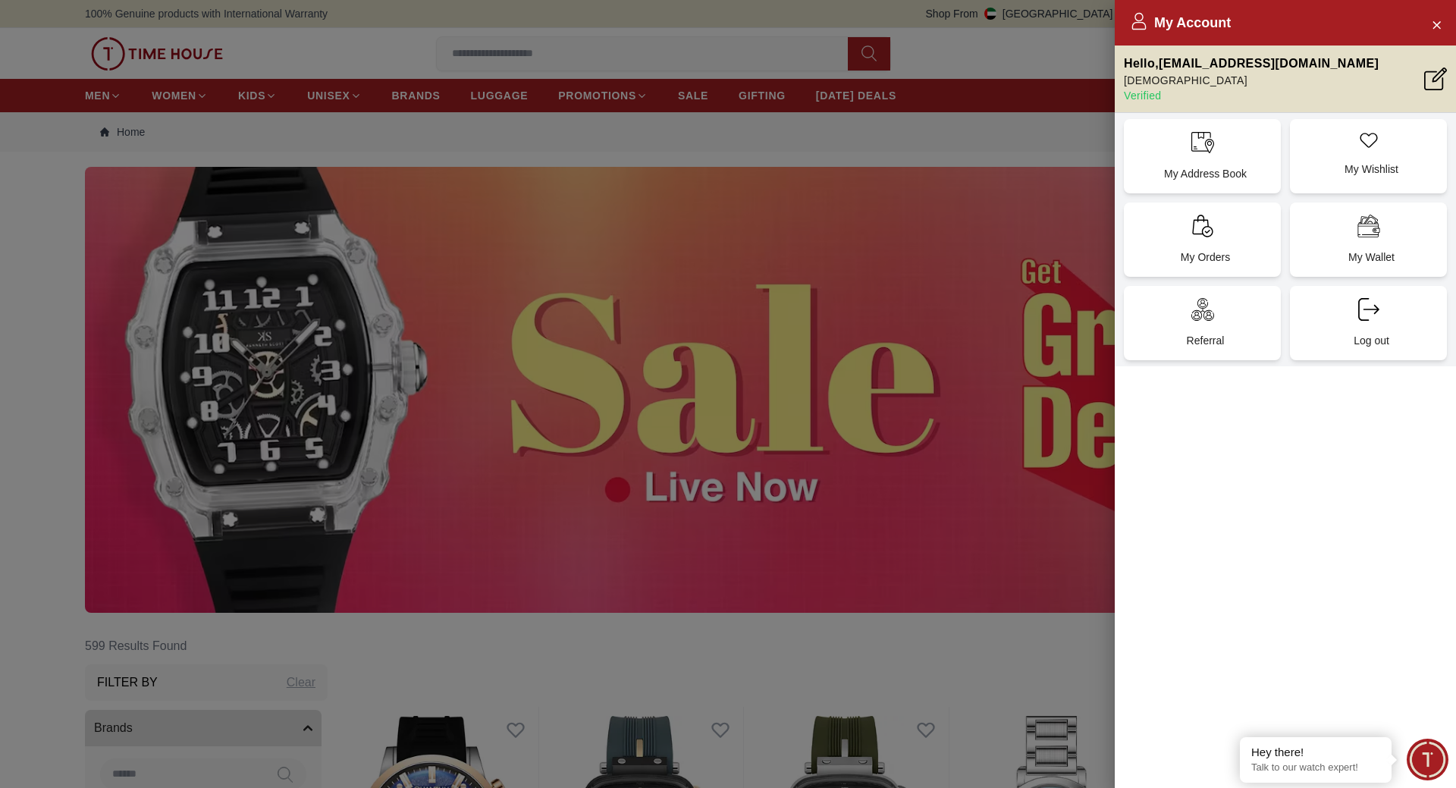
click at [906, 216] on div at bounding box center [728, 394] width 1456 height 788
click at [1022, 164] on div at bounding box center [728, 394] width 1456 height 788
click at [1436, 24] on icon "Close Account" at bounding box center [1436, 24] width 7 height 7
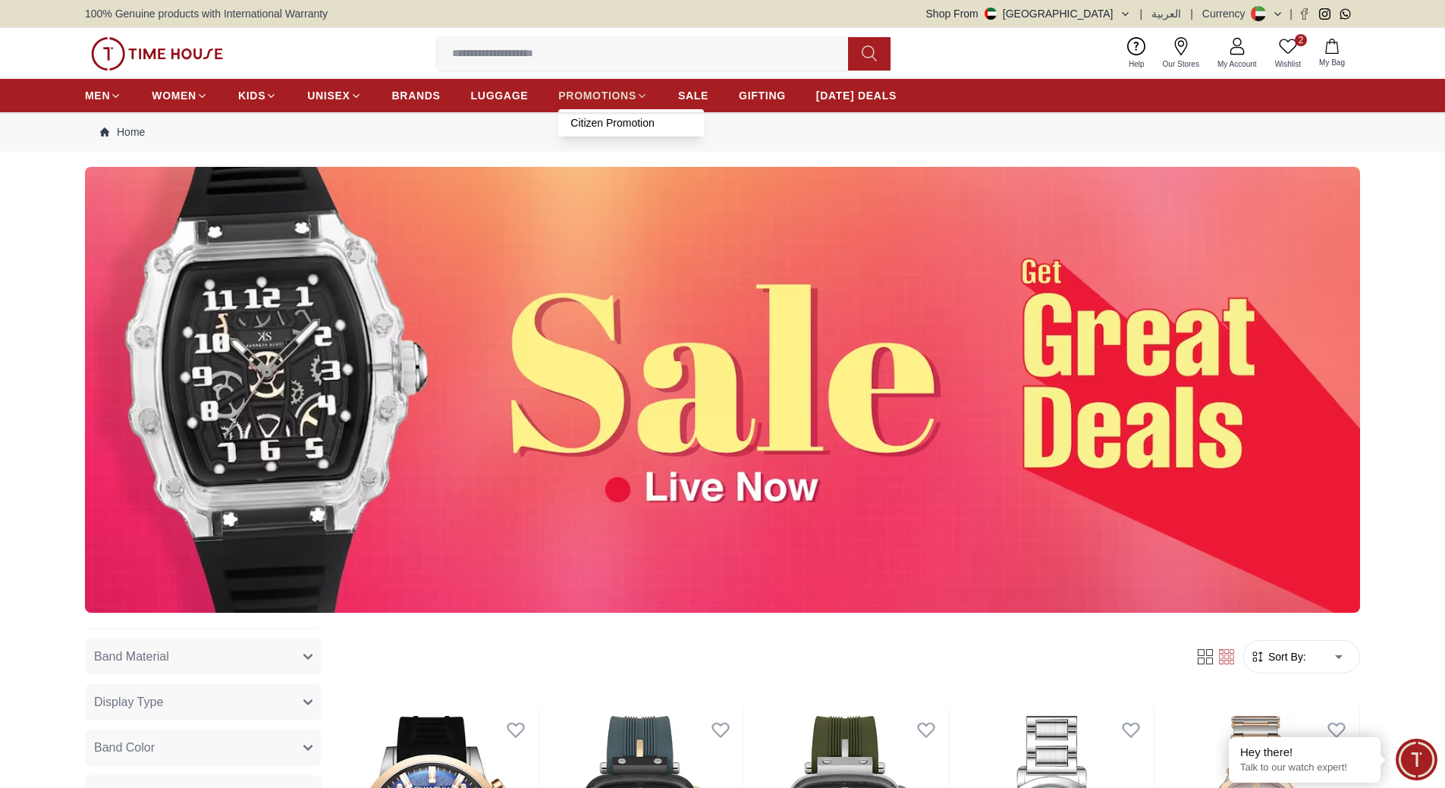
click at [600, 93] on span "PROMOTIONS" at bounding box center [597, 95] width 78 height 15
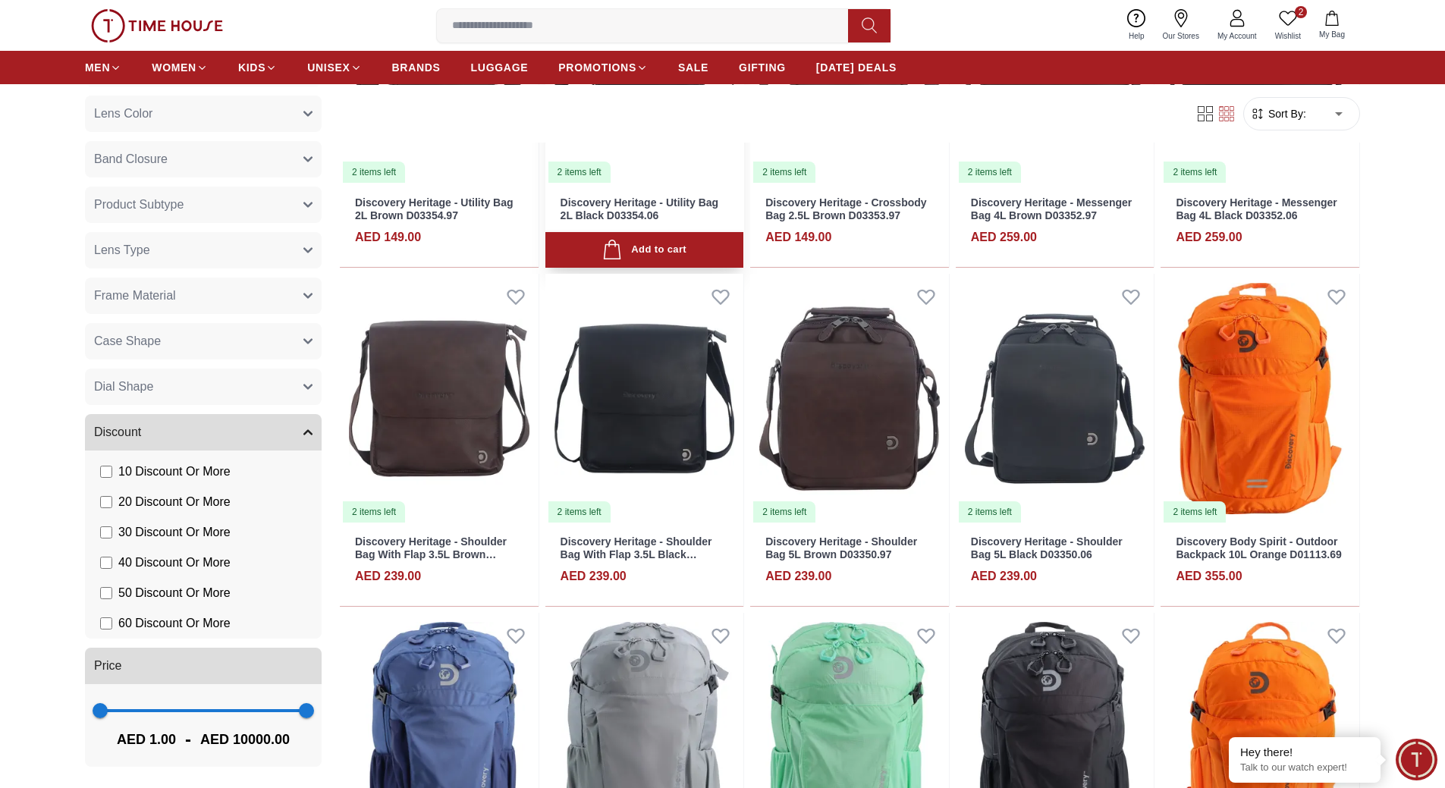
scroll to position [683, 0]
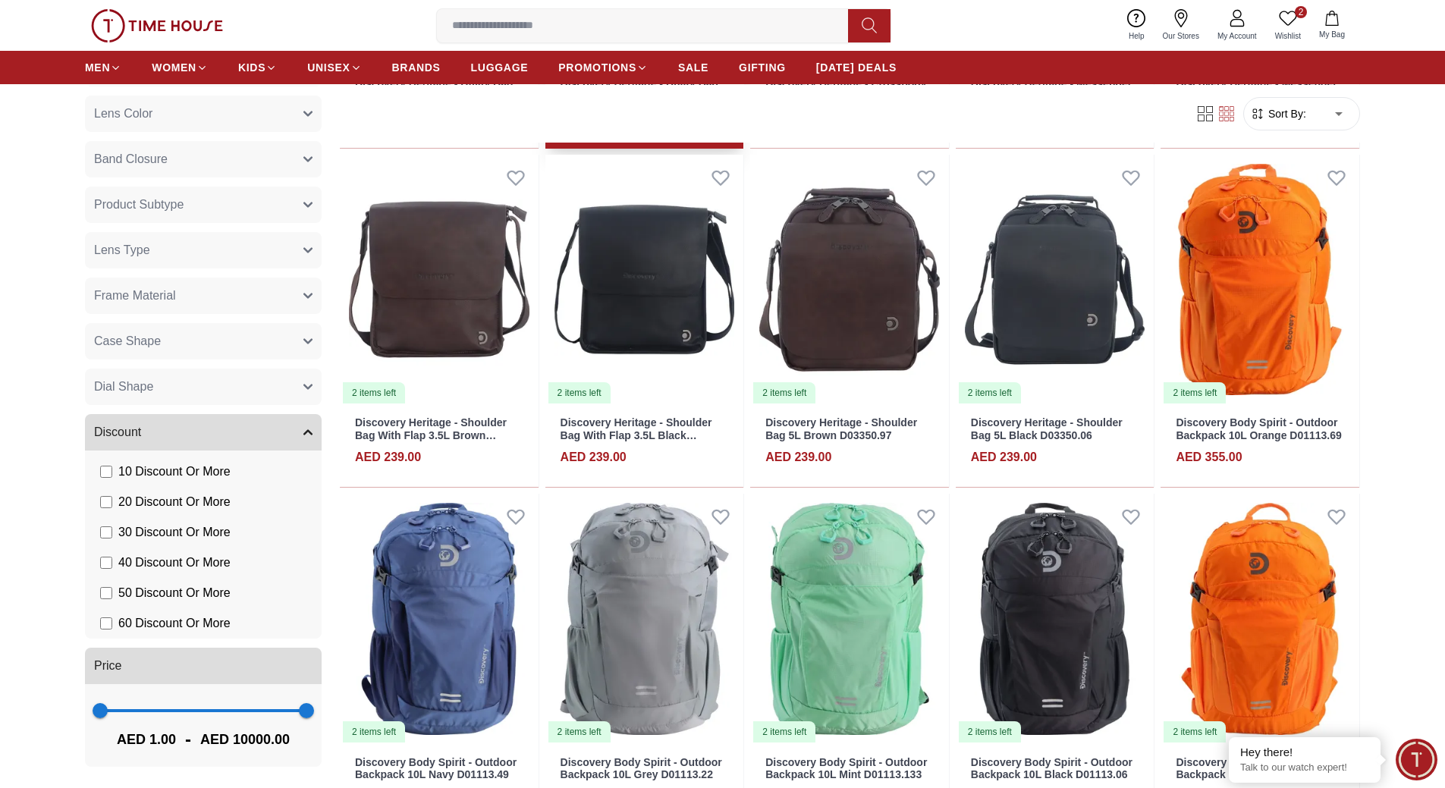
scroll to position [910, 0]
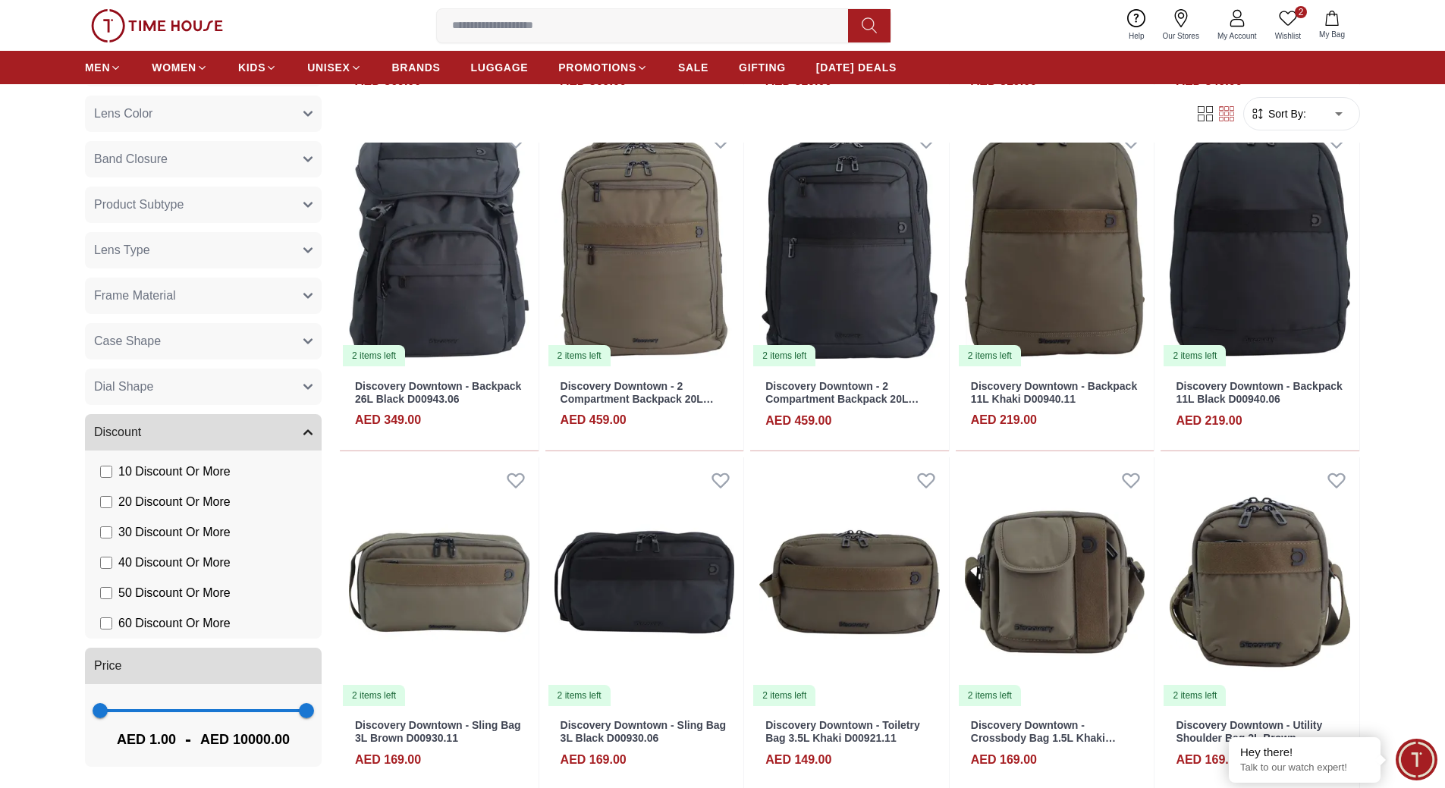
scroll to position [2882, 0]
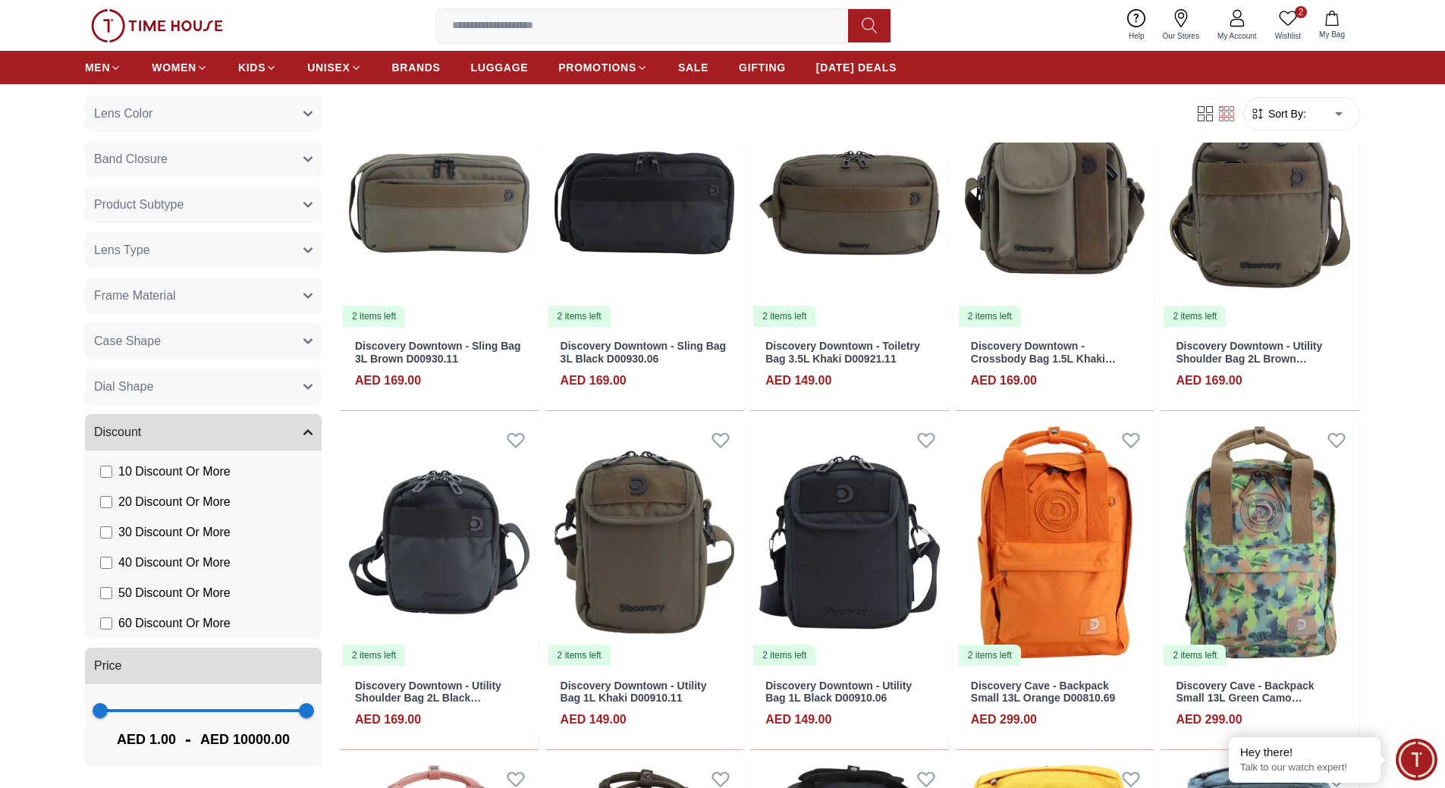
scroll to position [650, 0]
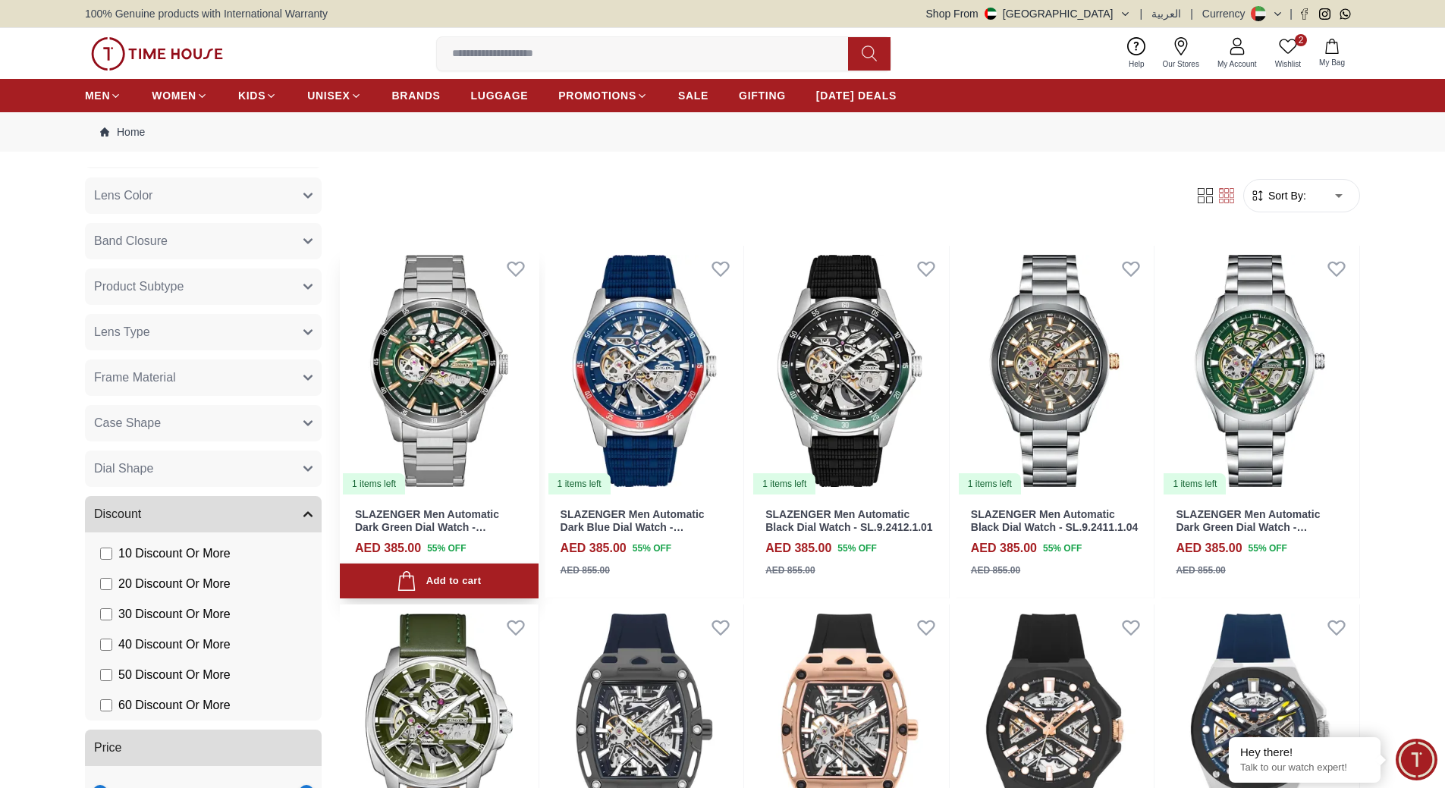
scroll to position [1050, 0]
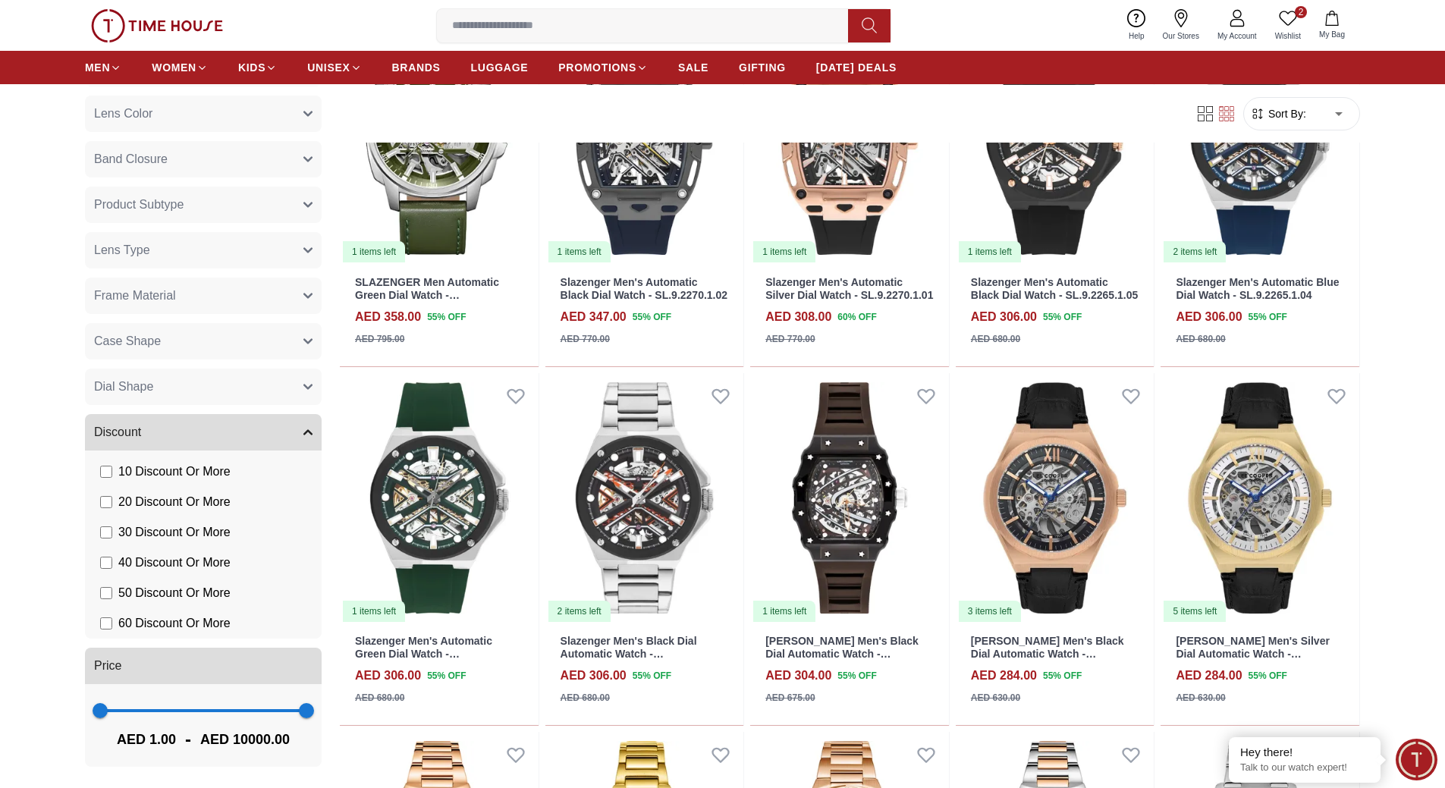
scroll to position [683, 0]
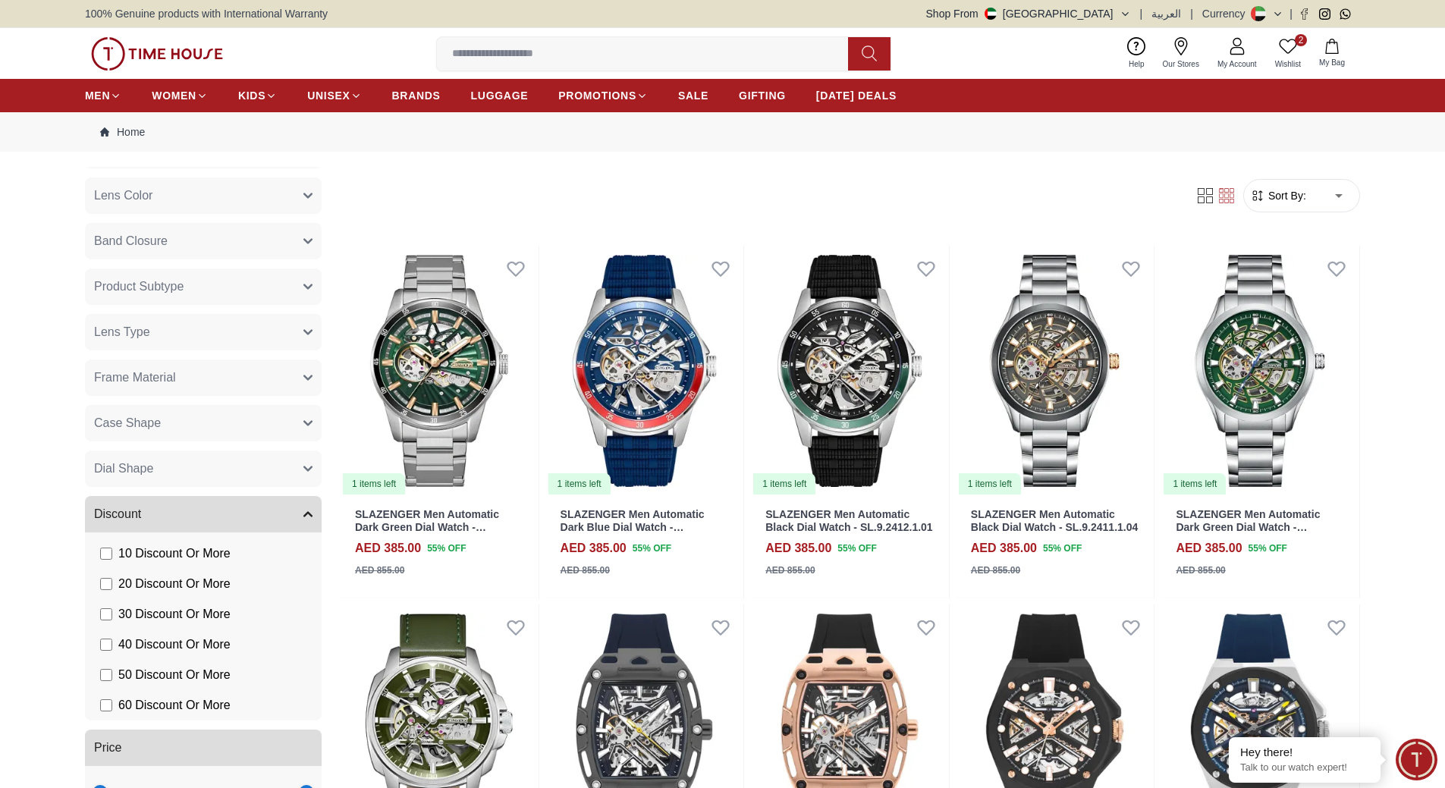
click at [1182, 56] on link "Our Stores" at bounding box center [1180, 53] width 55 height 39
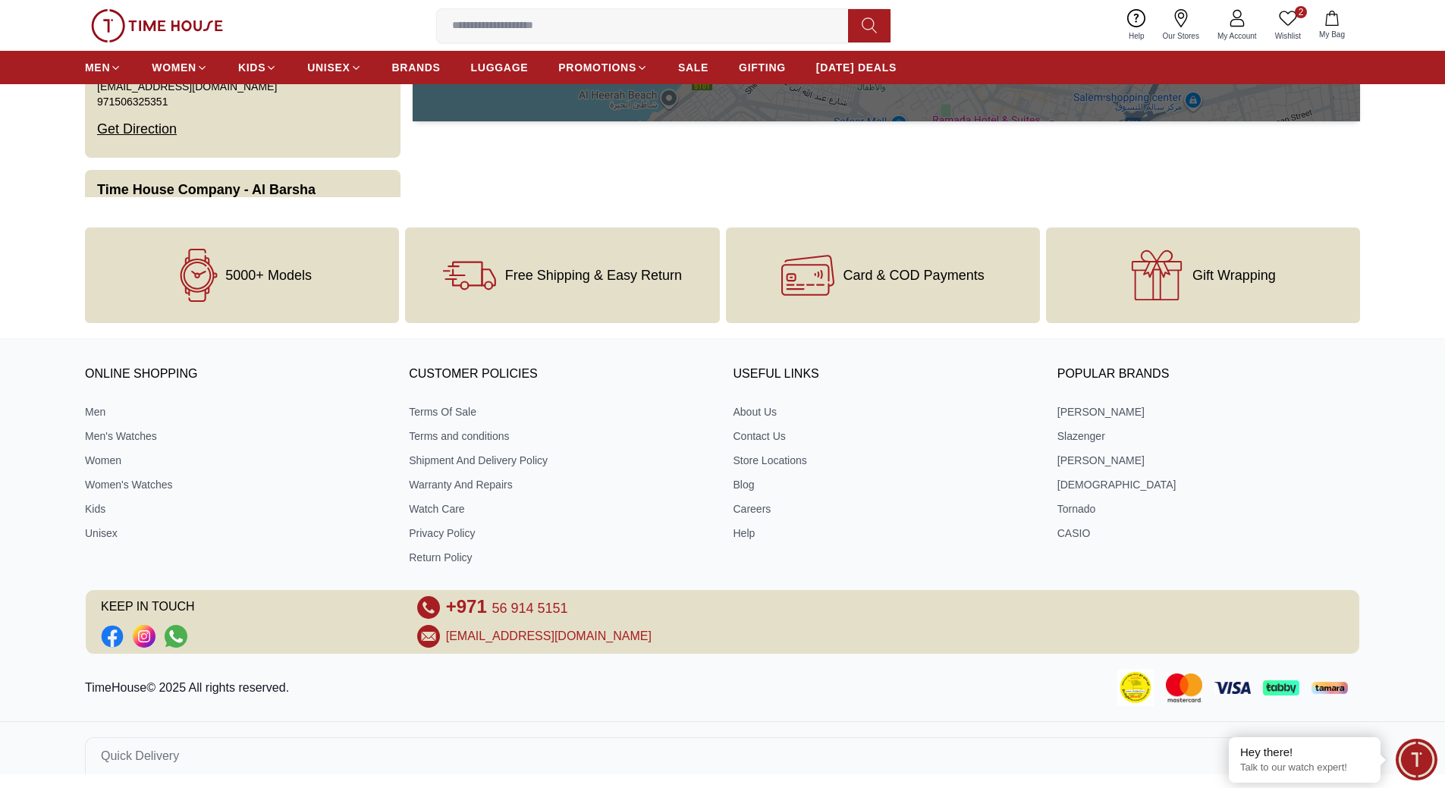
scroll to position [353, 0]
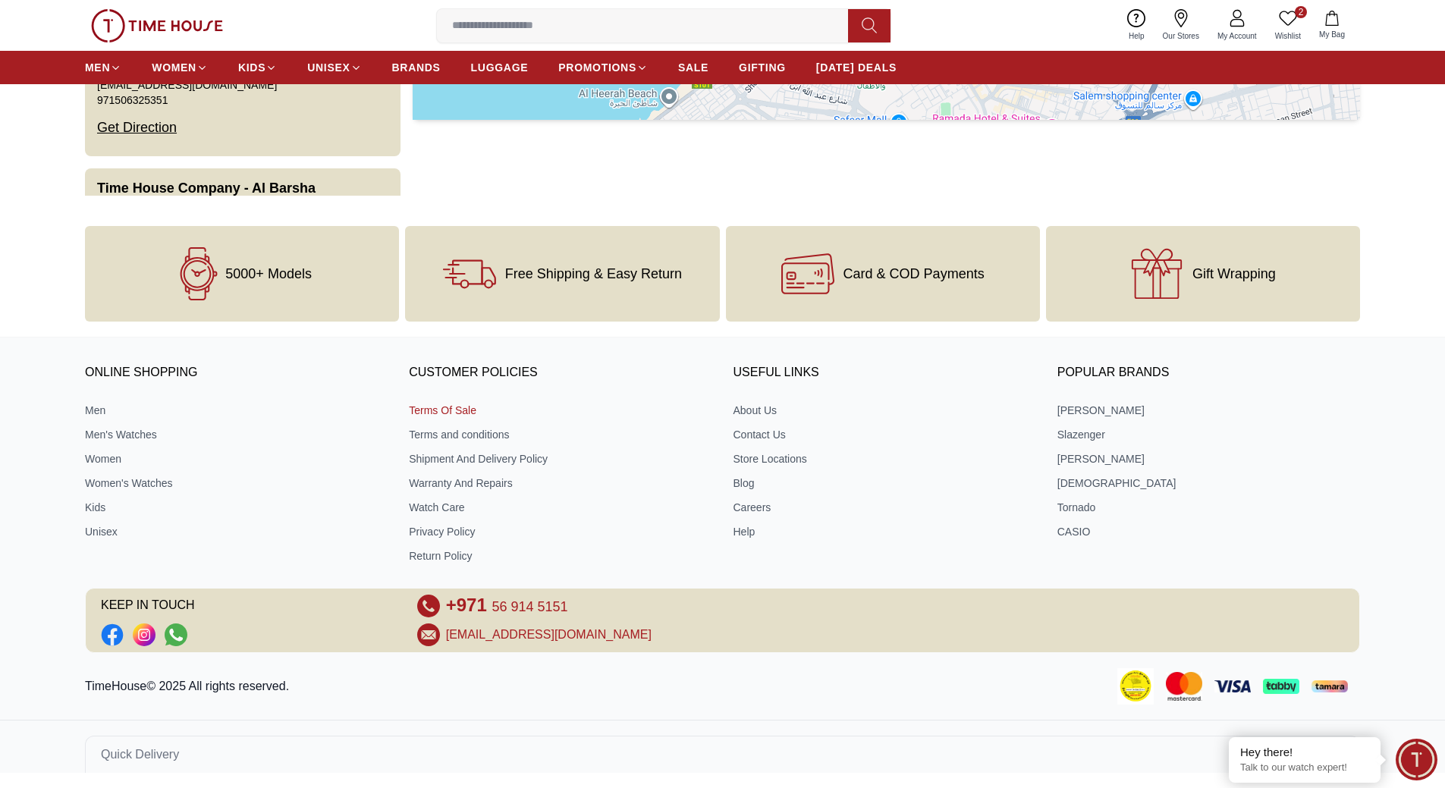
click at [452, 407] on link "Terms Of Sale" at bounding box center [560, 410] width 303 height 15
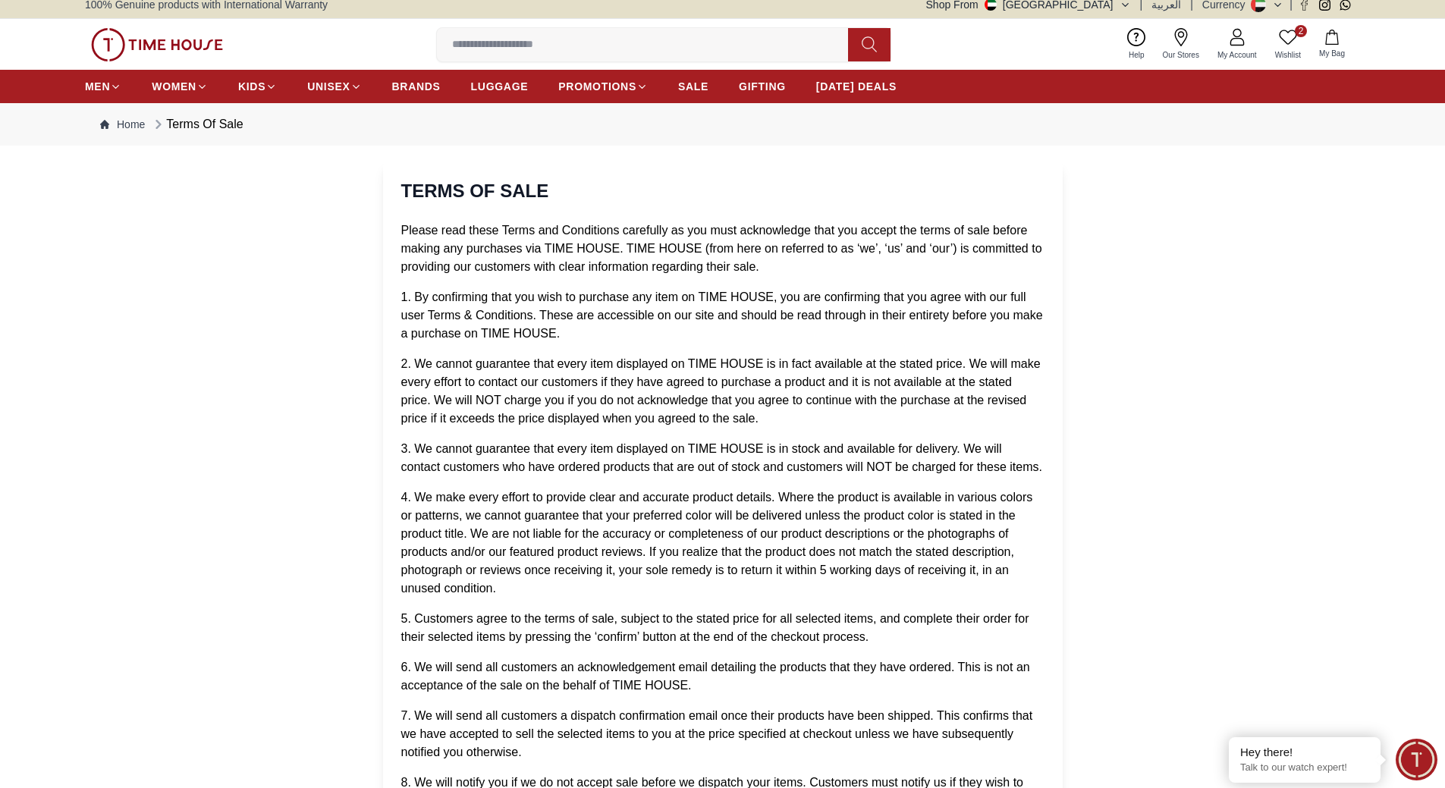
scroll to position [76, 0]
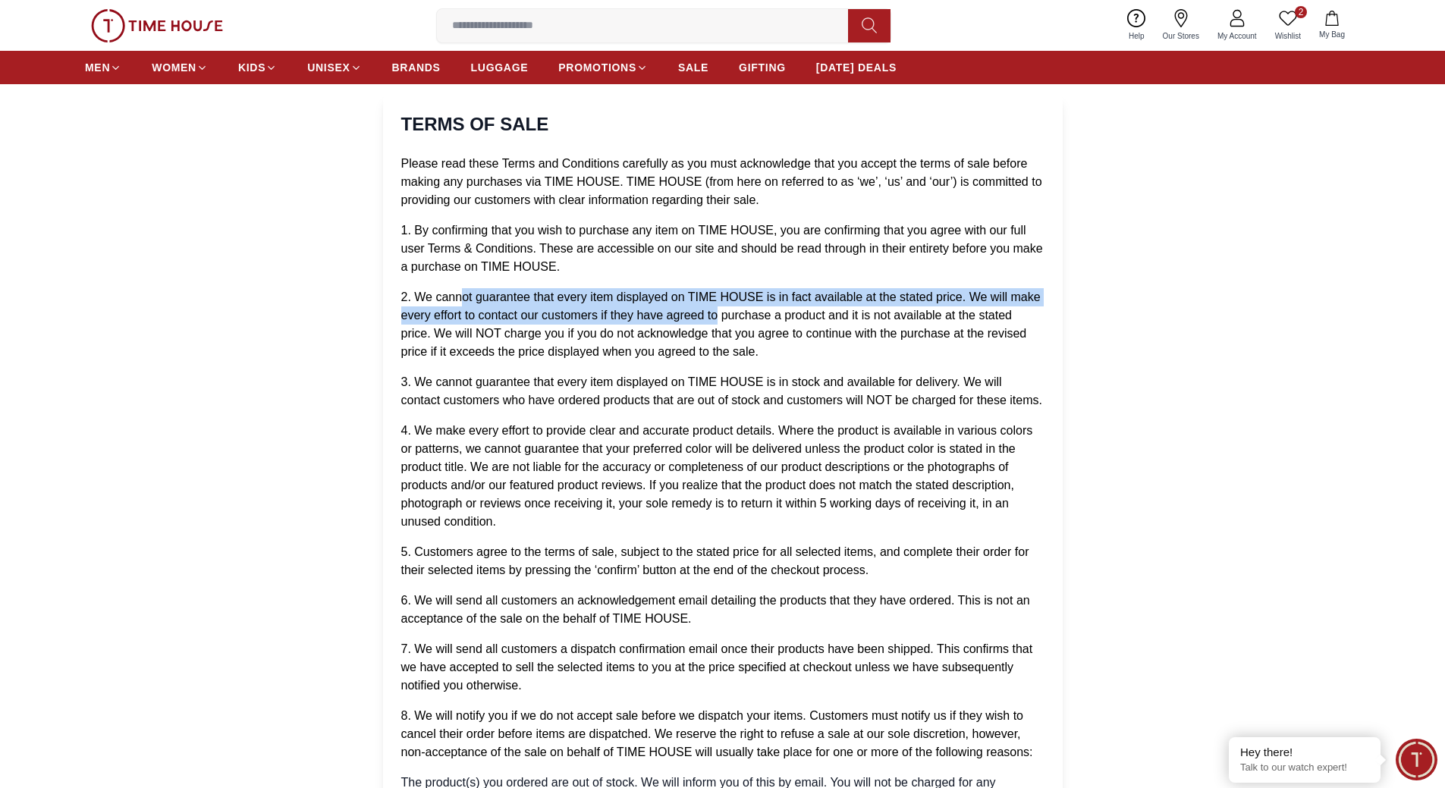
drag, startPoint x: 459, startPoint y: 297, endPoint x: 717, endPoint y: 313, distance: 259.1
click at [717, 313] on span "2. We cannot guarantee that every item displayed on TIME HOUSE is in fact avail…" at bounding box center [720, 323] width 639 height 67
click at [712, 315] on span "2. We cannot guarantee that every item displayed on TIME HOUSE is in fact avail…" at bounding box center [720, 323] width 639 height 67
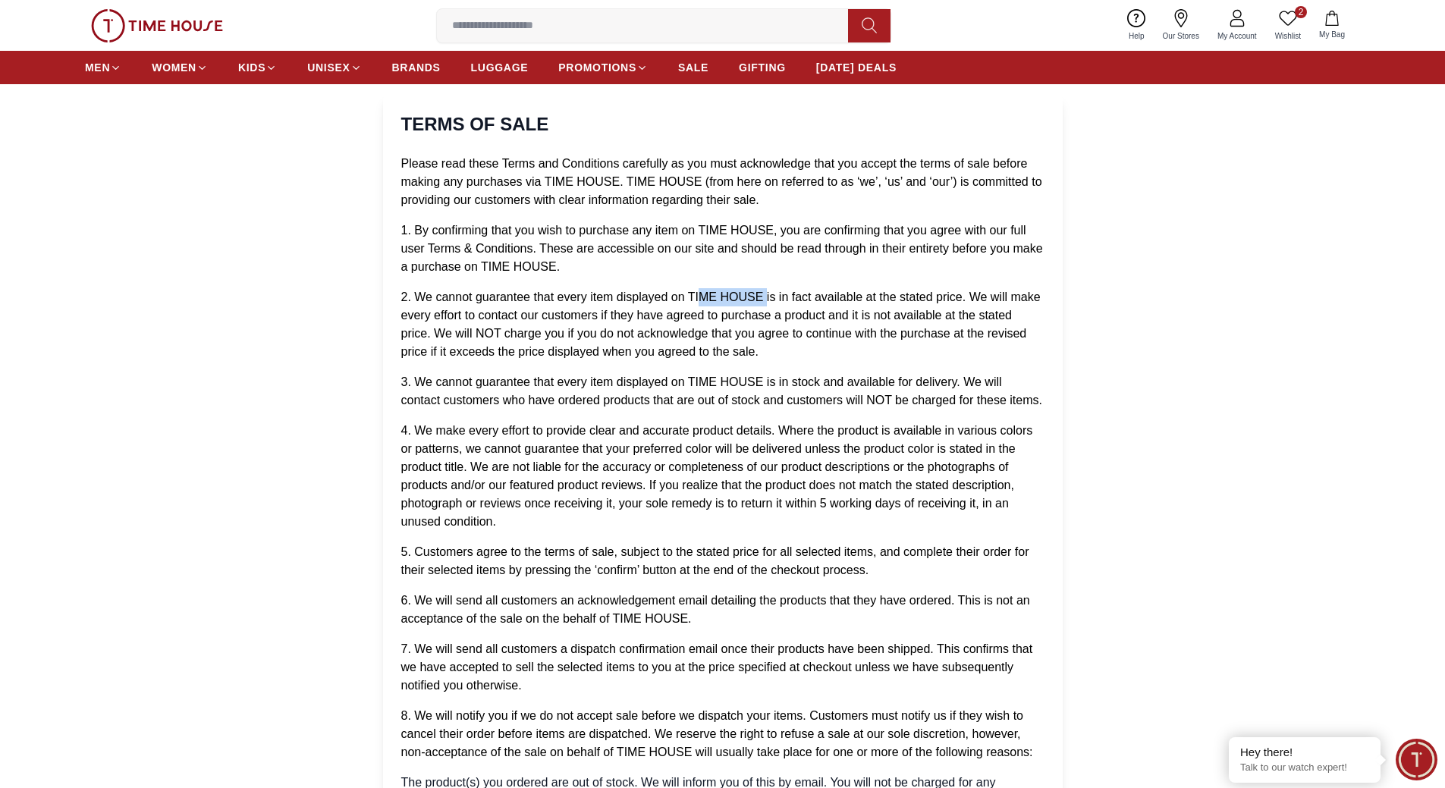
drag, startPoint x: 702, startPoint y: 296, endPoint x: 767, endPoint y: 294, distance: 65.2
click at [767, 294] on span "2. We cannot guarantee that every item displayed on TIME HOUSE is in fact avail…" at bounding box center [720, 323] width 639 height 67
drag, startPoint x: 789, startPoint y: 297, endPoint x: 964, endPoint y: 304, distance: 175.3
click at [964, 304] on p "2. We cannot guarantee that every item displayed on TIME HOUSE is in fact avail…" at bounding box center [722, 324] width 643 height 73
drag, startPoint x: 937, startPoint y: 358, endPoint x: 821, endPoint y: 348, distance: 115.7
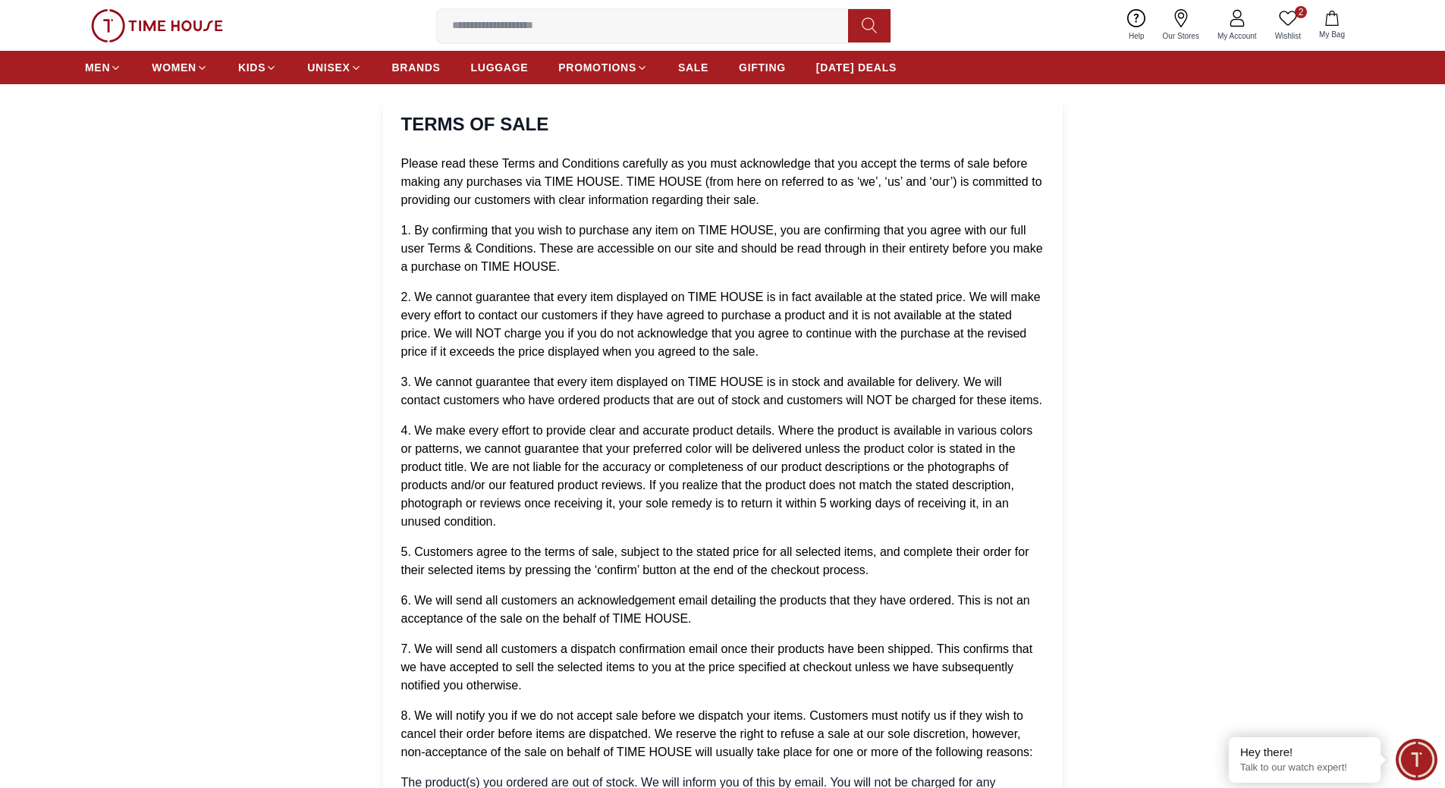
click at [936, 358] on p "2. We cannot guarantee that every item displayed on TIME HOUSE is in fact avail…" at bounding box center [722, 324] width 643 height 73
drag, startPoint x: 462, startPoint y: 315, endPoint x: 593, endPoint y: 315, distance: 131.2
click at [593, 315] on span "2. We cannot guarantee that every item displayed on TIME HOUSE is in fact avail…" at bounding box center [720, 323] width 639 height 67
click at [673, 323] on p "2. We cannot guarantee that every item displayed on TIME HOUSE is in fact avail…" at bounding box center [722, 324] width 643 height 73
drag, startPoint x: 637, startPoint y: 315, endPoint x: 1009, endPoint y: 313, distance: 372.4
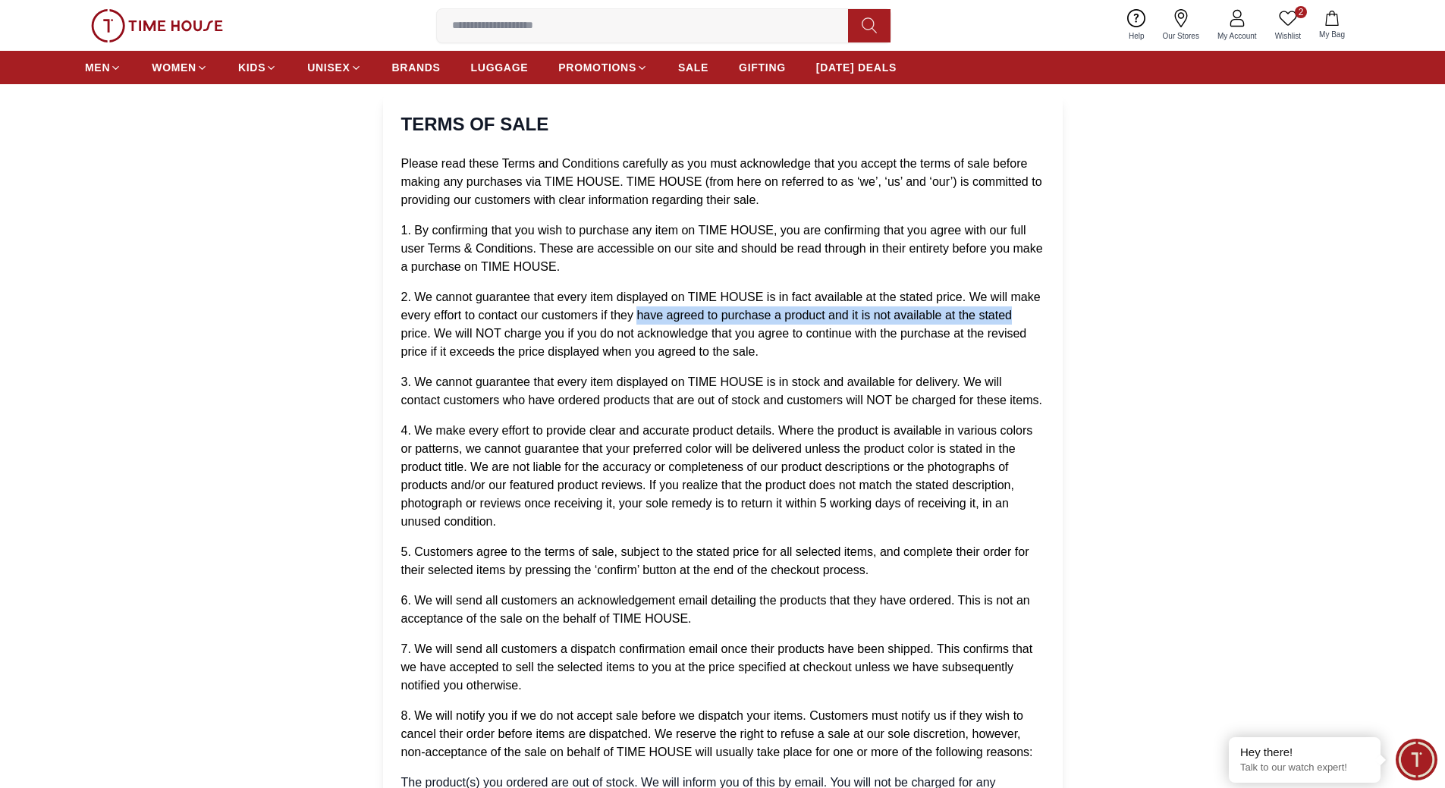
click at [1009, 313] on span "2. We cannot guarantee that every item displayed on TIME HOUSE is in fact avail…" at bounding box center [720, 323] width 639 height 67
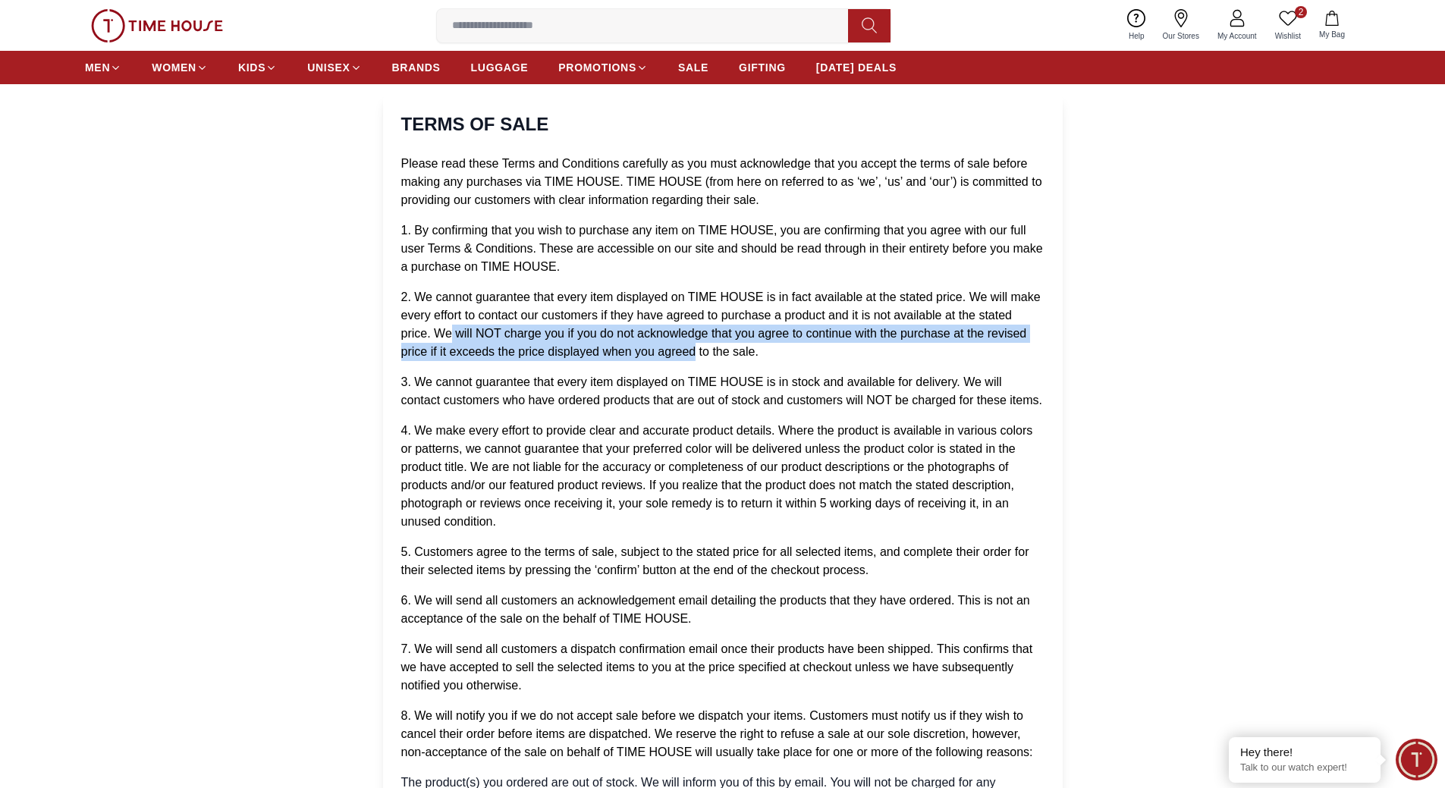
drag, startPoint x: 454, startPoint y: 325, endPoint x: 697, endPoint y: 344, distance: 244.2
click at [697, 344] on p "2. We cannot guarantee that every item displayed on TIME HOUSE is in fact avail…" at bounding box center [722, 324] width 643 height 73
click at [599, 338] on span "2. We cannot guarantee that every item displayed on TIME HOUSE is in fact avail…" at bounding box center [720, 323] width 639 height 67
drag, startPoint x: 435, startPoint y: 331, endPoint x: 906, endPoint y: 344, distance: 470.4
click at [906, 344] on p "2. We cannot guarantee that every item displayed on TIME HOUSE is in fact avail…" at bounding box center [722, 324] width 643 height 73
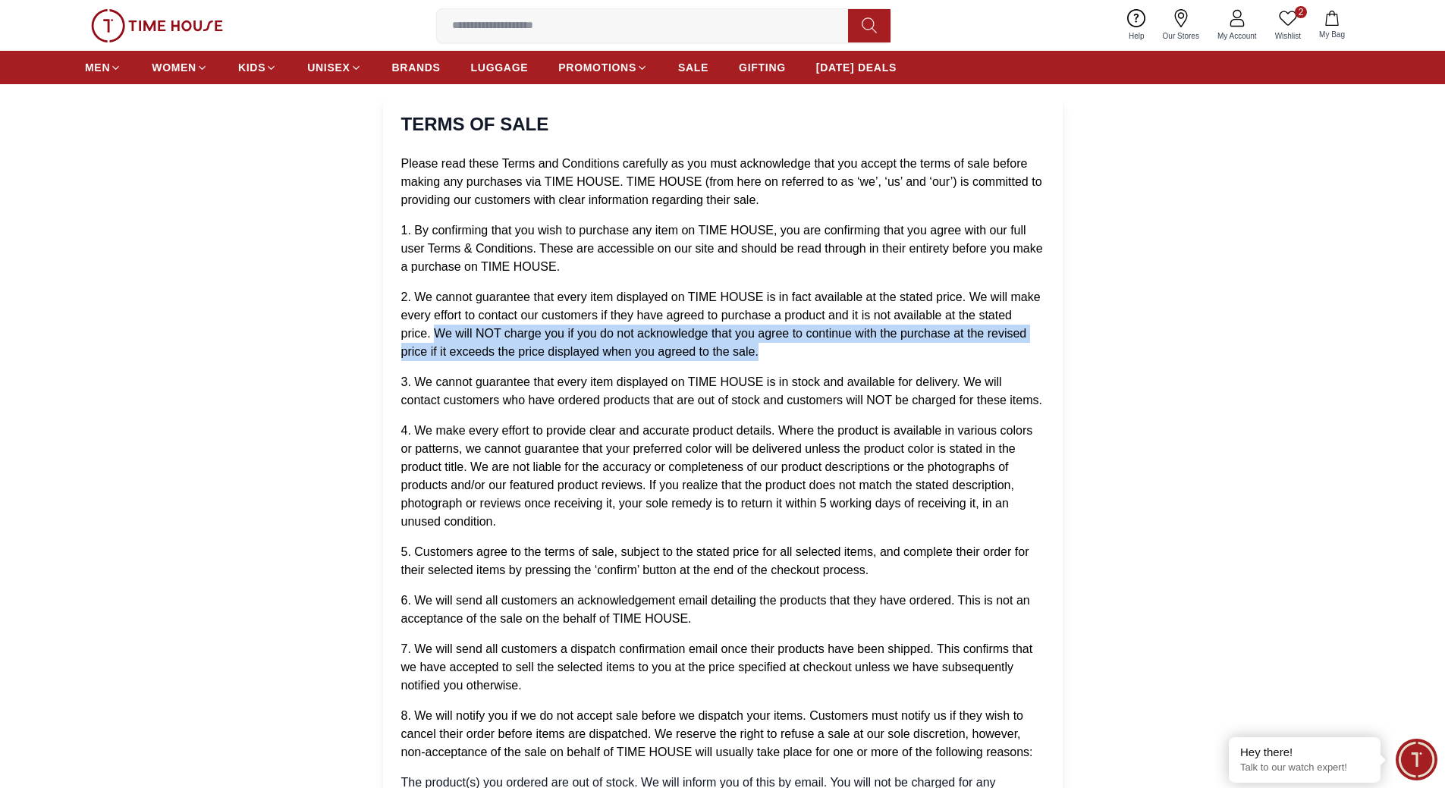
click at [823, 359] on p "2. We cannot guarantee that every item displayed on TIME HOUSE is in fact avail…" at bounding box center [722, 324] width 643 height 73
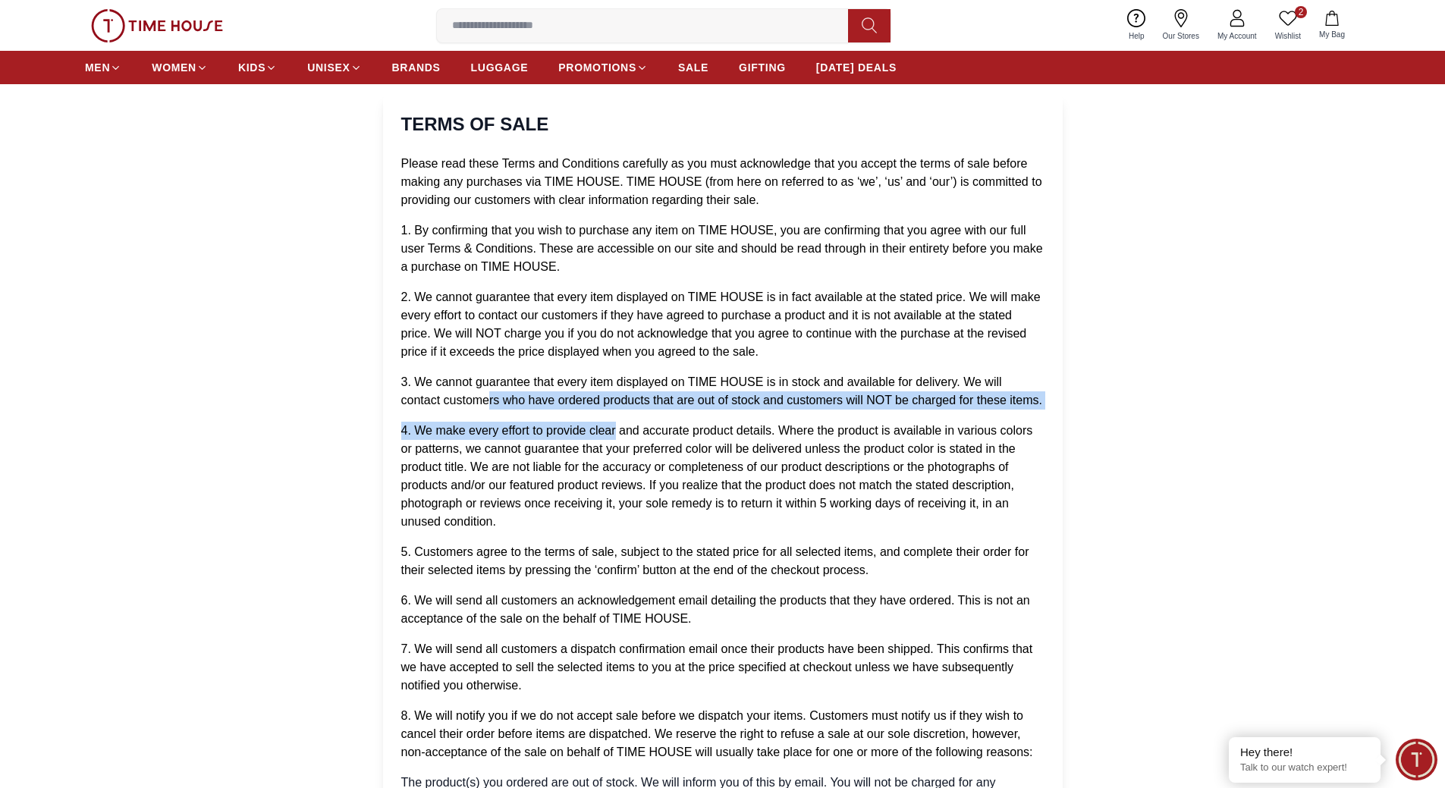
drag, startPoint x: 486, startPoint y: 399, endPoint x: 614, endPoint y: 416, distance: 129.3
click at [614, 416] on ol "Please read these Terms and Conditions carefully as you must acknowledge that y…" at bounding box center [722, 795] width 643 height 1280
click at [643, 404] on span "3. We cannot guarantee that every item displayed on TIME HOUSE is in stock and …" at bounding box center [721, 390] width 641 height 31
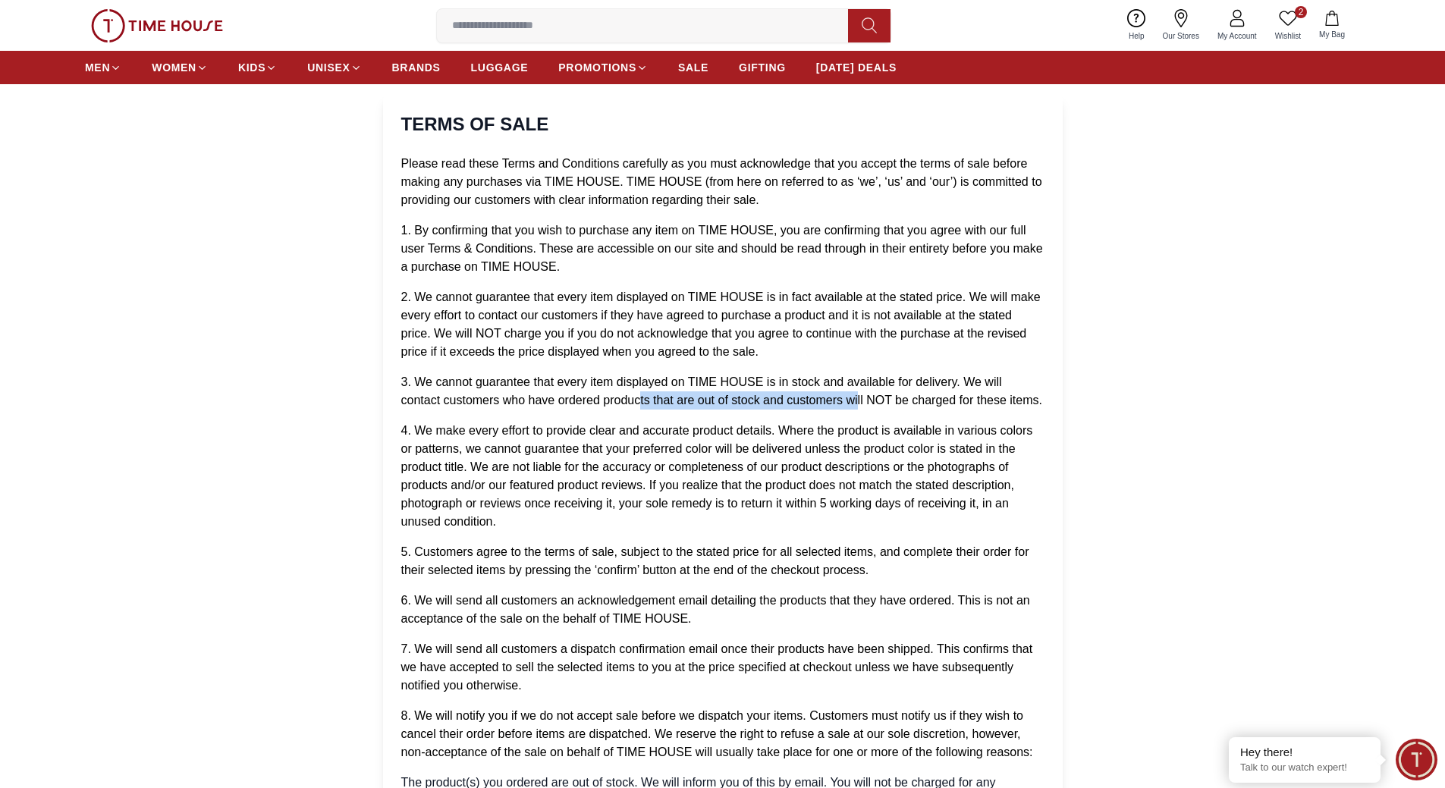
drag, startPoint x: 736, startPoint y: 395, endPoint x: 856, endPoint y: 394, distance: 119.8
click at [856, 394] on span "3. We cannot guarantee that every item displayed on TIME HOUSE is in stock and …" at bounding box center [721, 390] width 641 height 31
drag, startPoint x: 912, startPoint y: 399, endPoint x: 1051, endPoint y: 397, distance: 138.8
click at [1051, 397] on div "TERMS OF SALE Please read these Terms and Conditions carefully as you must ackn…" at bounding box center [723, 773] width 680 height 1359
click at [1032, 413] on ol "Please read these Terms and Conditions carefully as you must acknowledge that y…" at bounding box center [722, 795] width 643 height 1280
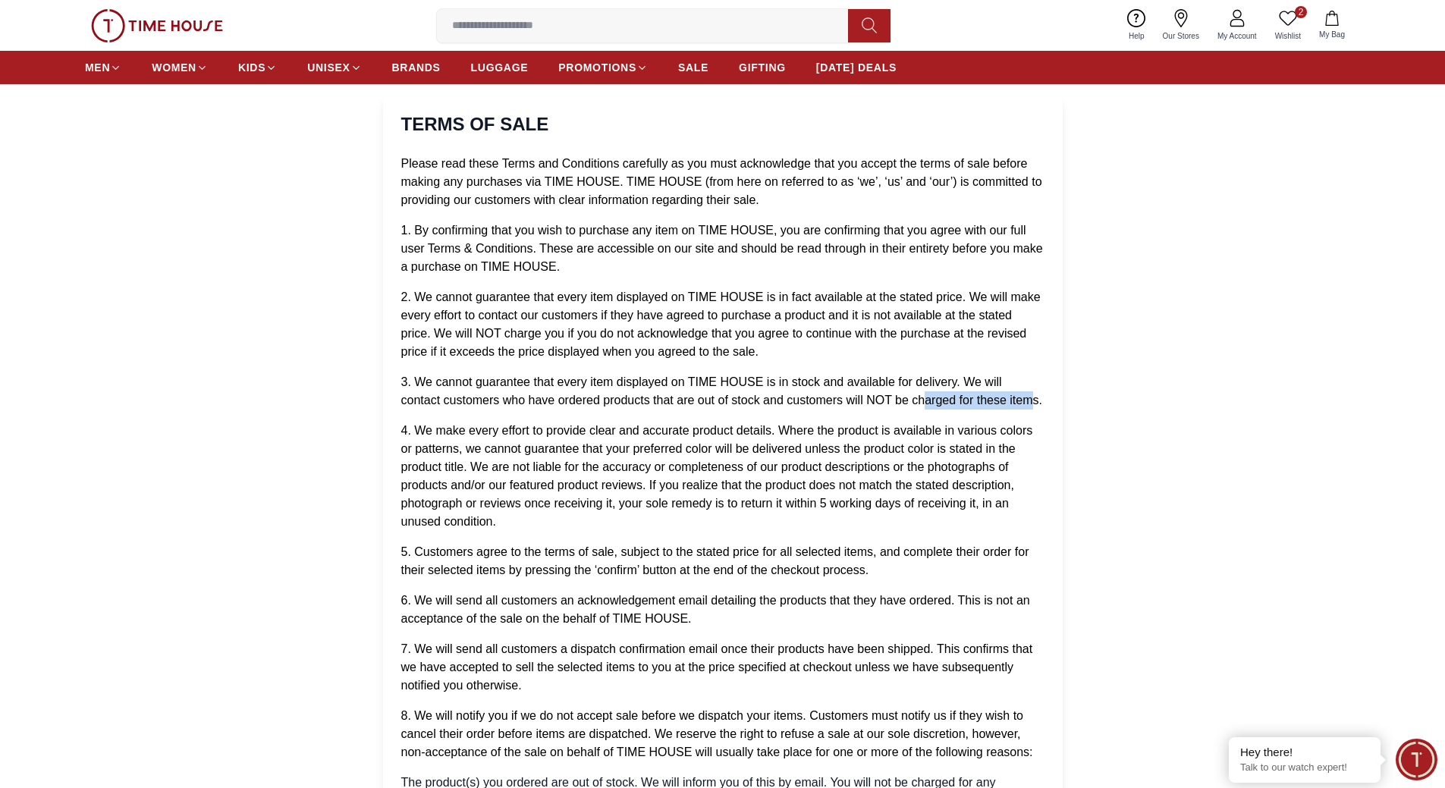
drag, startPoint x: 923, startPoint y: 399, endPoint x: 1033, endPoint y: 395, distance: 110.0
click at [1033, 395] on span "3. We cannot guarantee that every item displayed on TIME HOUSE is in stock and …" at bounding box center [721, 390] width 641 height 31
click at [629, 428] on span "4. We make every effort to provide clear and accurate product details. Where th…" at bounding box center [717, 476] width 632 height 104
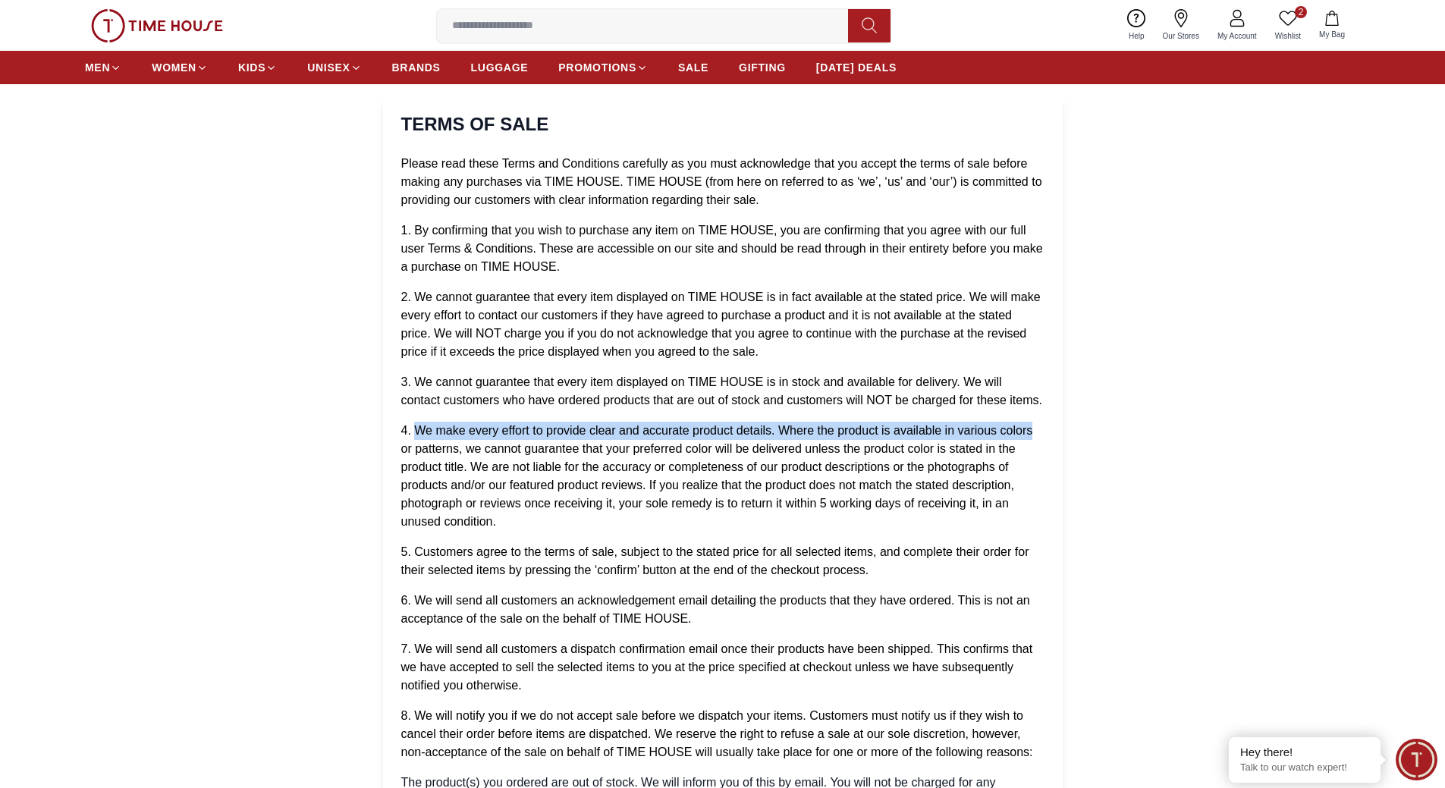
drag, startPoint x: 419, startPoint y: 432, endPoint x: 1041, endPoint y: 428, distance: 621.9
click at [1041, 428] on p "4. We make every effort to provide clear and accurate product details. Where th…" at bounding box center [722, 476] width 643 height 109
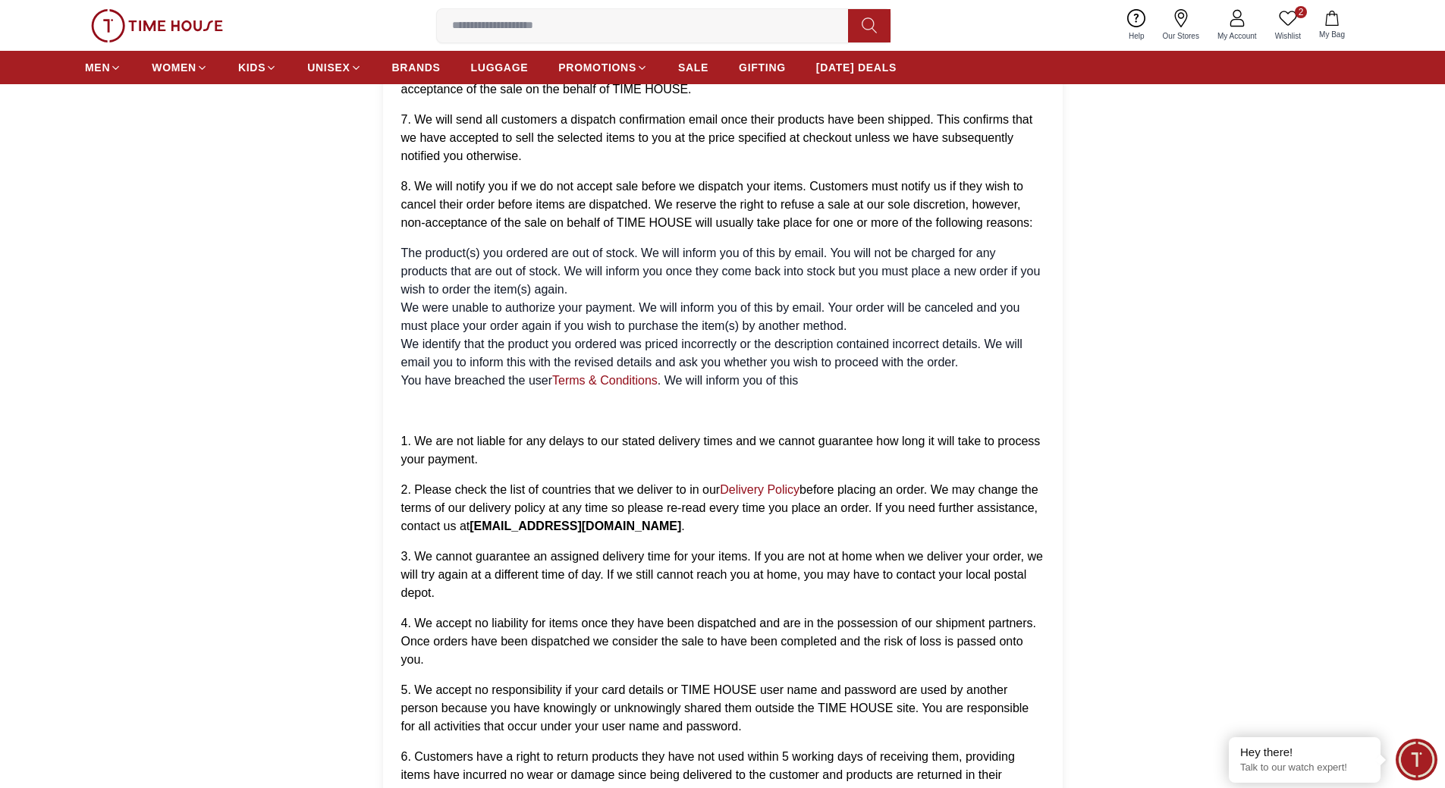
scroll to position [607, 0]
drag, startPoint x: 745, startPoint y: 437, endPoint x: 858, endPoint y: 440, distance: 113.0
click at [858, 440] on span "1. We are not liable for any delays to our stated delivery times and we cannot …" at bounding box center [720, 448] width 639 height 31
click at [892, 465] on p "1. We are not liable for any delays to our stated delivery times and we cannot …" at bounding box center [722, 449] width 643 height 36
drag, startPoint x: 888, startPoint y: 437, endPoint x: 960, endPoint y: 432, distance: 72.2
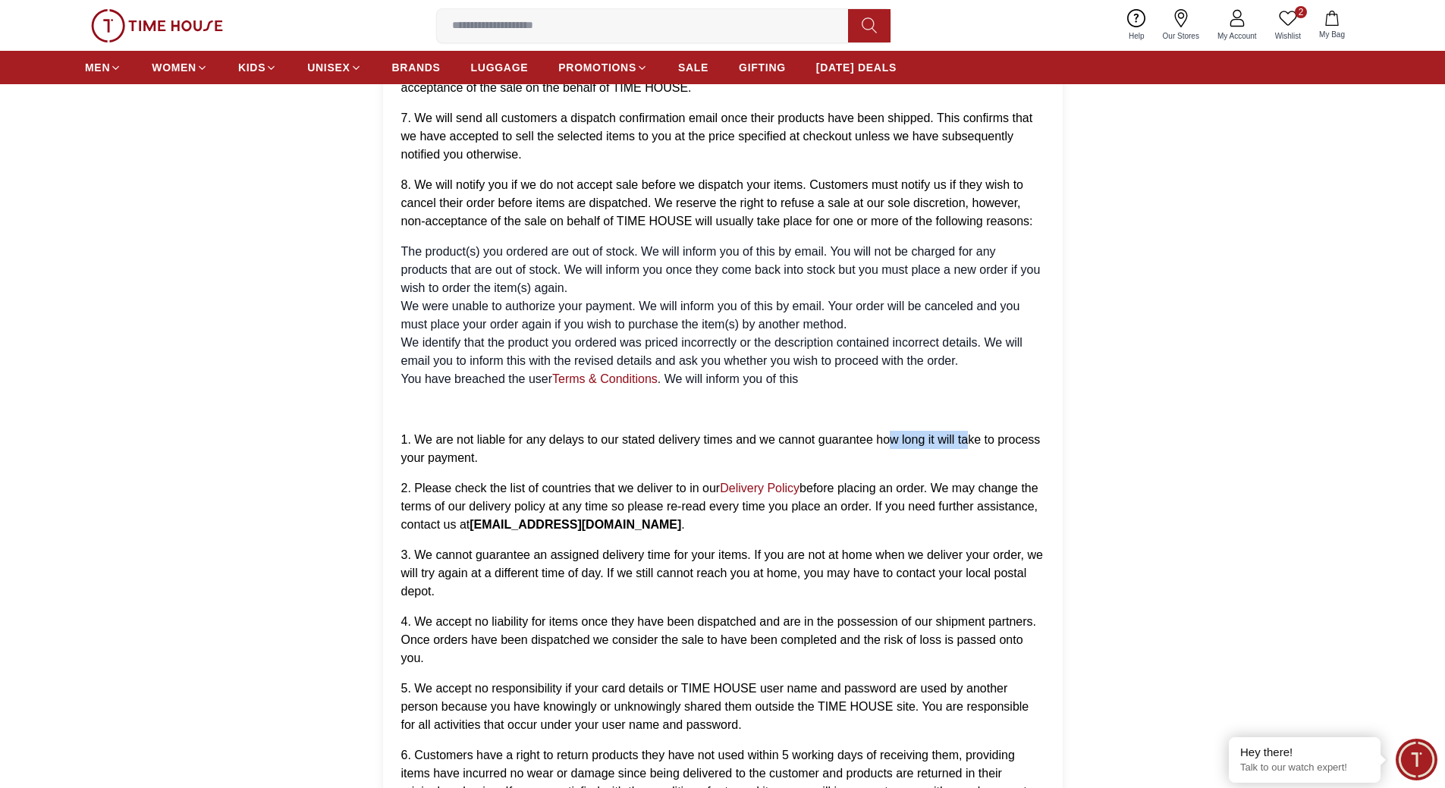
click at [966, 432] on p "1. We are not liable for any delays to our stated delivery times and we cannot …" at bounding box center [722, 449] width 643 height 36
click at [562, 463] on p "1. We are not liable for any delays to our stated delivery times and we cannot …" at bounding box center [722, 449] width 643 height 36
drag, startPoint x: 432, startPoint y: 457, endPoint x: 482, endPoint y: 451, distance: 51.1
click at [482, 451] on p "1. We are not liable for any delays to our stated delivery times and we cannot …" at bounding box center [722, 449] width 643 height 36
click at [493, 470] on ol "Please read these Terms and Conditions carefully as you must acknowledge that y…" at bounding box center [722, 264] width 643 height 1280
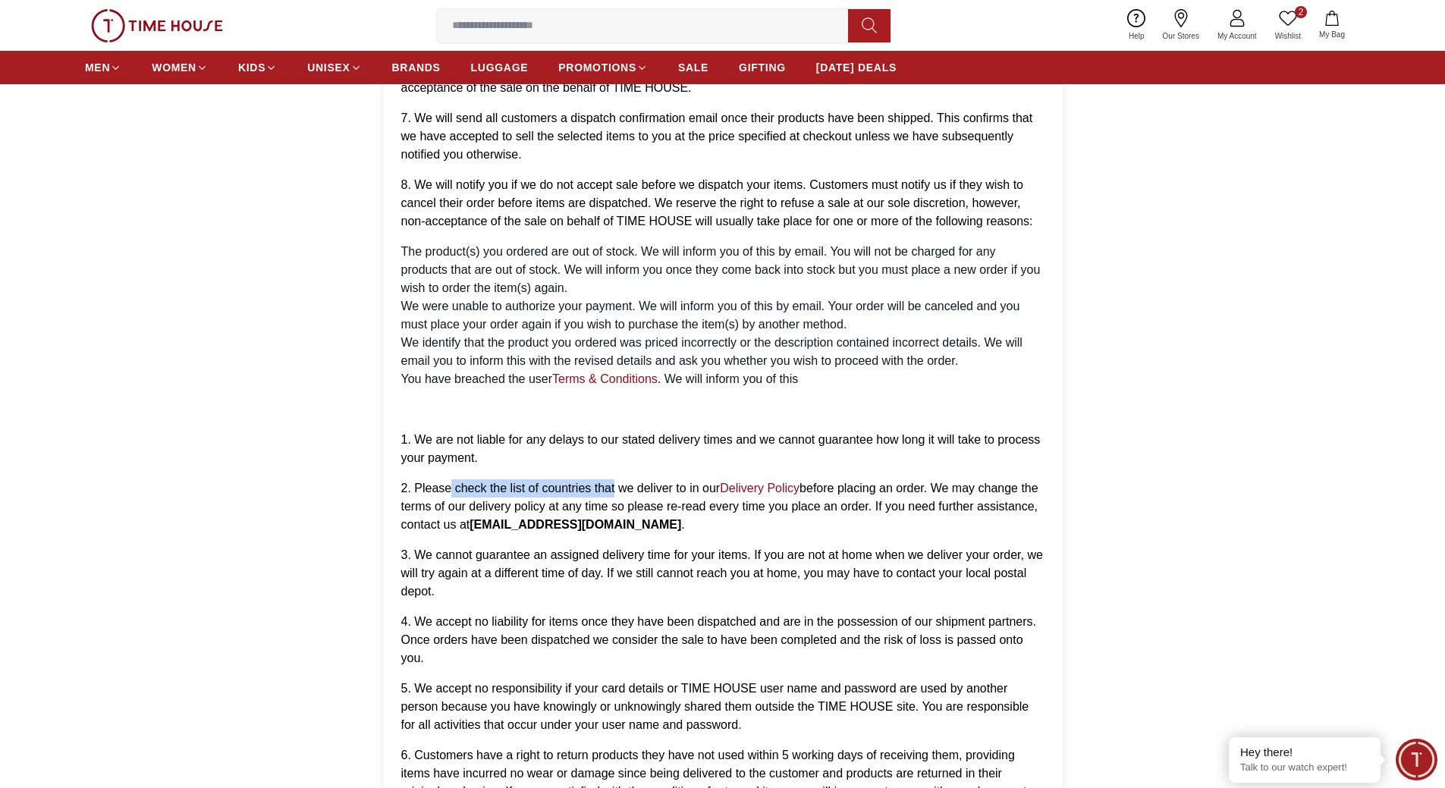
drag, startPoint x: 450, startPoint y: 484, endPoint x: 616, endPoint y: 483, distance: 166.1
click at [616, 483] on span "2. Please check the list of countries that we deliver to in our" at bounding box center [560, 488] width 319 height 13
click at [655, 502] on span "before placing an order. We may change the terms of our delivery policy at any …" at bounding box center [719, 506] width 637 height 49
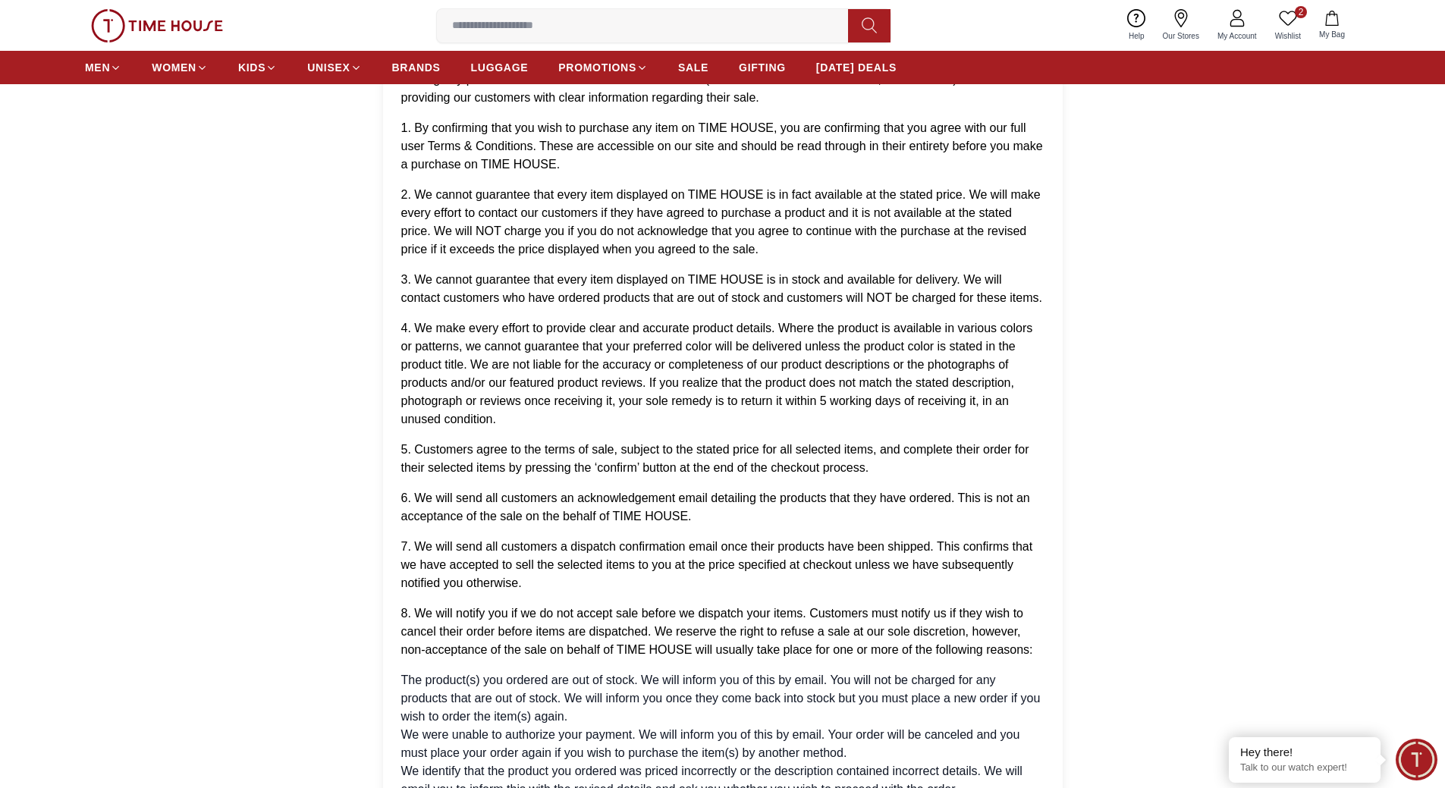
scroll to position [0, 0]
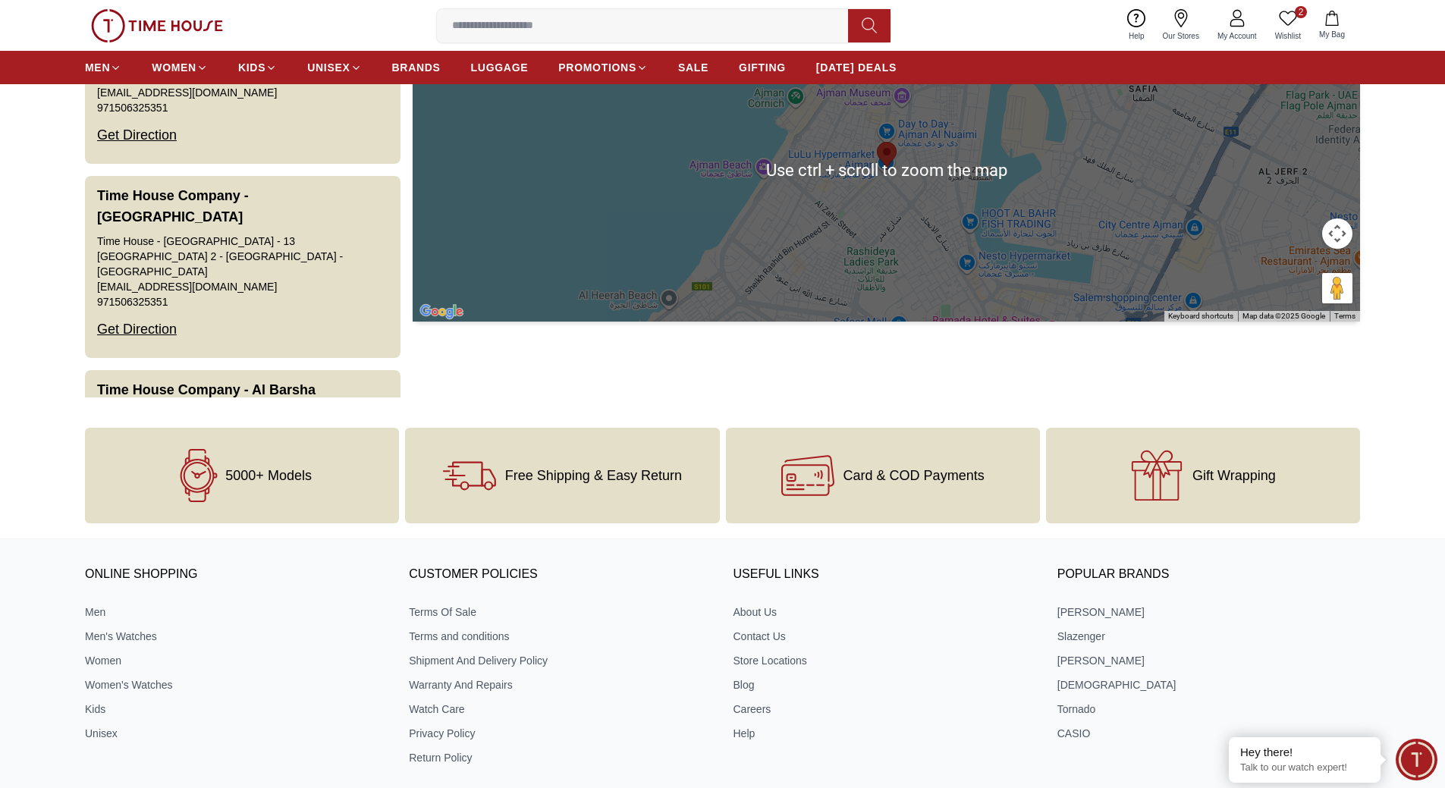
scroll to position [303, 0]
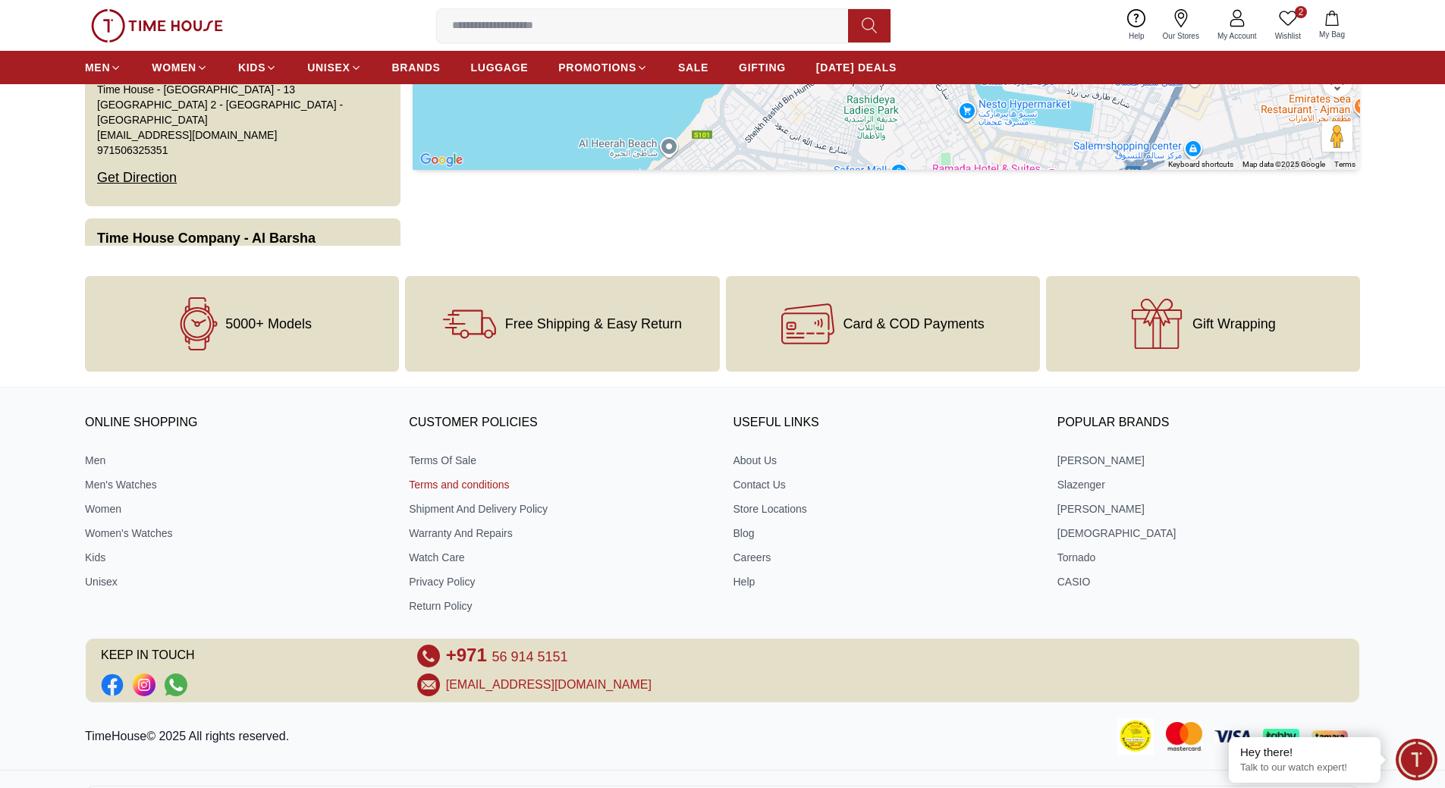
click at [435, 481] on link "Terms and conditions" at bounding box center [560, 484] width 303 height 15
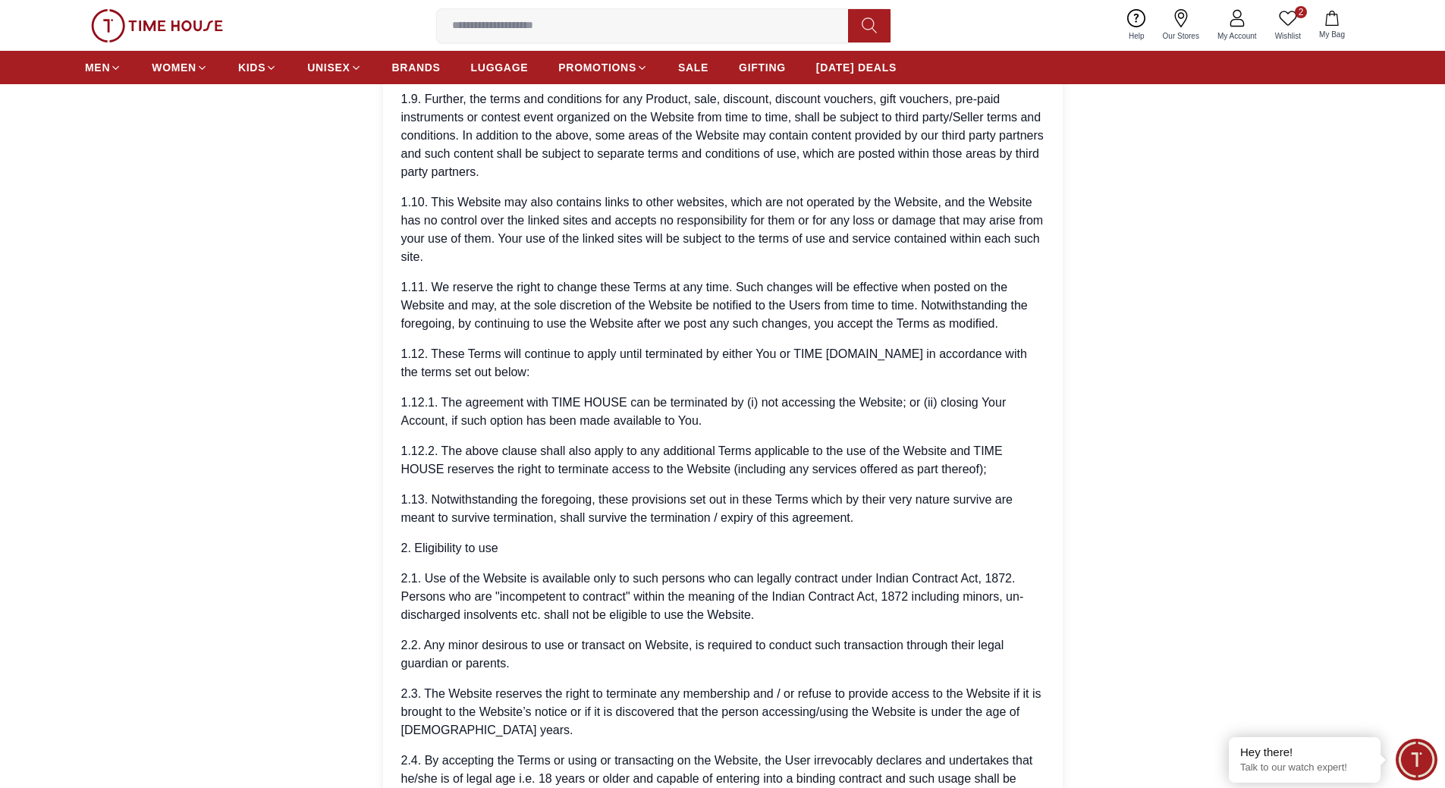
scroll to position [910, 0]
